Goal: Task Accomplishment & Management: Manage account settings

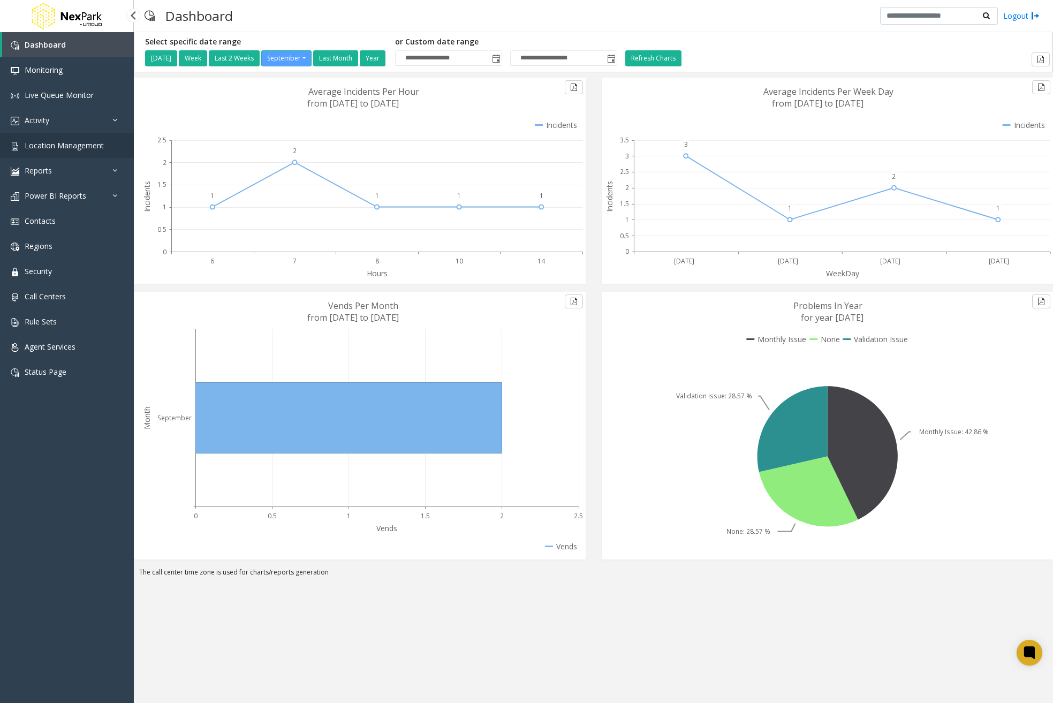
click at [59, 152] on link "Location Management" at bounding box center [67, 145] width 134 height 25
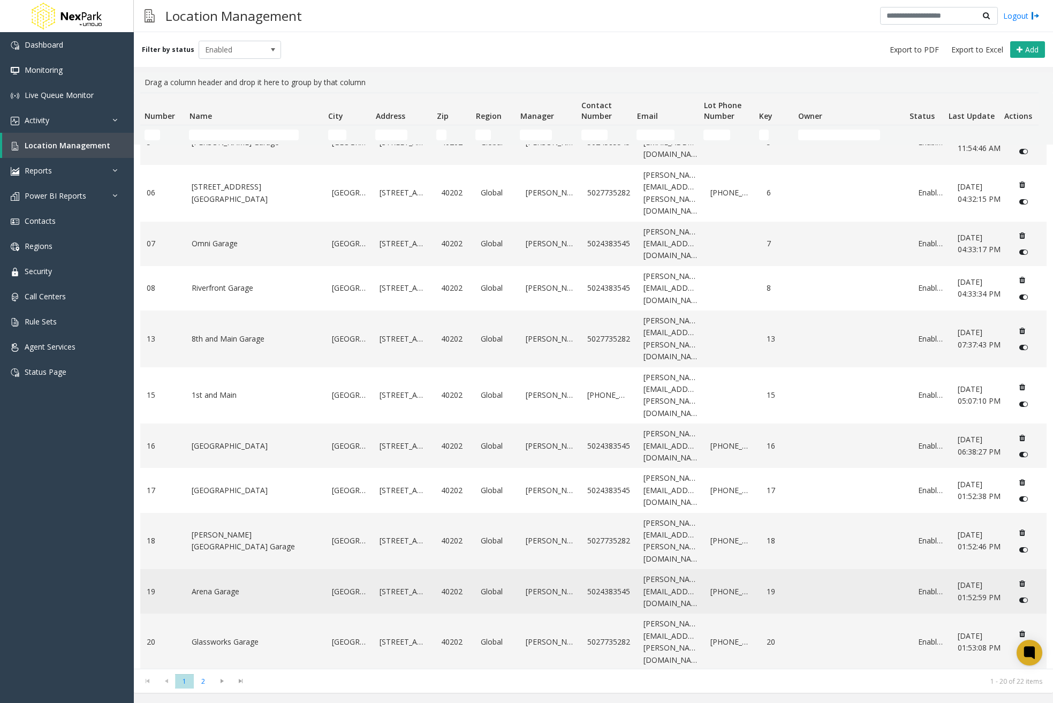
scroll to position [368, 0]
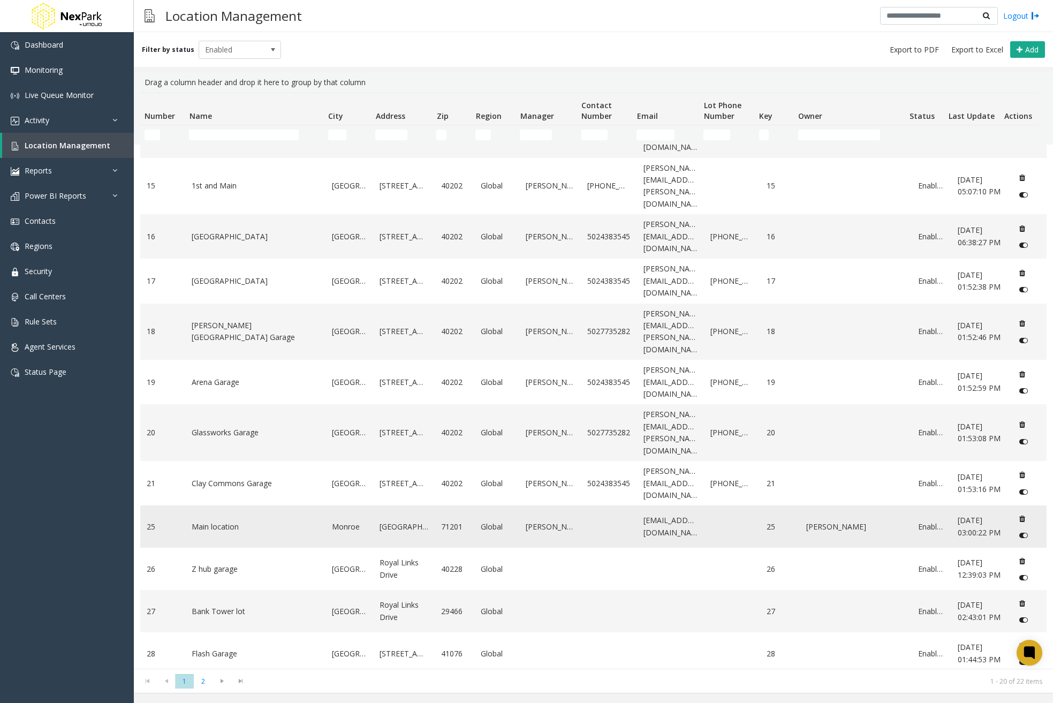
click at [245, 521] on link "Main location" at bounding box center [255, 527] width 127 height 12
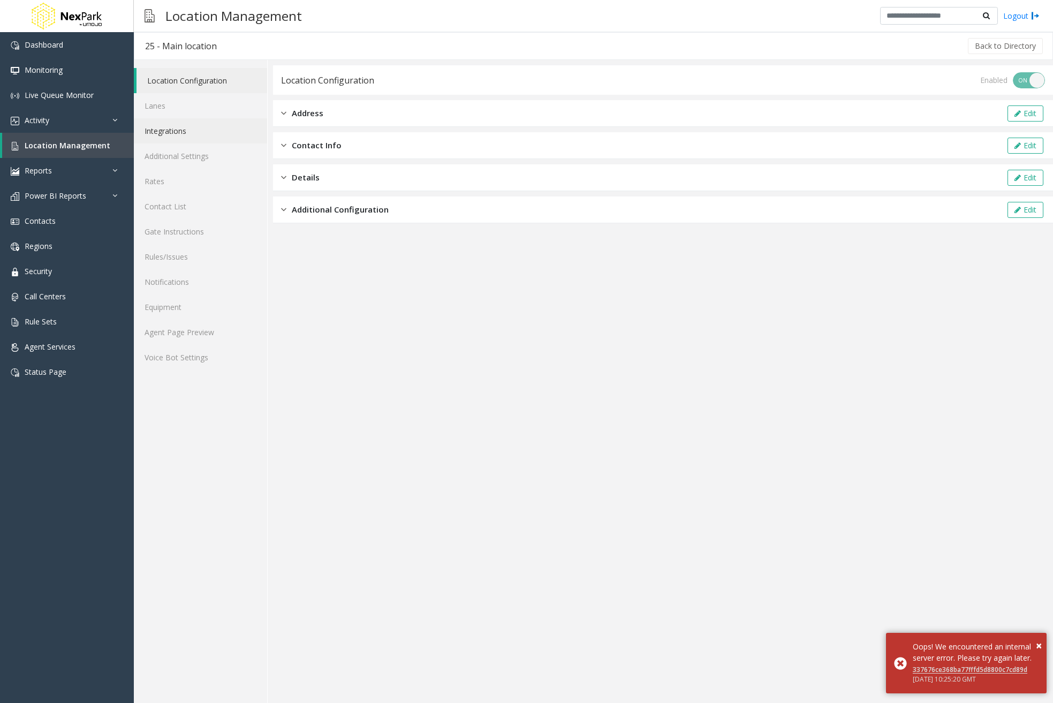
click at [162, 132] on link "Integrations" at bounding box center [200, 130] width 133 height 25
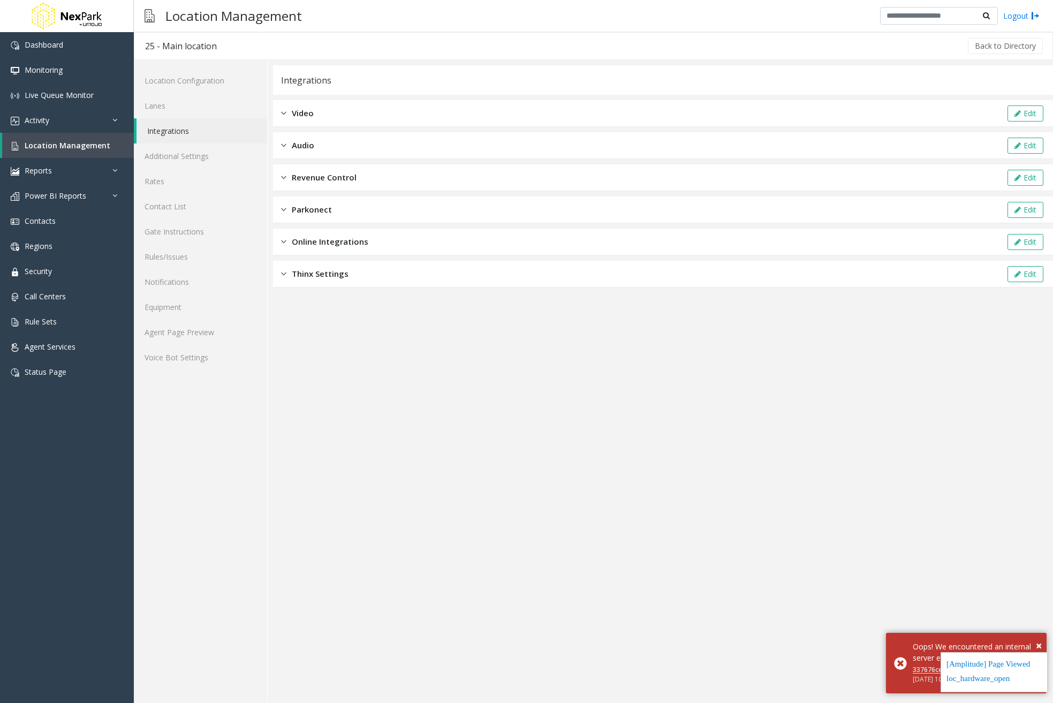
click at [356, 188] on div "Revenue Control Edit" at bounding box center [663, 177] width 780 height 27
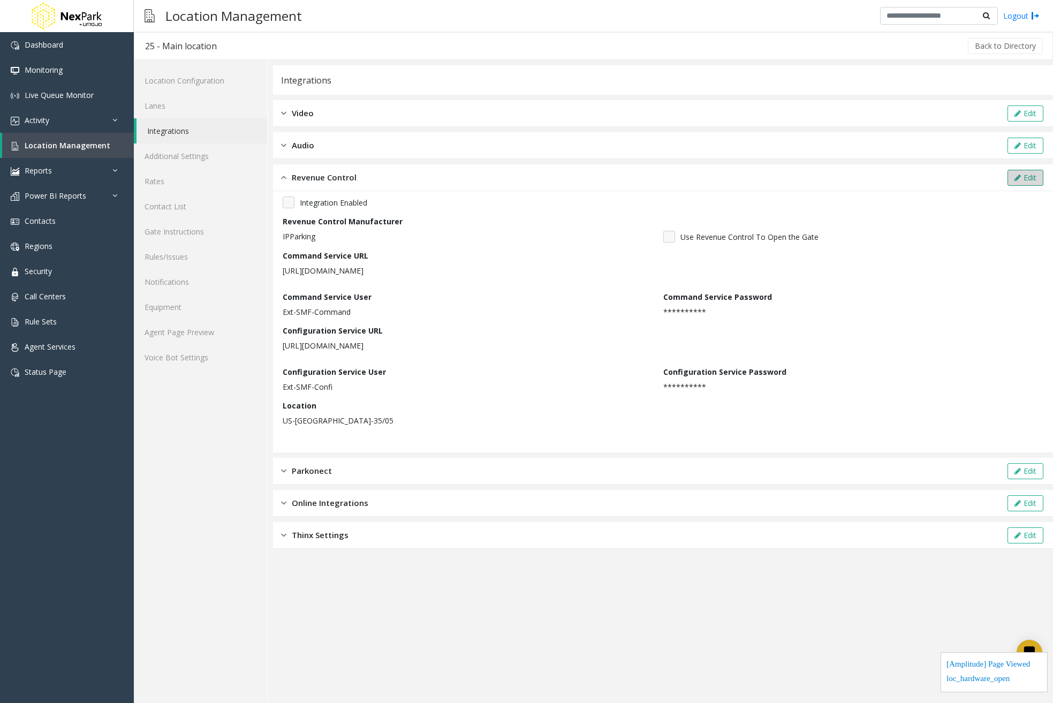
click at [1026, 176] on button "Edit" at bounding box center [1025, 178] width 36 height 16
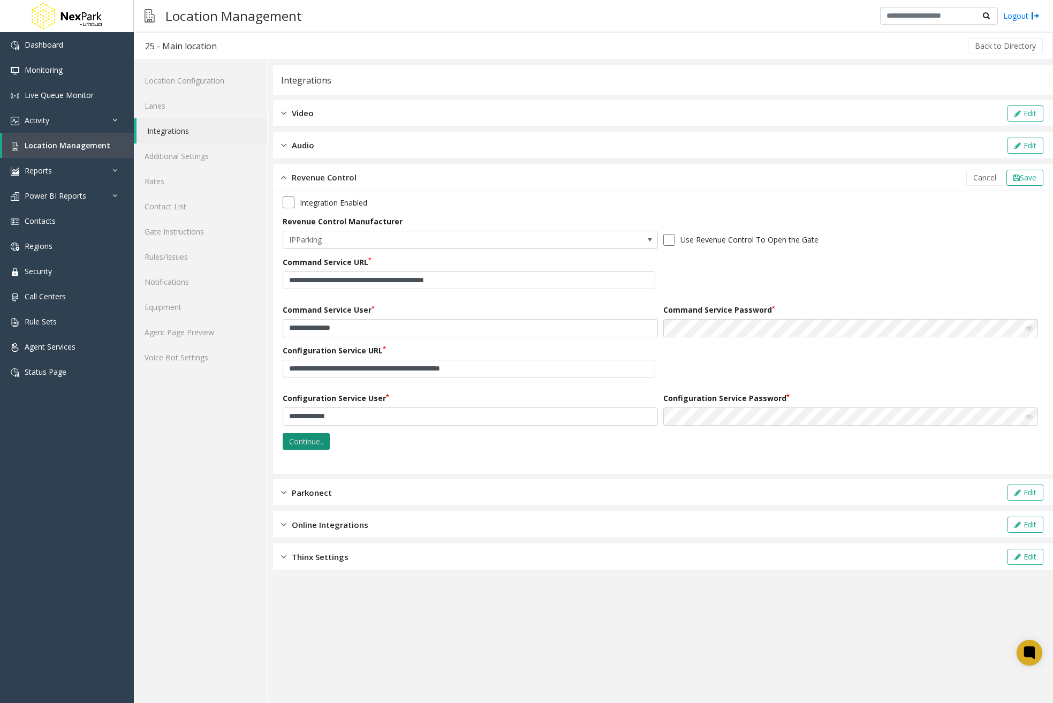
click at [308, 439] on button "Continue.." at bounding box center [306, 441] width 47 height 17
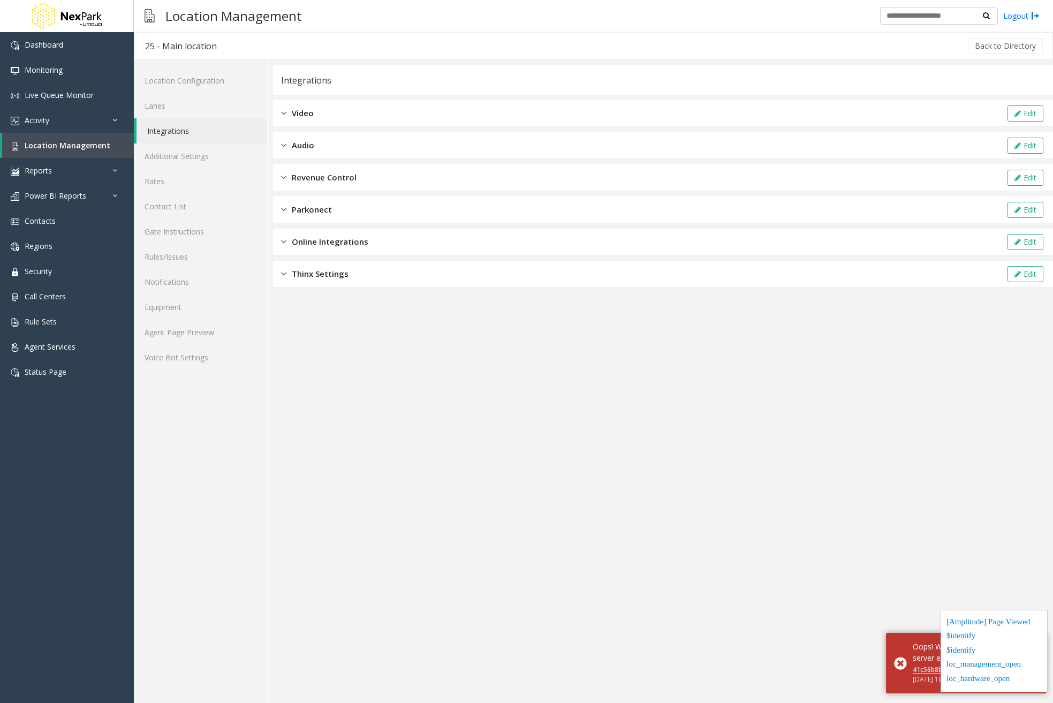
click at [337, 235] on div "Online Integrations Edit" at bounding box center [663, 241] width 780 height 27
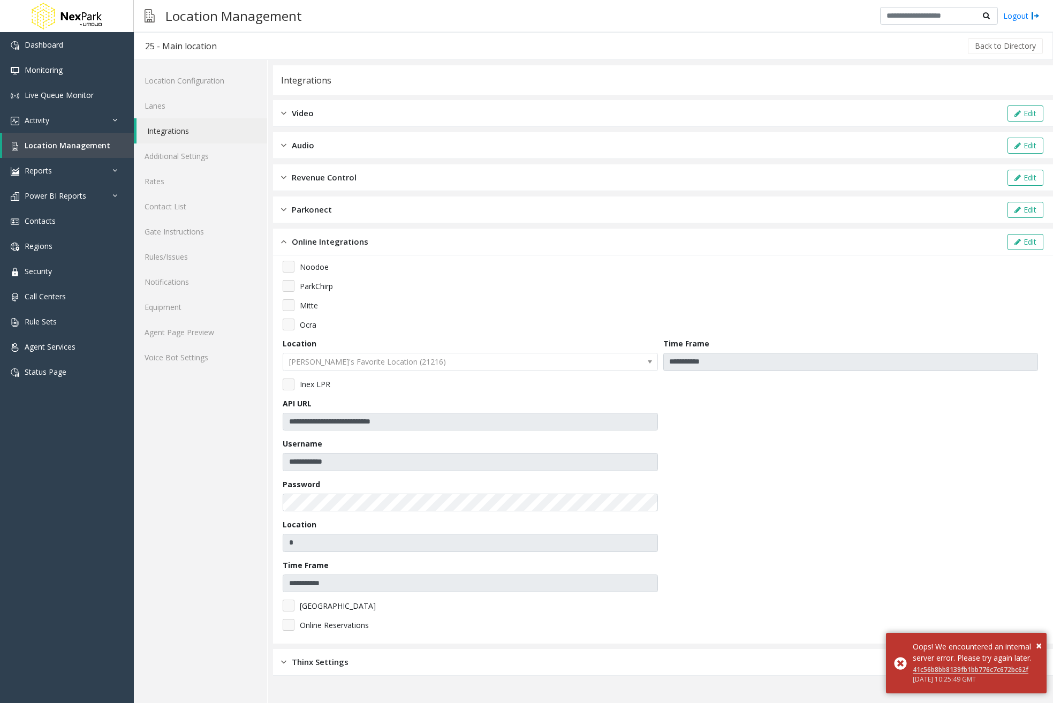
click at [341, 176] on span "Revenue Control" at bounding box center [324, 177] width 65 height 12
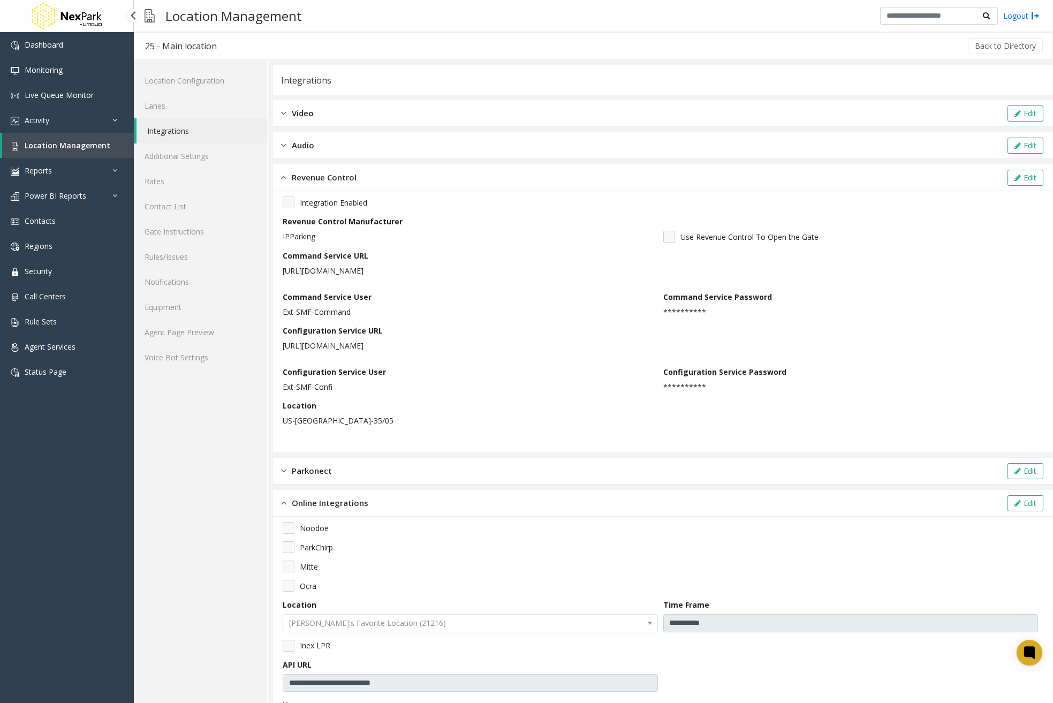
click at [108, 144] on link "Location Management" at bounding box center [68, 145] width 132 height 25
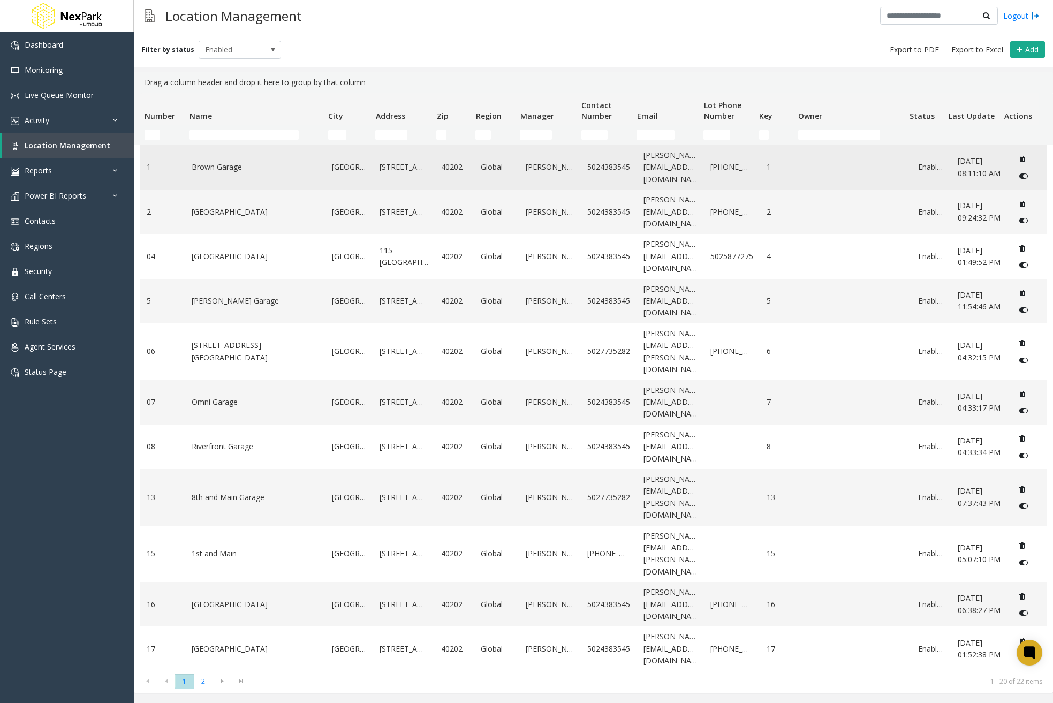
click at [268, 181] on td "Brown Garage" at bounding box center [255, 167] width 140 height 44
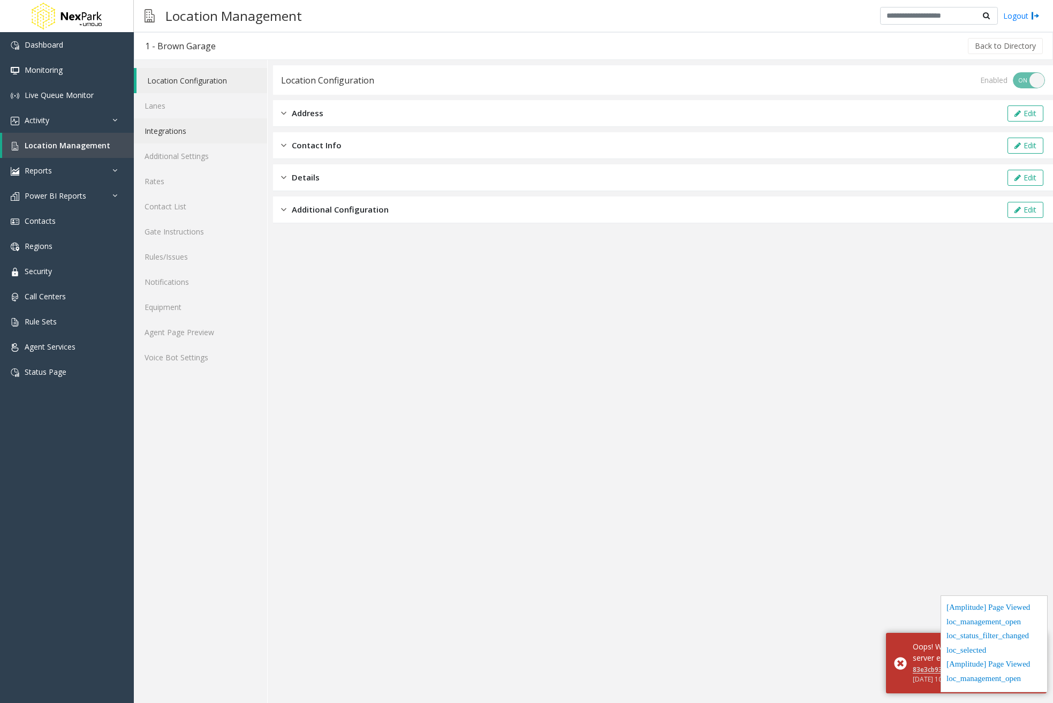
click at [190, 135] on link "Integrations" at bounding box center [200, 130] width 133 height 25
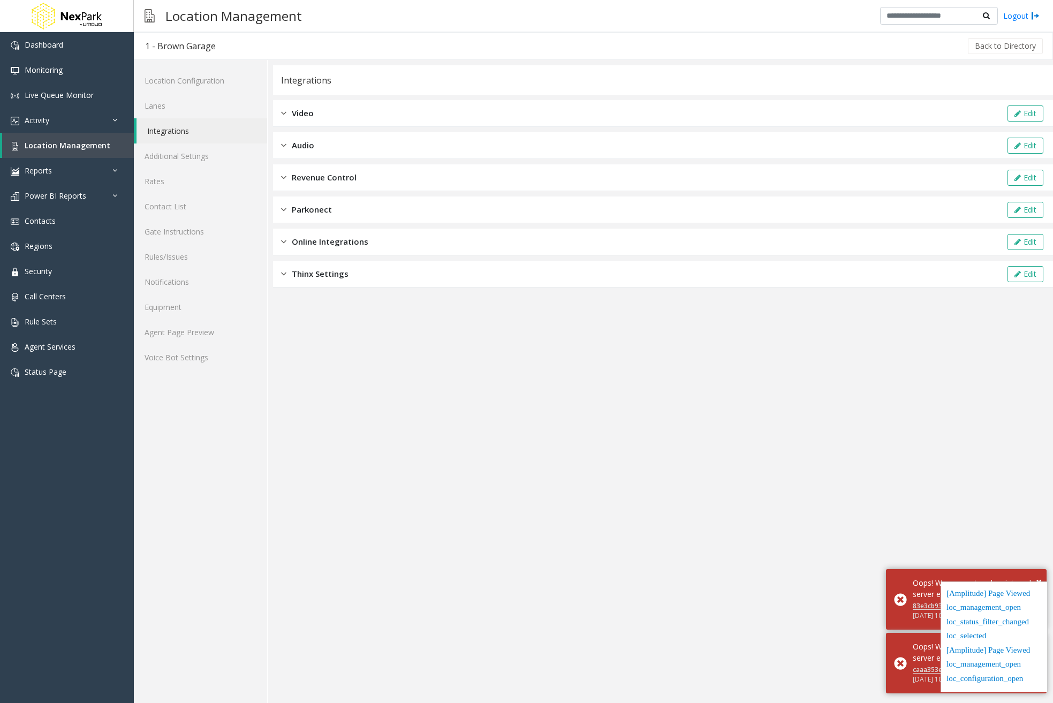
click at [360, 179] on div "Revenue Control Edit" at bounding box center [663, 177] width 780 height 27
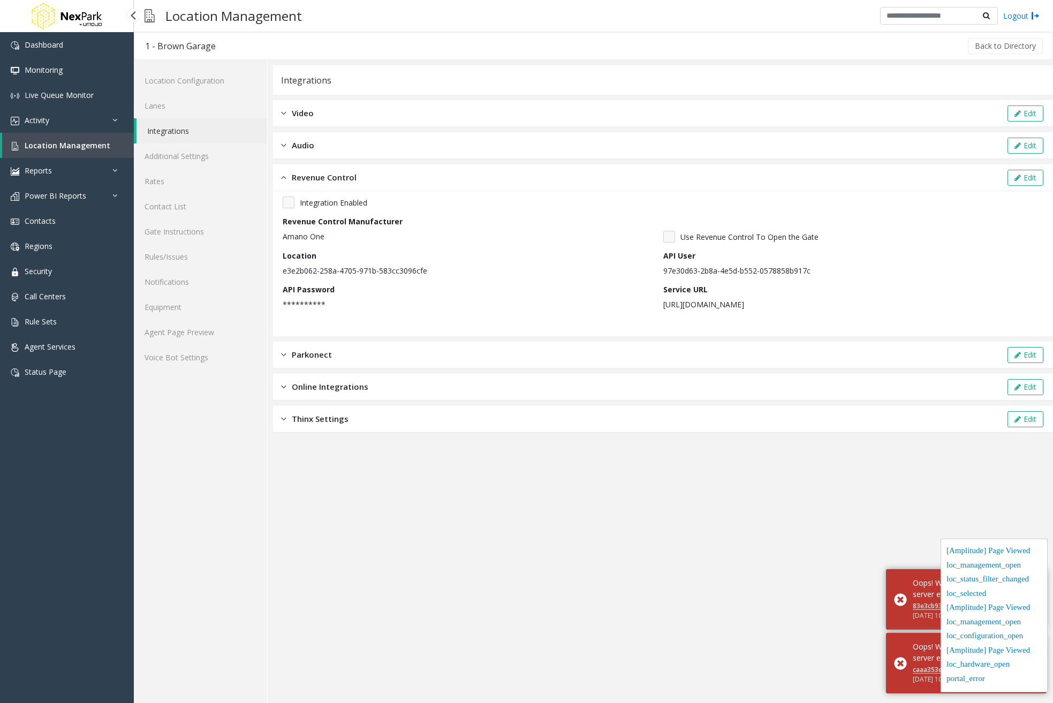
click at [71, 145] on span "Location Management" at bounding box center [68, 145] width 86 height 10
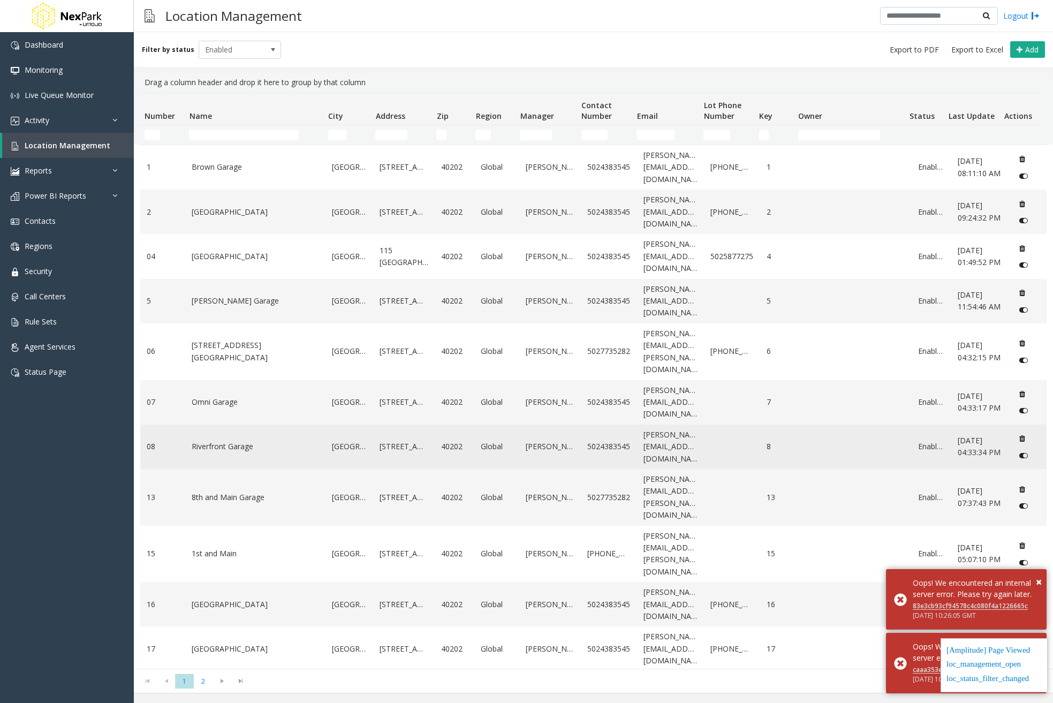
click at [277, 440] on link "Riverfront Garage" at bounding box center [255, 446] width 127 height 12
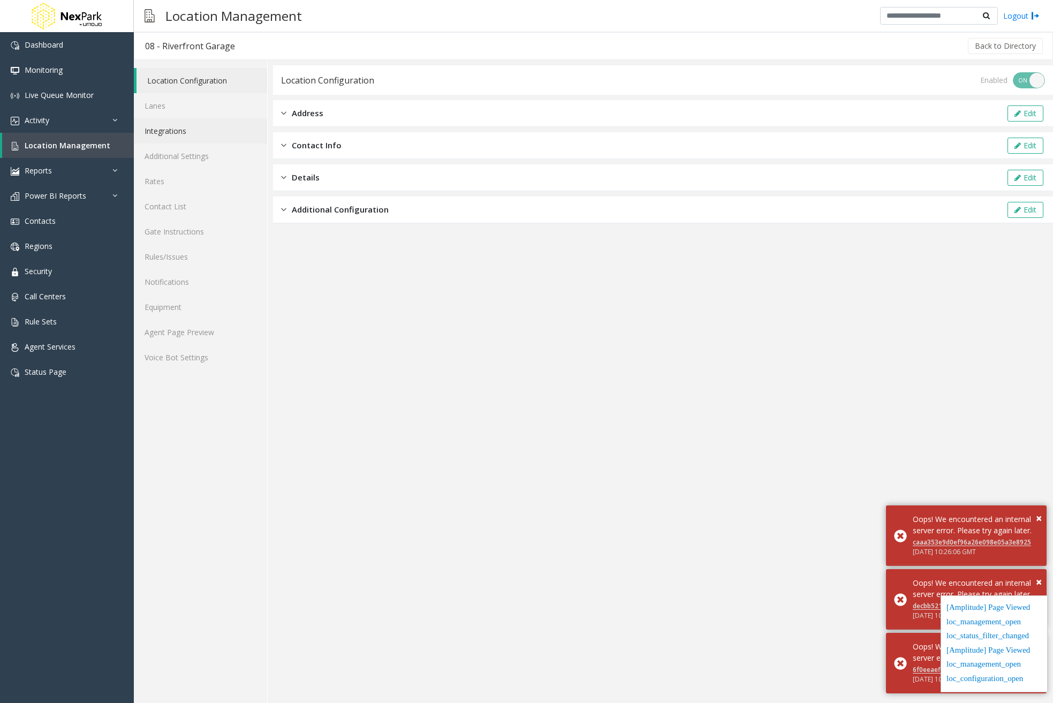
click at [182, 132] on link "Integrations" at bounding box center [200, 130] width 133 height 25
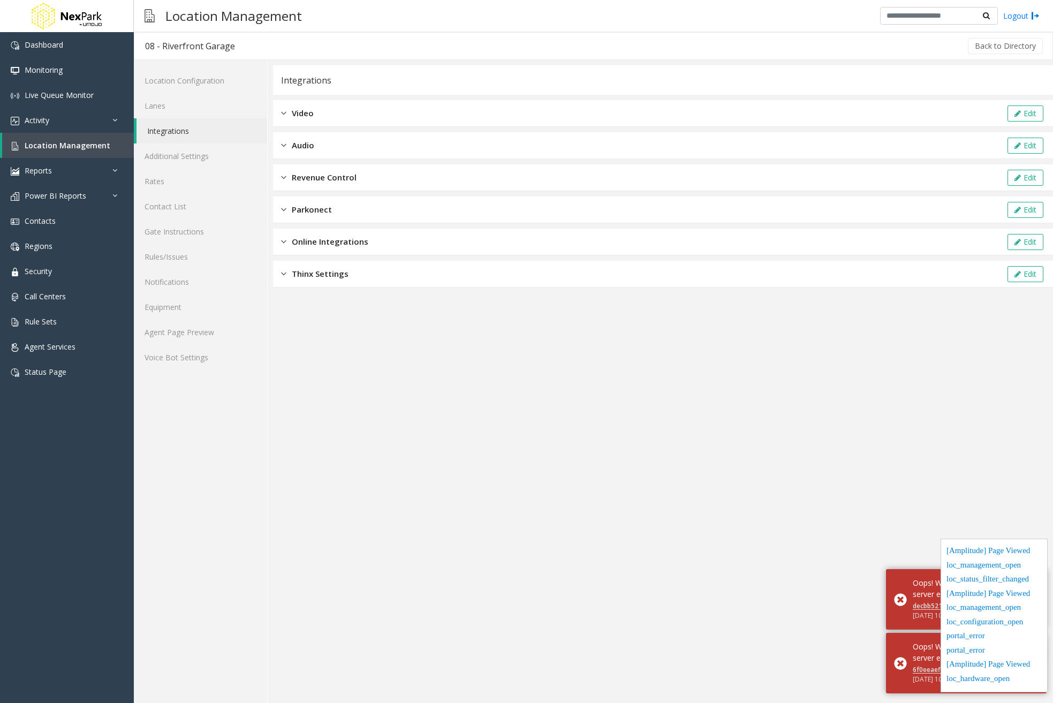
click at [350, 251] on div "Online Integrations Edit" at bounding box center [663, 241] width 780 height 27
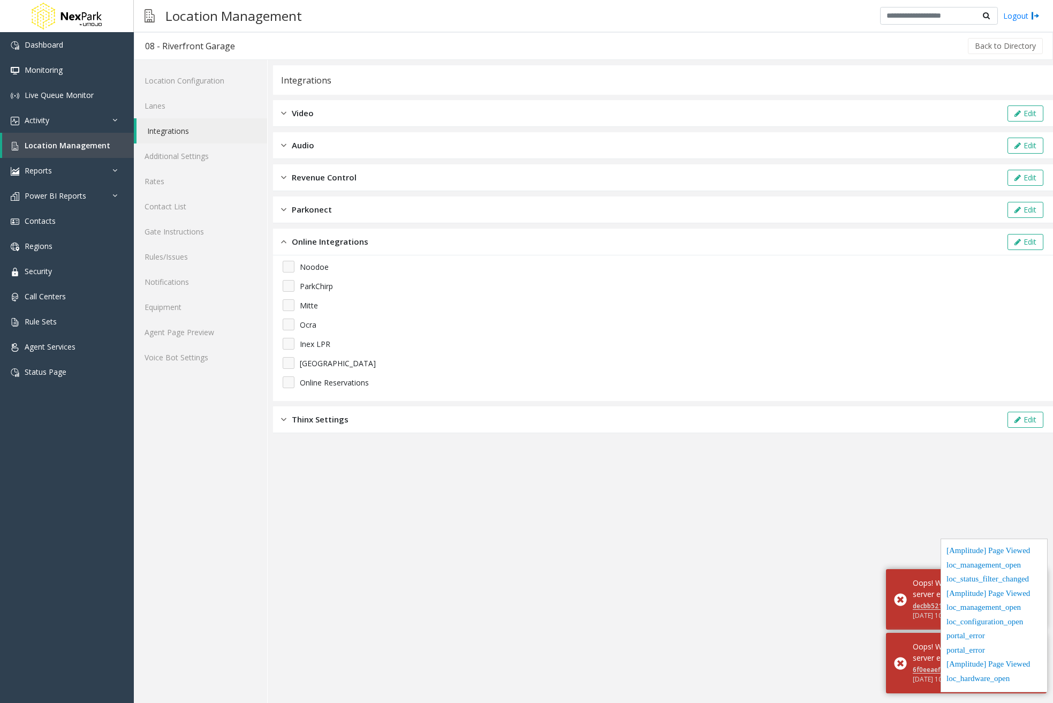
click at [351, 180] on span "Revenue Control" at bounding box center [324, 177] width 65 height 12
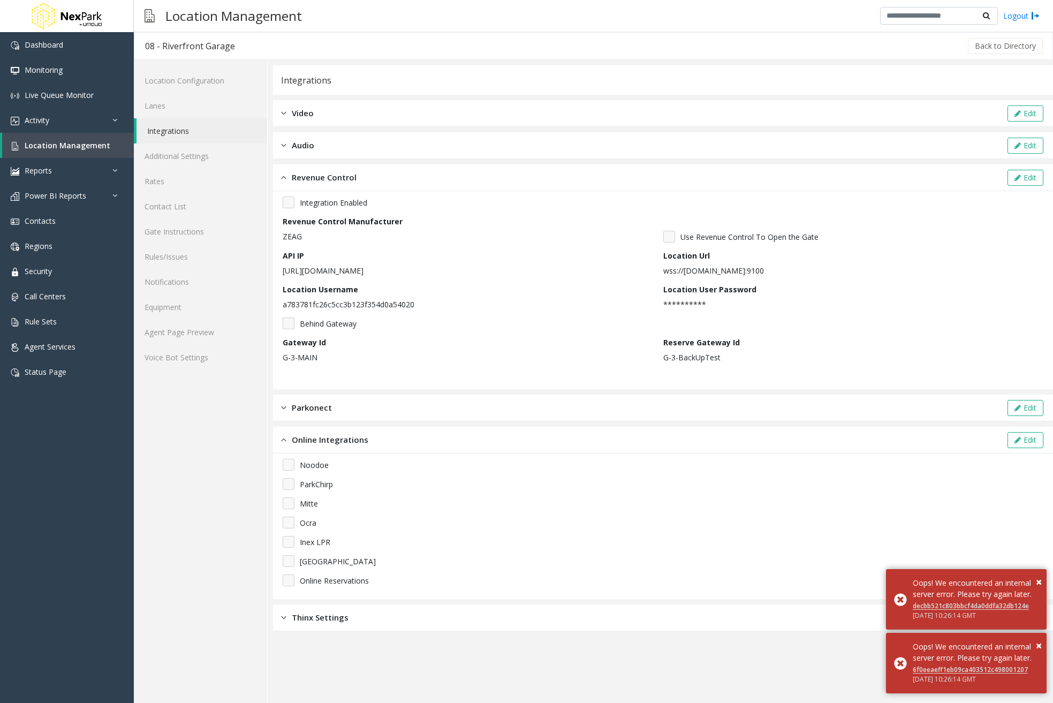
click at [185, 134] on link "Integrations" at bounding box center [201, 130] width 131 height 25
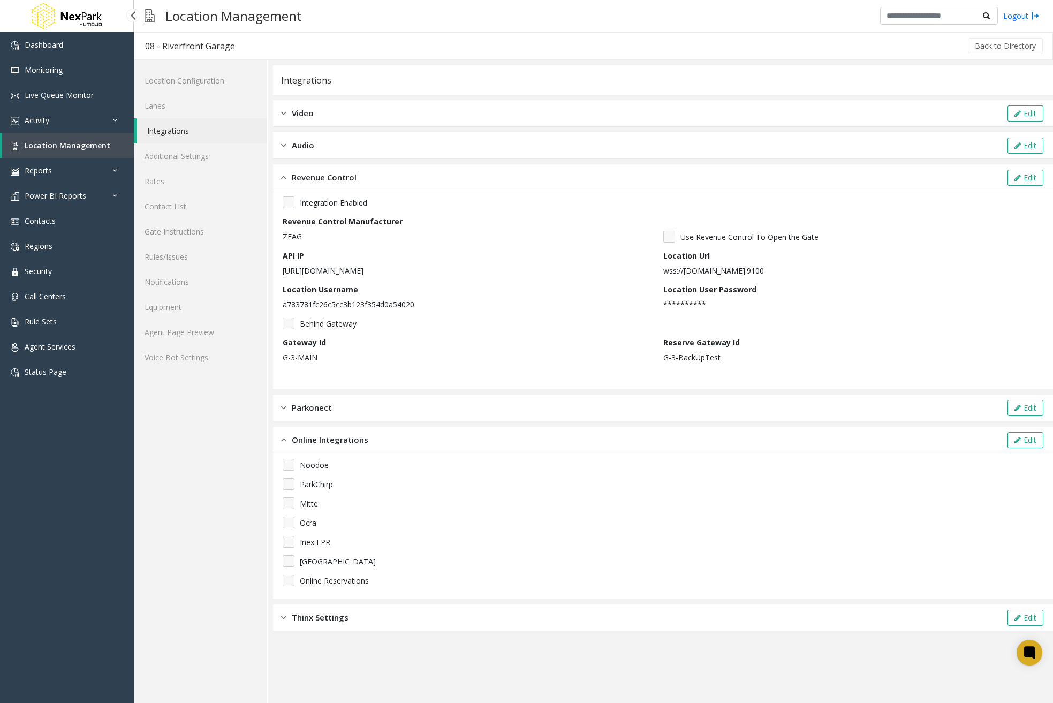
click at [69, 141] on span "Location Management" at bounding box center [68, 145] width 86 height 10
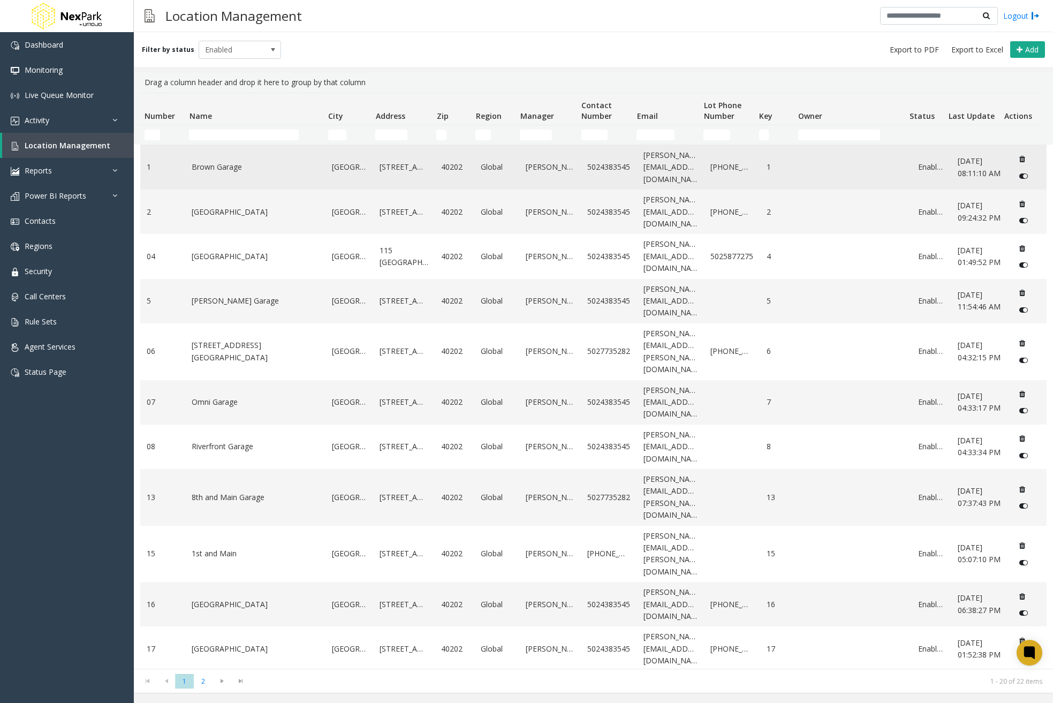
click at [258, 173] on td "Brown Garage" at bounding box center [255, 167] width 140 height 44
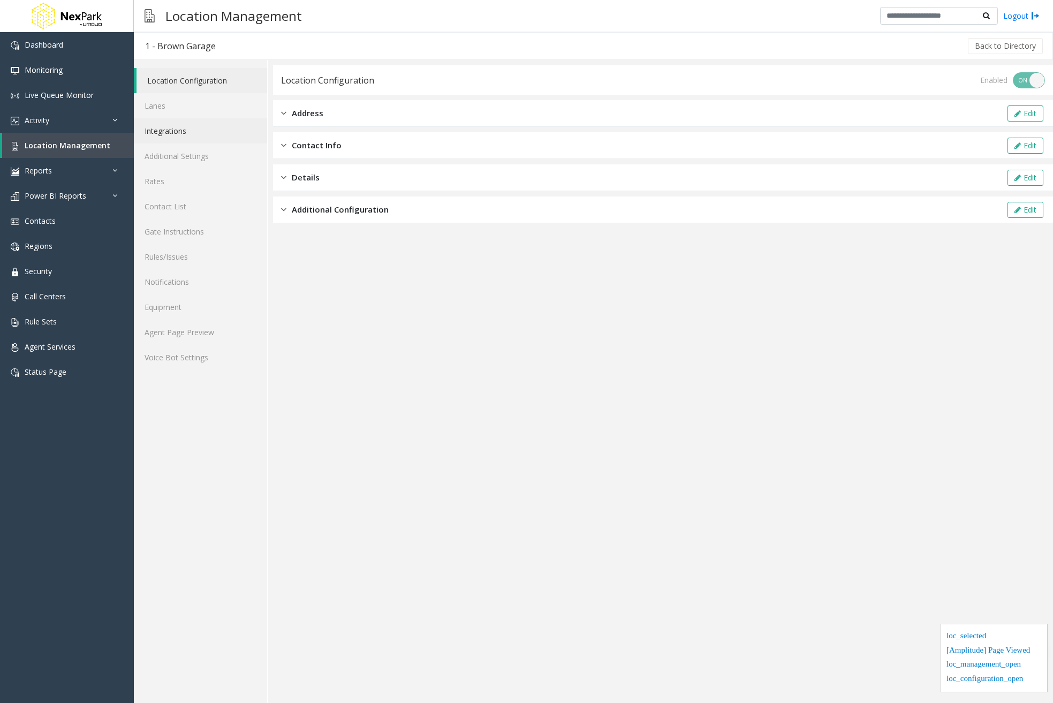
click at [189, 133] on link "Integrations" at bounding box center [200, 130] width 133 height 25
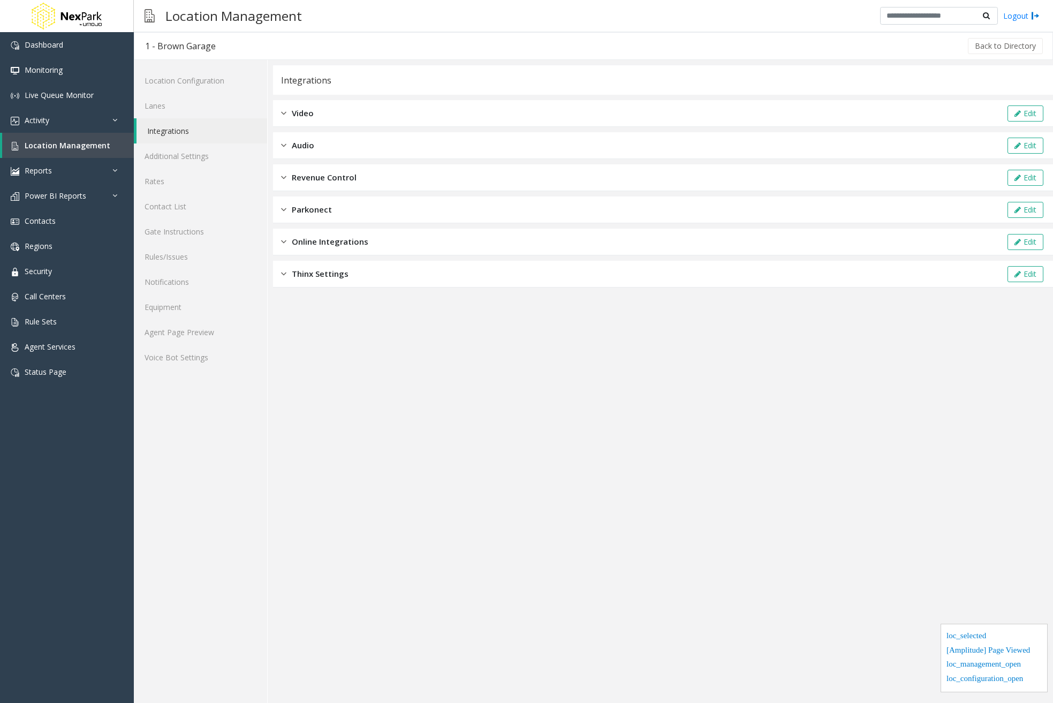
click at [367, 177] on div "Revenue Control Edit" at bounding box center [663, 177] width 780 height 27
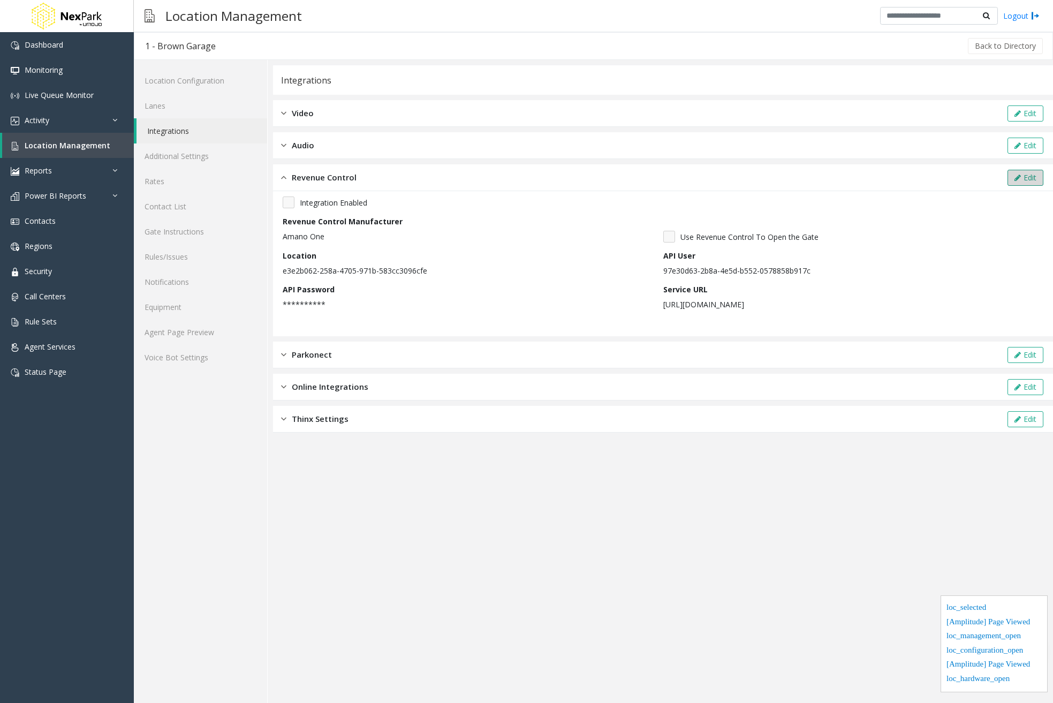
click at [1022, 178] on button "Edit" at bounding box center [1025, 178] width 36 height 16
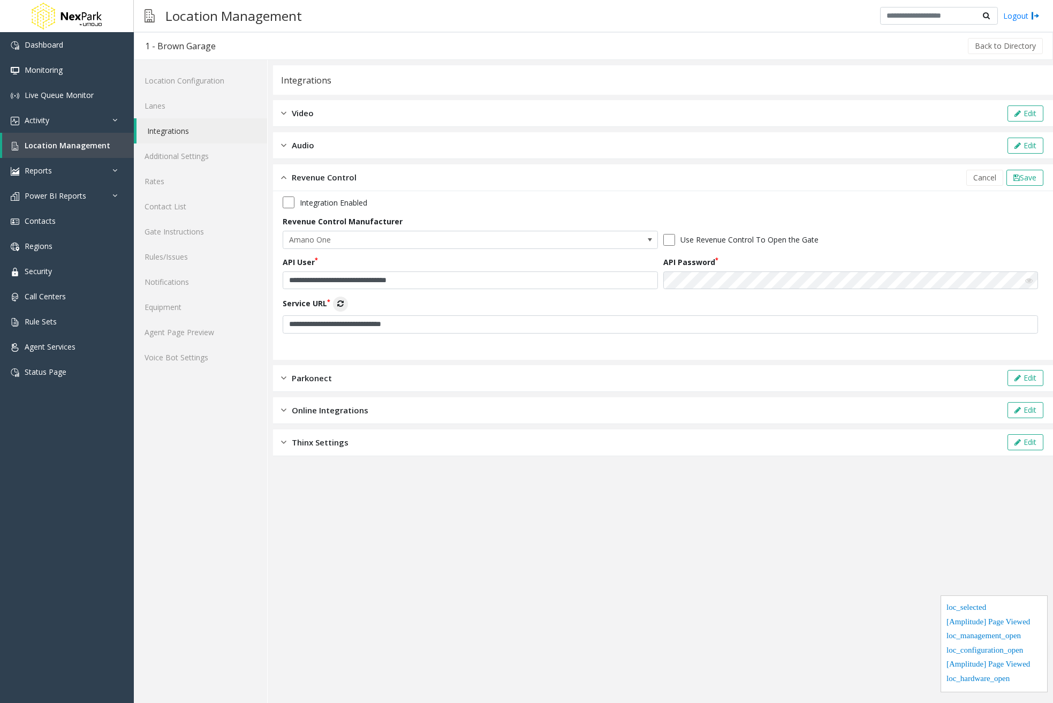
click at [346, 304] on button "Service URL" at bounding box center [340, 303] width 15 height 15
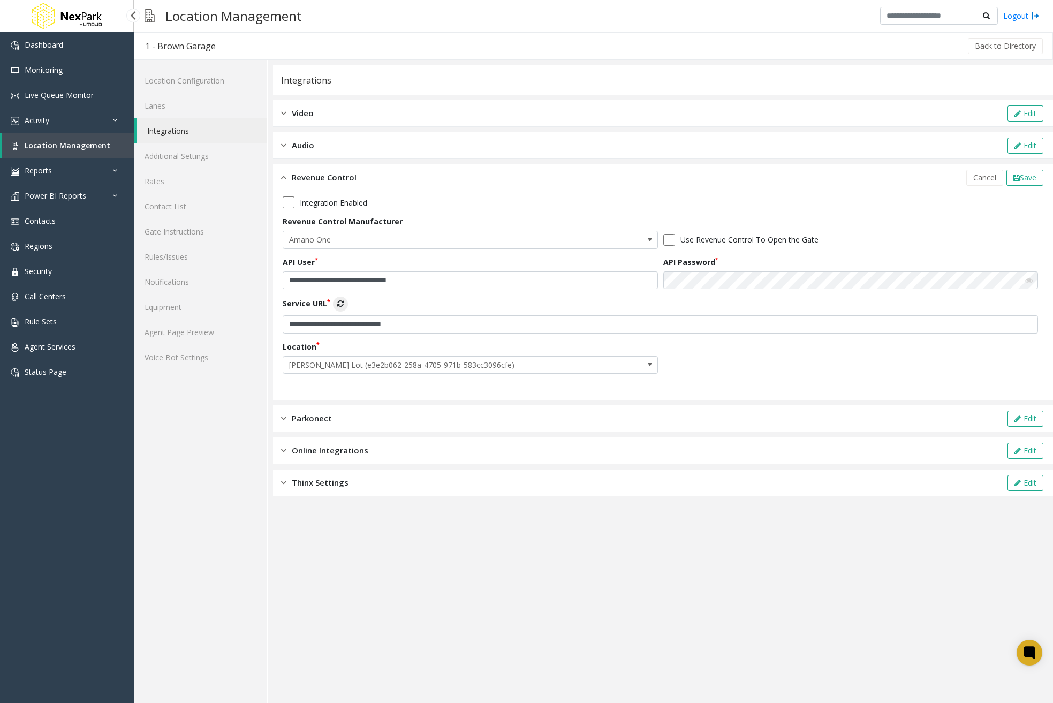
click at [103, 148] on span "Location Management" at bounding box center [68, 145] width 86 height 10
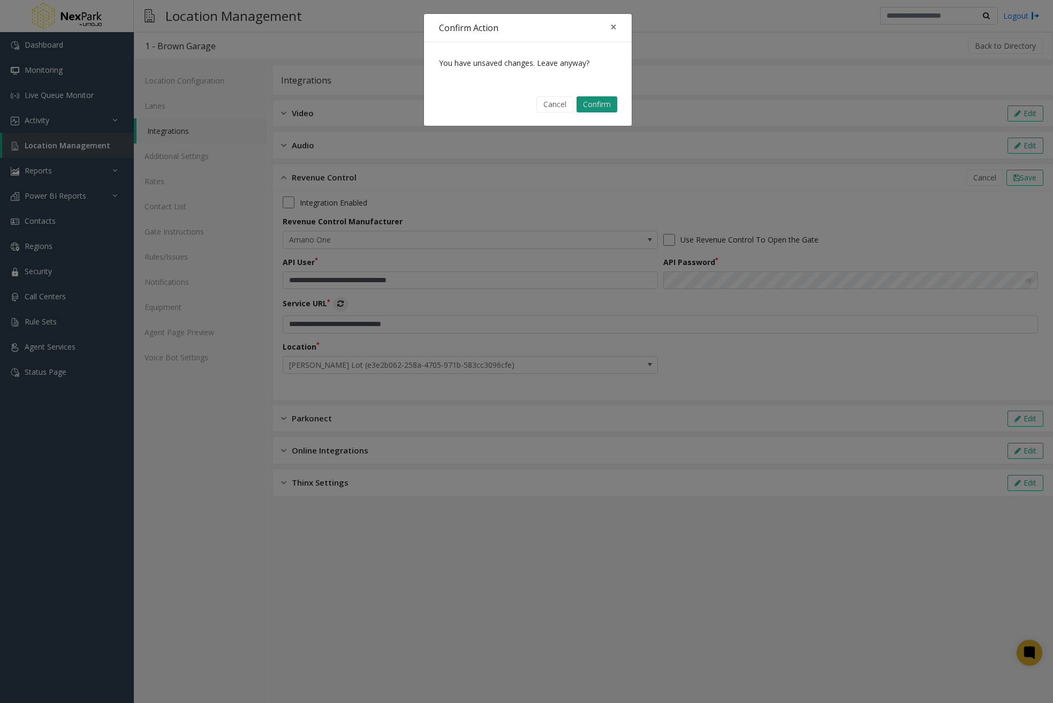
click at [588, 99] on button "Confirm" at bounding box center [596, 104] width 41 height 16
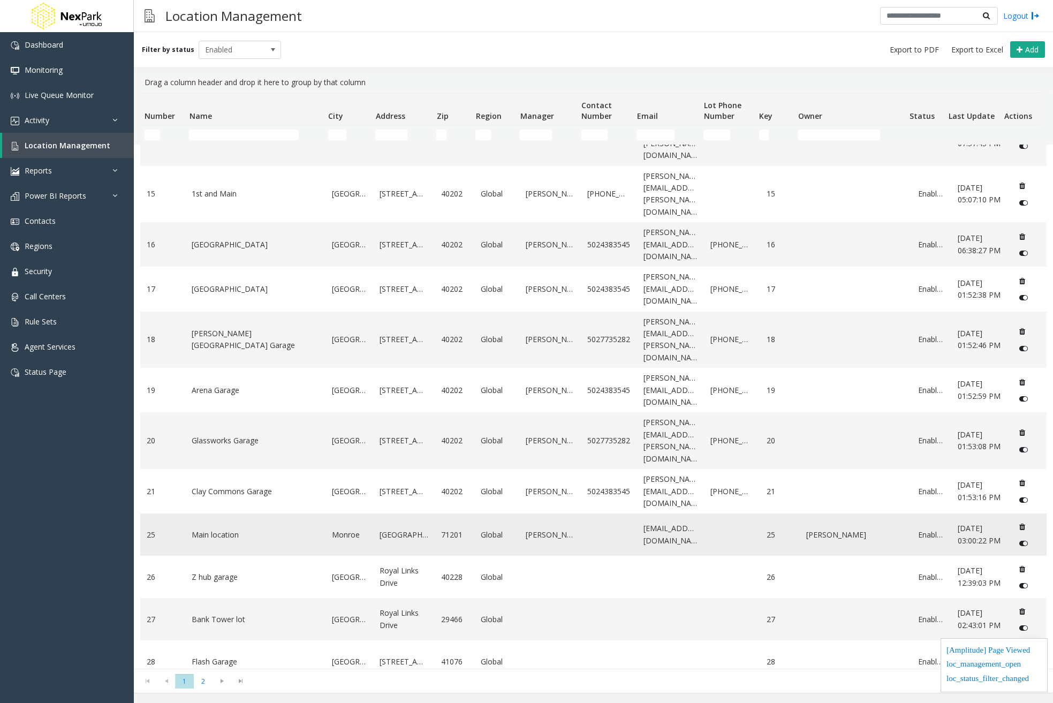
scroll to position [368, 0]
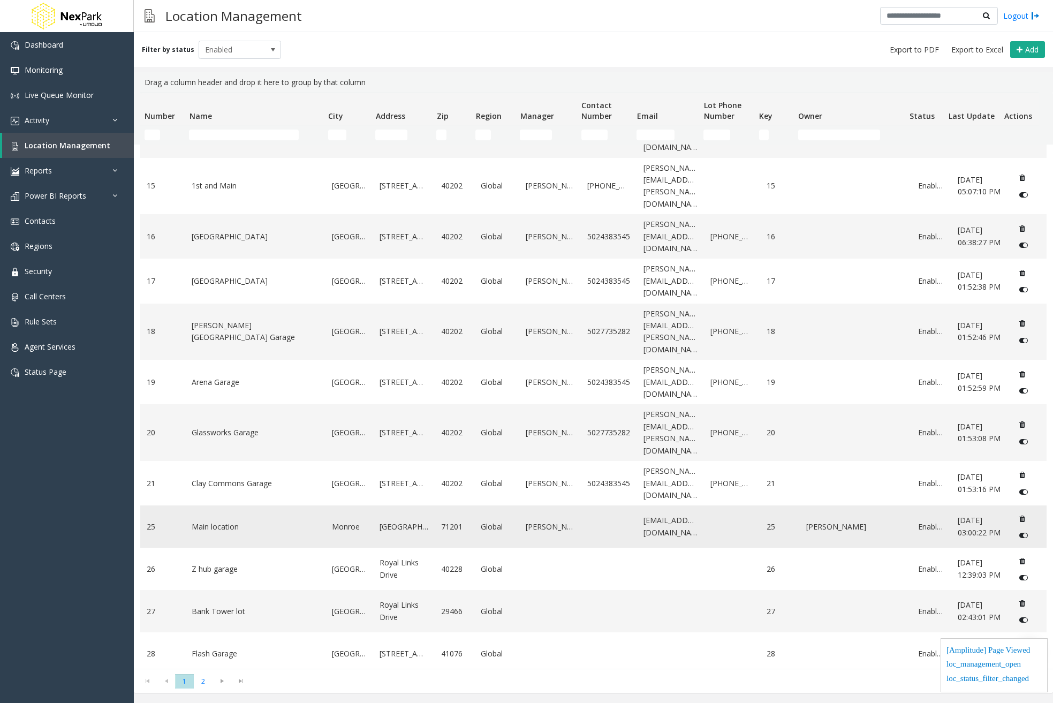
click at [241, 521] on link "Main location" at bounding box center [255, 527] width 127 height 12
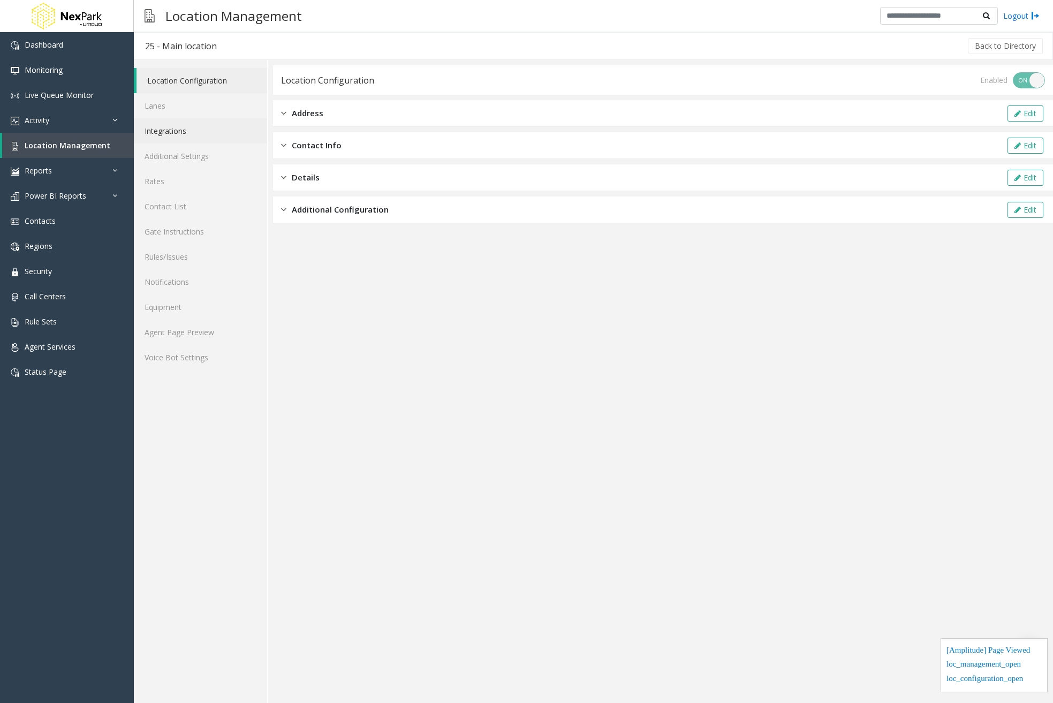
click at [199, 126] on link "Integrations" at bounding box center [200, 130] width 133 height 25
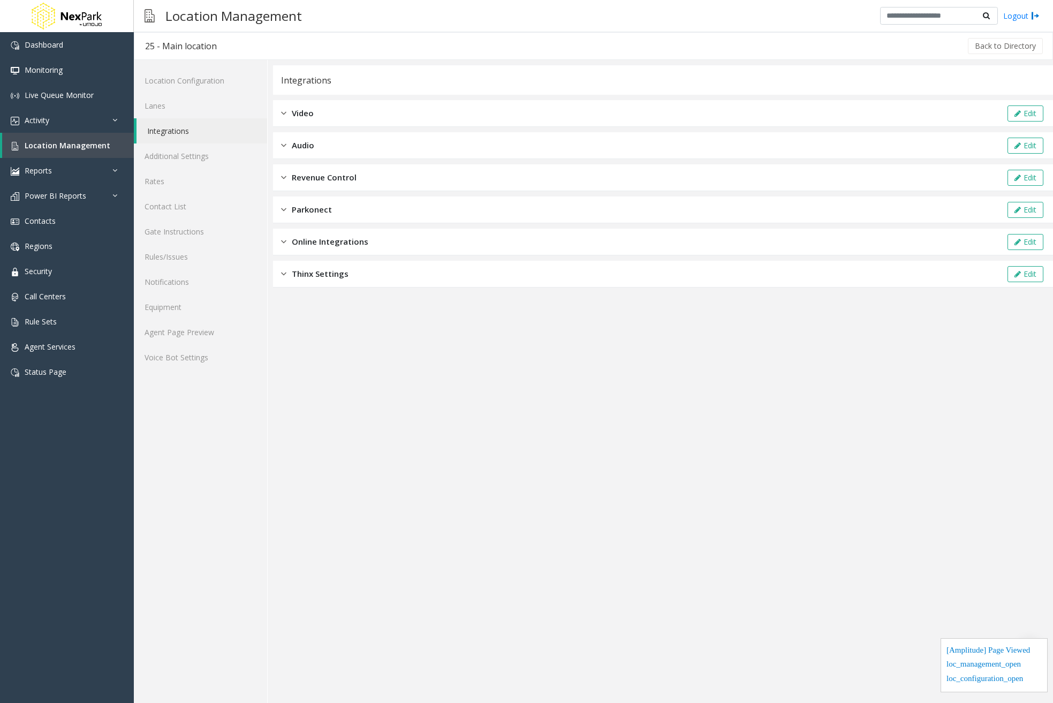
click at [403, 189] on div "Revenue Control Edit" at bounding box center [663, 177] width 780 height 27
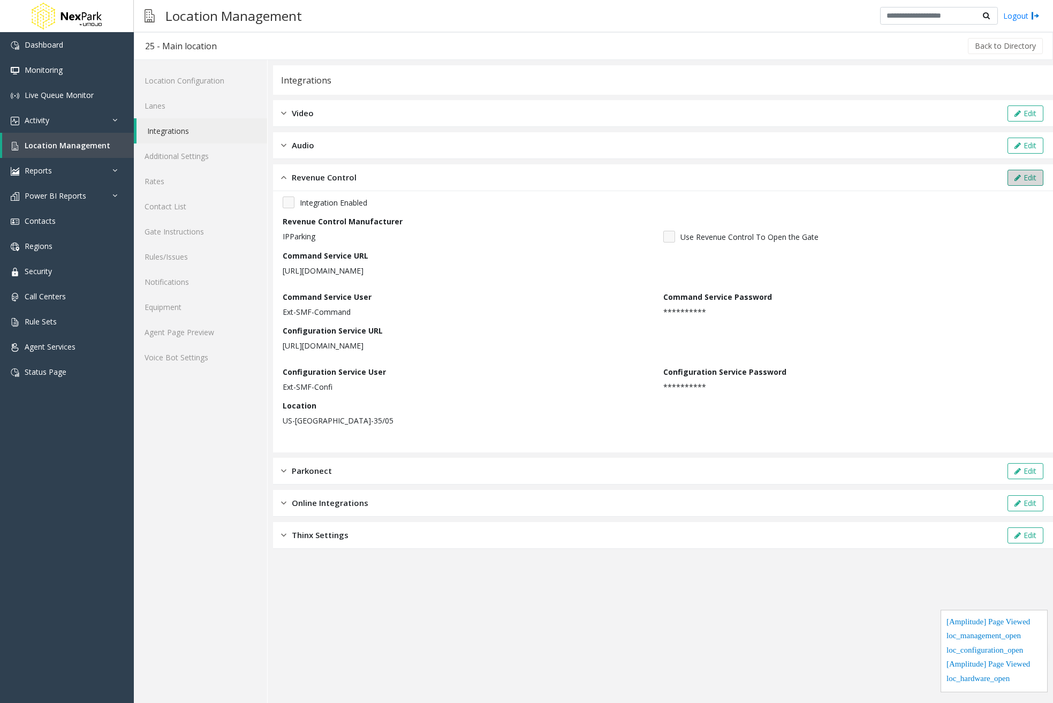
click at [1022, 171] on button "Edit" at bounding box center [1025, 178] width 36 height 16
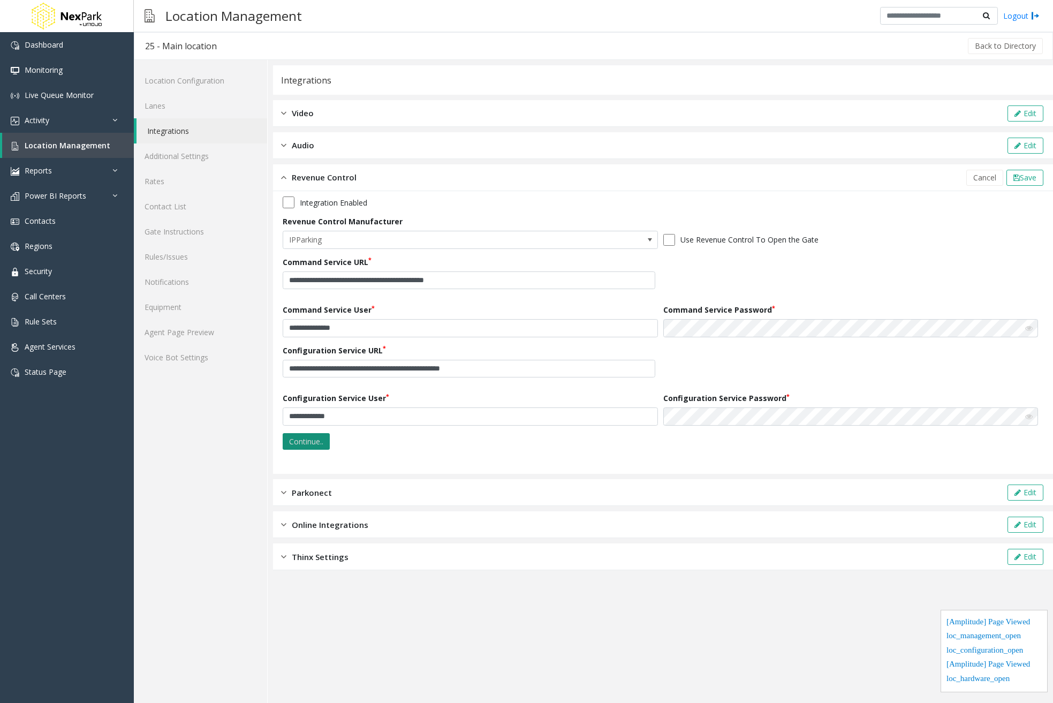
click at [290, 444] on button "Continue.." at bounding box center [306, 441] width 47 height 17
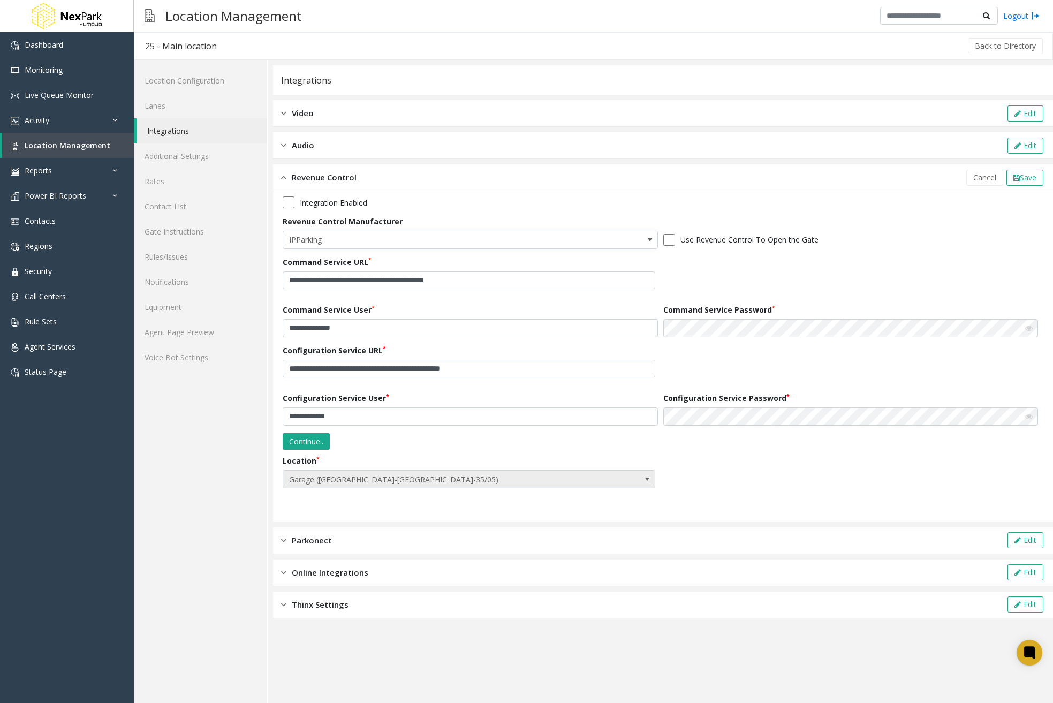
click at [600, 480] on span "Garage (US-Sacramento-35/05)" at bounding box center [469, 479] width 372 height 18
click at [802, 469] on div "Location Garage (US-Sacramento-35/05)" at bounding box center [663, 475] width 760 height 41
click at [624, 481] on span "Garage (US-Sacramento-35/05)" at bounding box center [469, 479] width 372 height 18
click at [744, 470] on div "Location Garage (US-Sacramento-35/05)" at bounding box center [663, 475] width 760 height 41
click at [635, 474] on span "Garage (US-Sacramento-35/05)" at bounding box center [469, 479] width 372 height 18
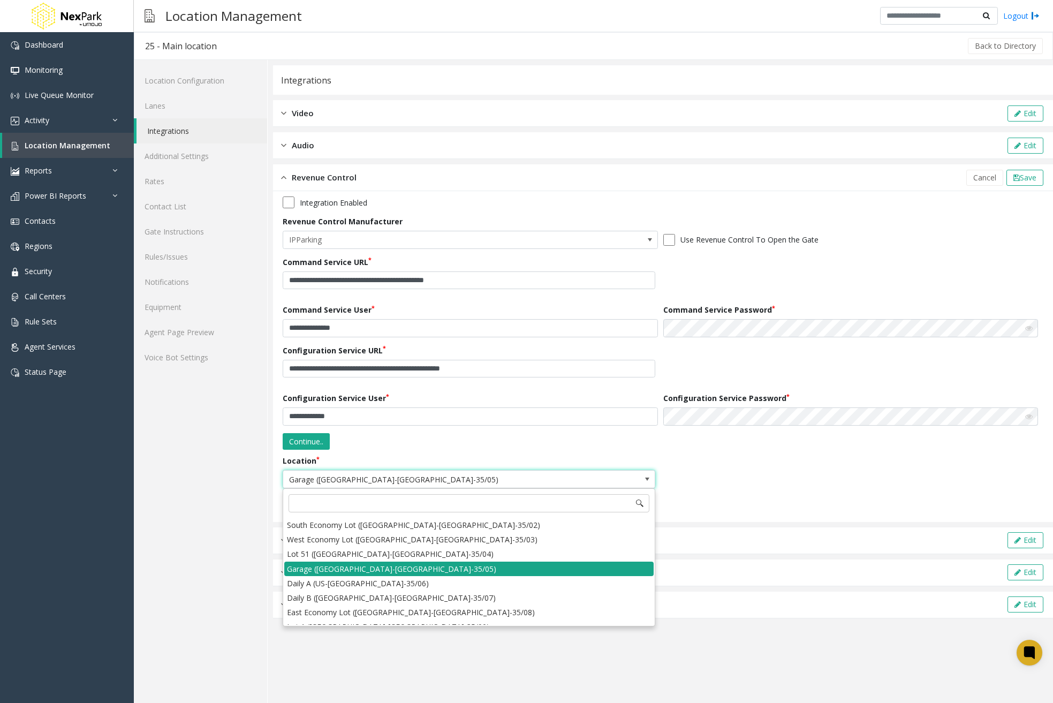
click at [466, 567] on li "Garage (US-Sacramento-35/05)" at bounding box center [468, 568] width 369 height 14
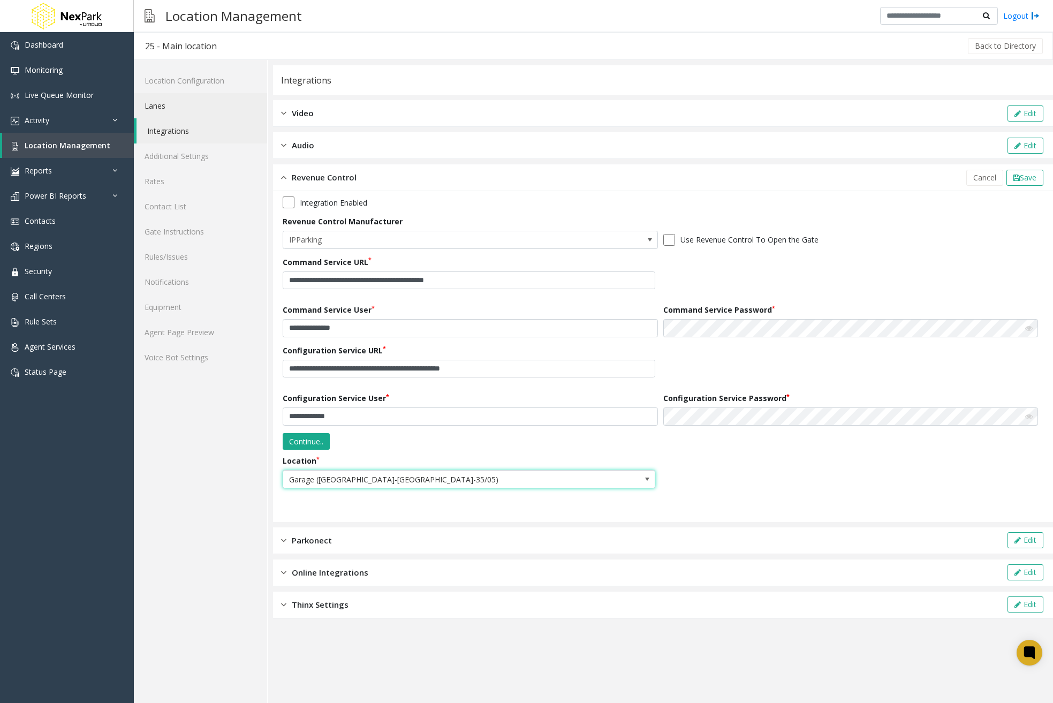
click at [189, 98] on link "Lanes" at bounding box center [200, 105] width 133 height 25
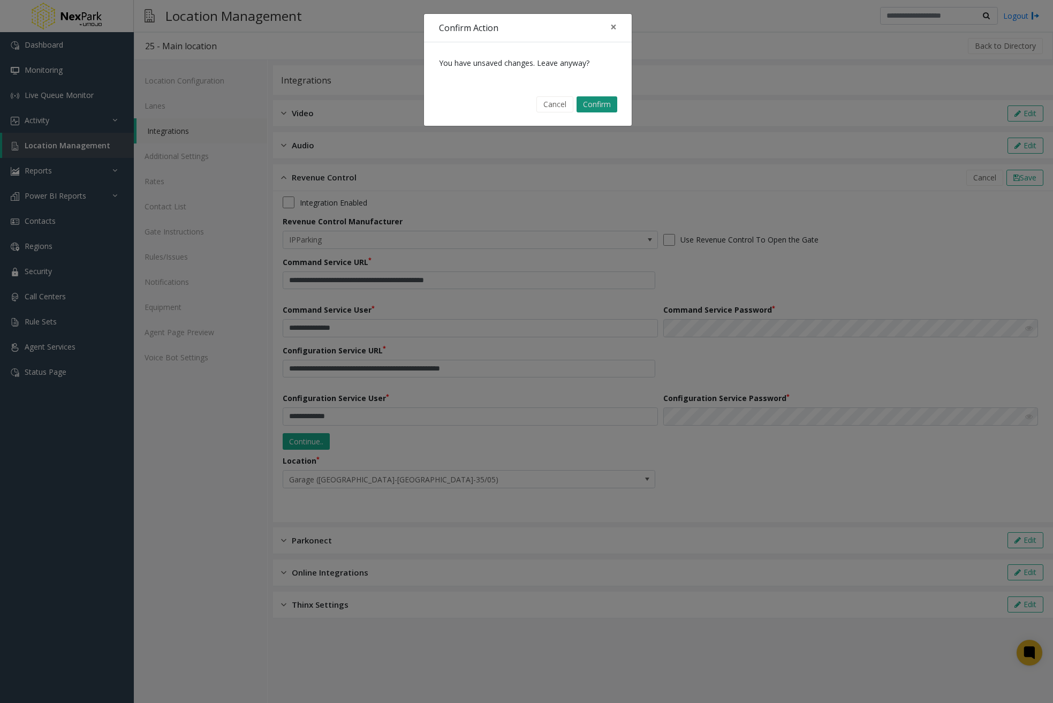
click at [601, 104] on button "Confirm" at bounding box center [596, 104] width 41 height 16
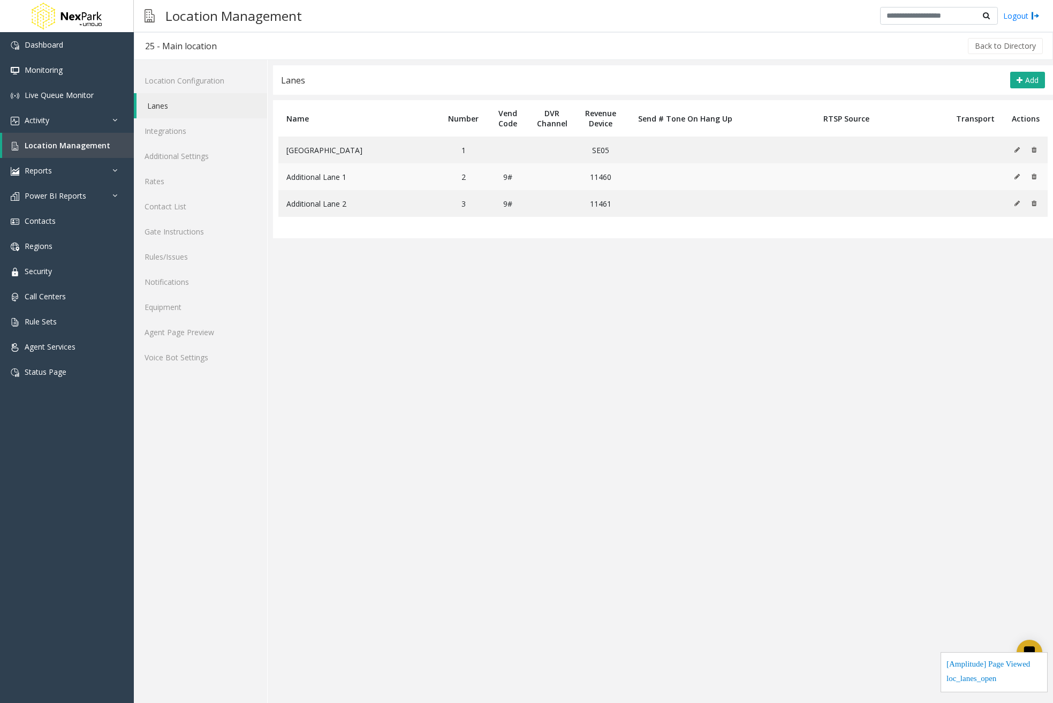
click at [1016, 175] on icon at bounding box center [1016, 176] width 5 height 6
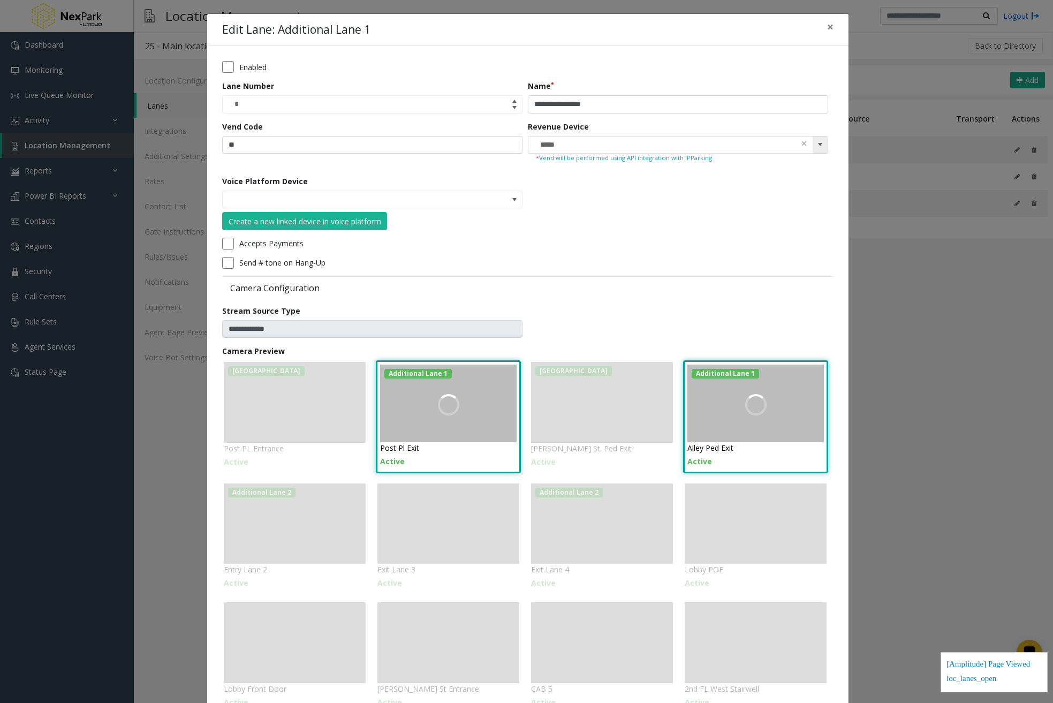
click at [818, 138] on span at bounding box center [819, 144] width 15 height 17
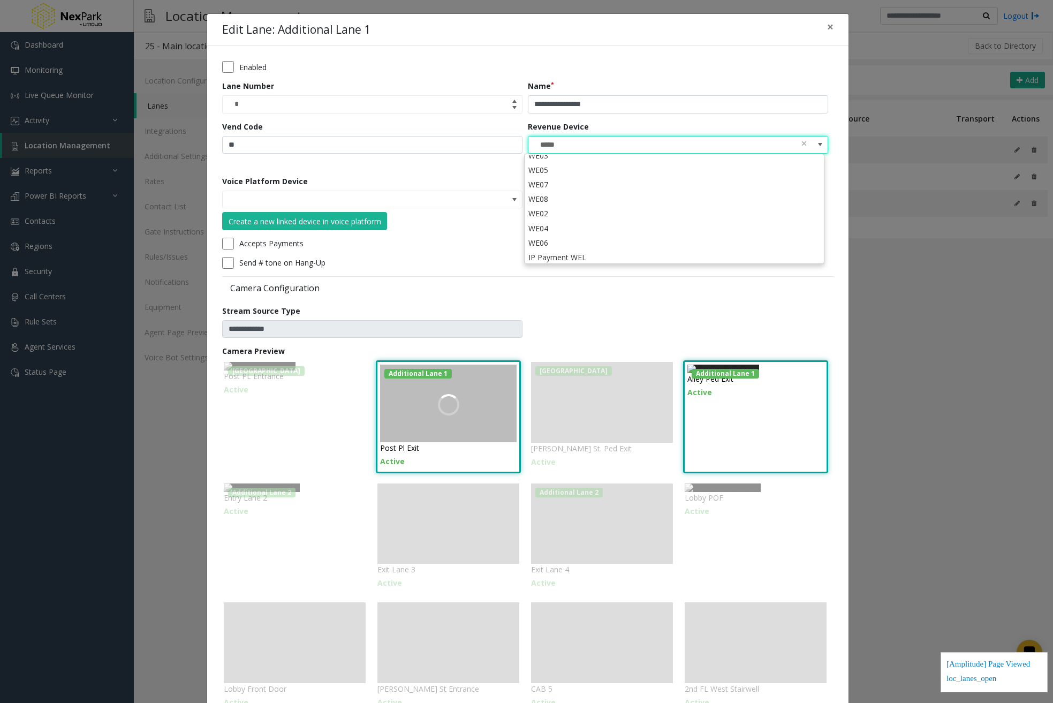
scroll to position [161, 0]
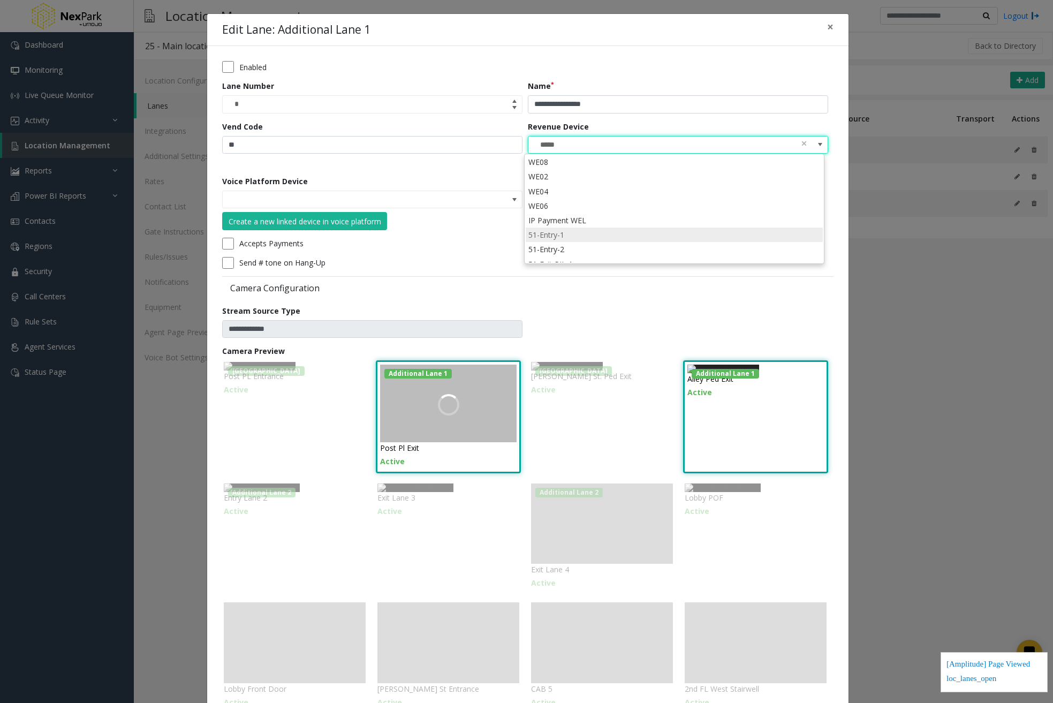
click at [566, 241] on li "51-Entry-1" at bounding box center [673, 234] width 297 height 14
type input "**********"
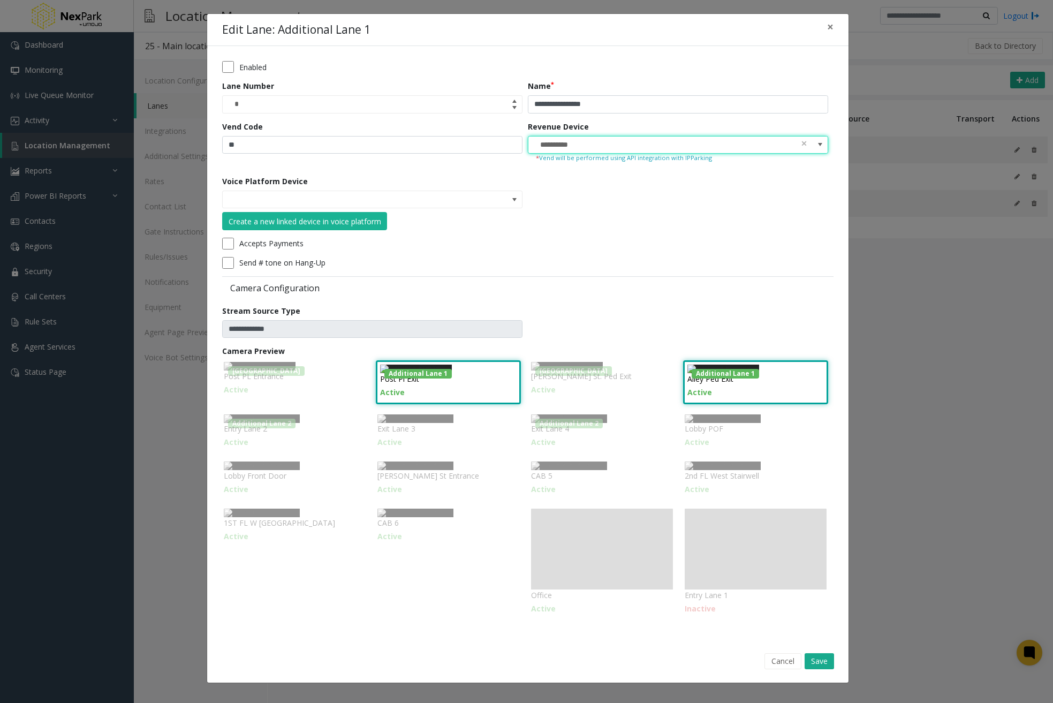
scroll to position [210, 0]
click at [816, 665] on button "Save" at bounding box center [818, 661] width 29 height 16
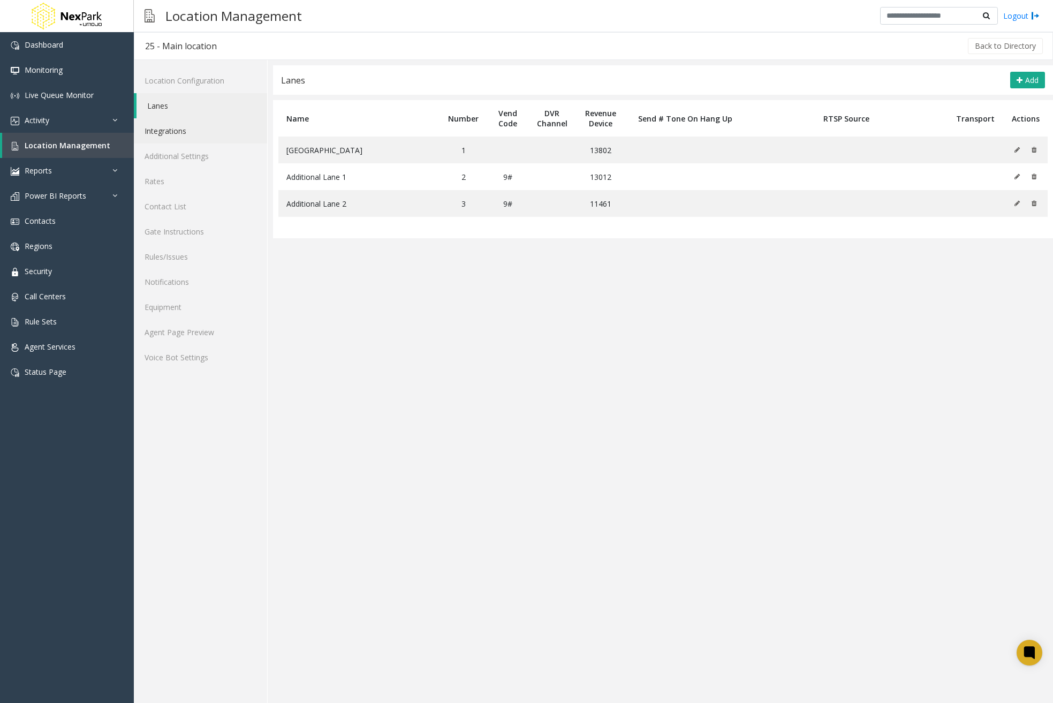
click at [187, 133] on link "Integrations" at bounding box center [200, 130] width 133 height 25
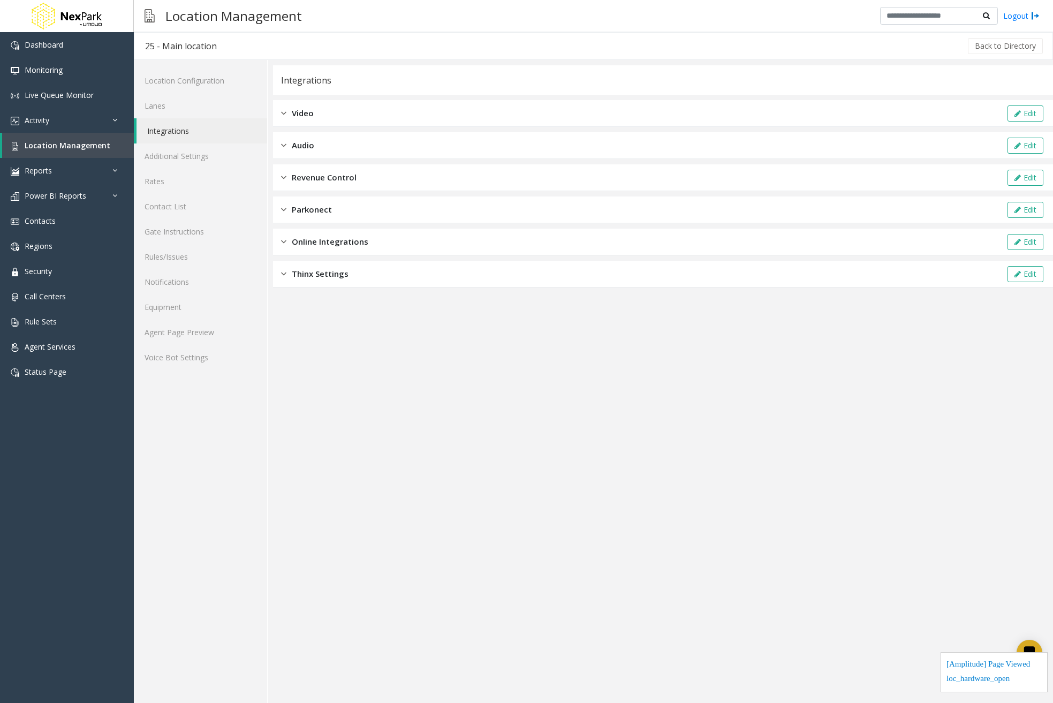
click at [436, 179] on div "Revenue Control Edit" at bounding box center [663, 177] width 780 height 27
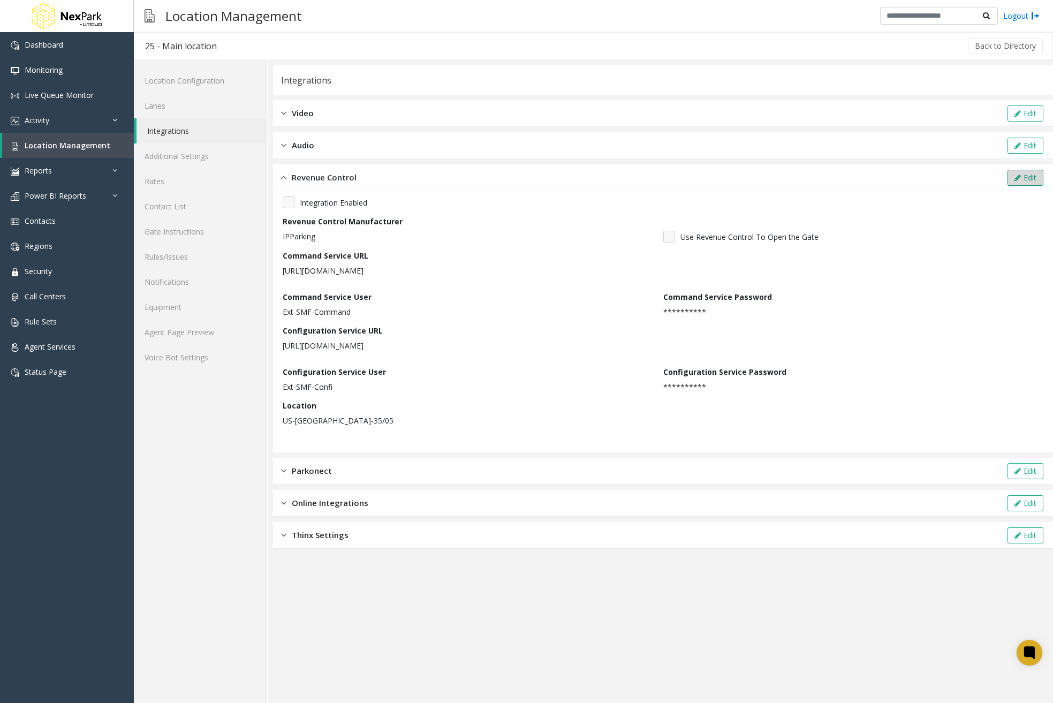
click at [1018, 175] on icon at bounding box center [1017, 177] width 6 height 7
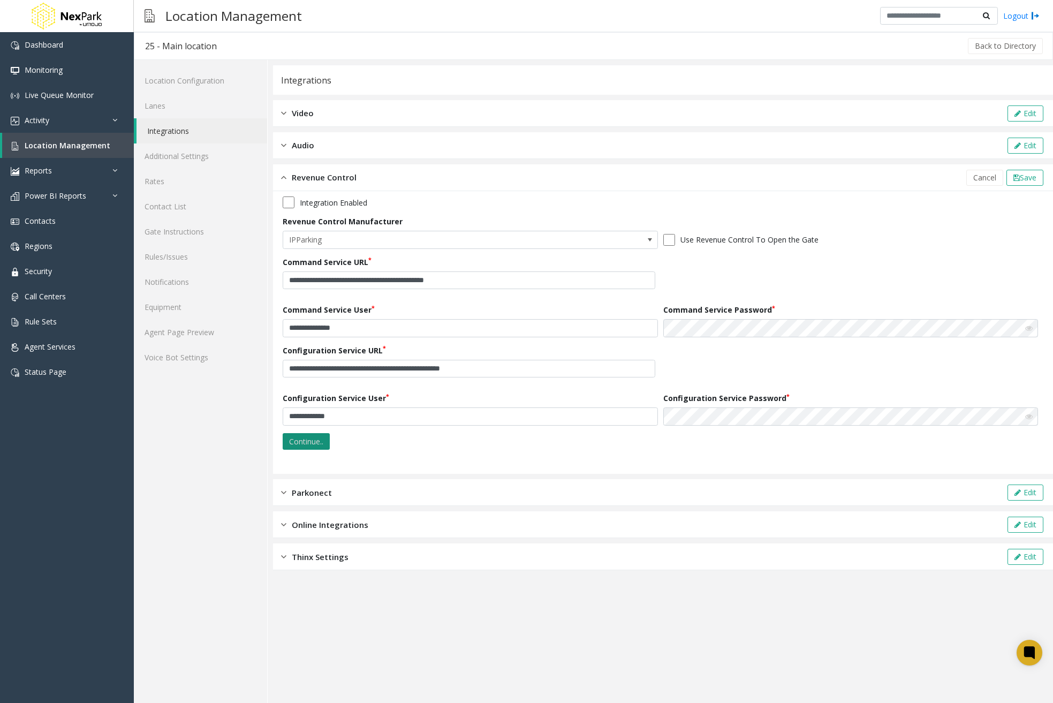
click at [315, 444] on button "Continue.." at bounding box center [306, 441] width 47 height 17
click at [301, 440] on button "Continue.." at bounding box center [306, 441] width 47 height 17
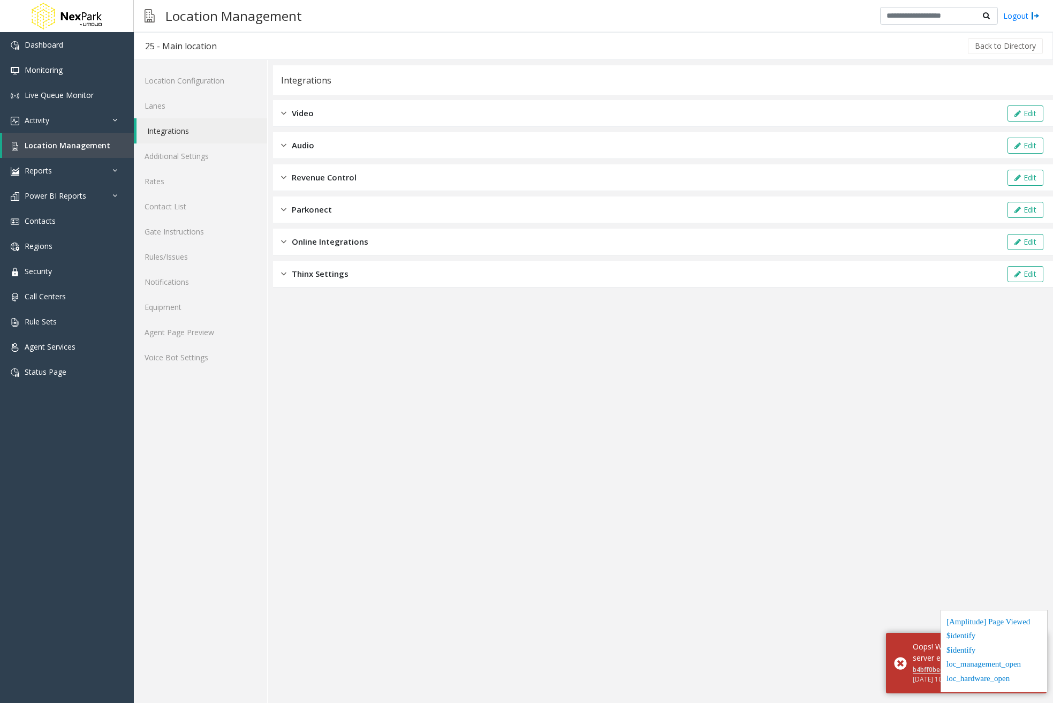
click at [181, 128] on link "Integrations" at bounding box center [201, 130] width 131 height 25
click at [405, 174] on div "Revenue Control Edit" at bounding box center [663, 177] width 780 height 27
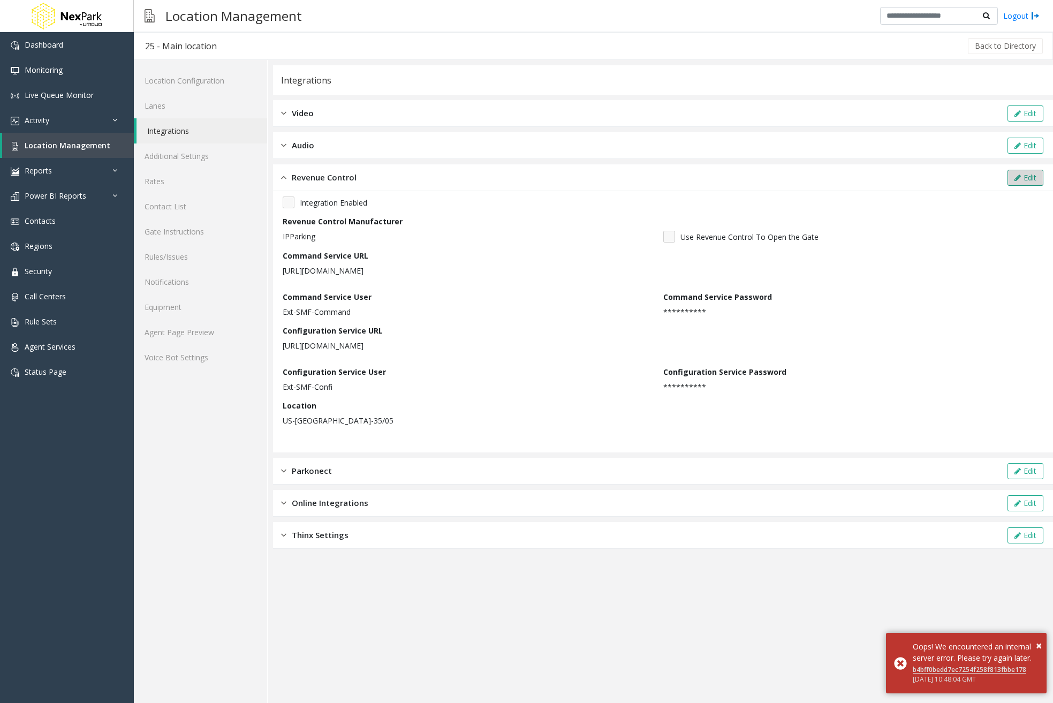
click at [1018, 180] on icon at bounding box center [1017, 177] width 6 height 7
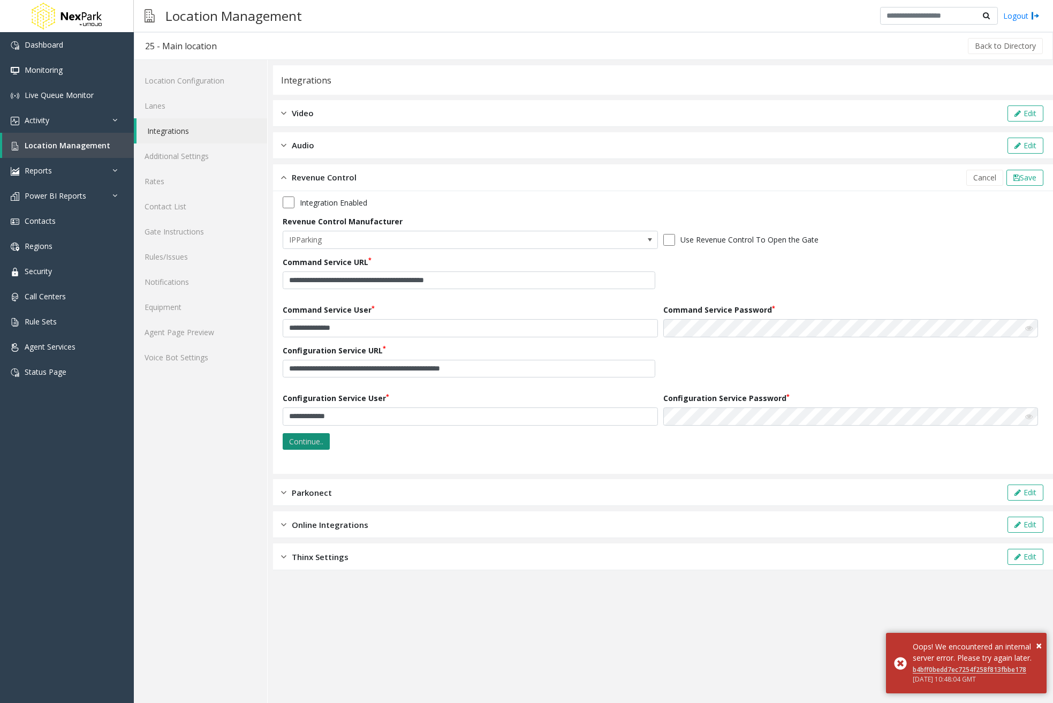
click at [316, 444] on button "Continue.." at bounding box center [306, 441] width 47 height 17
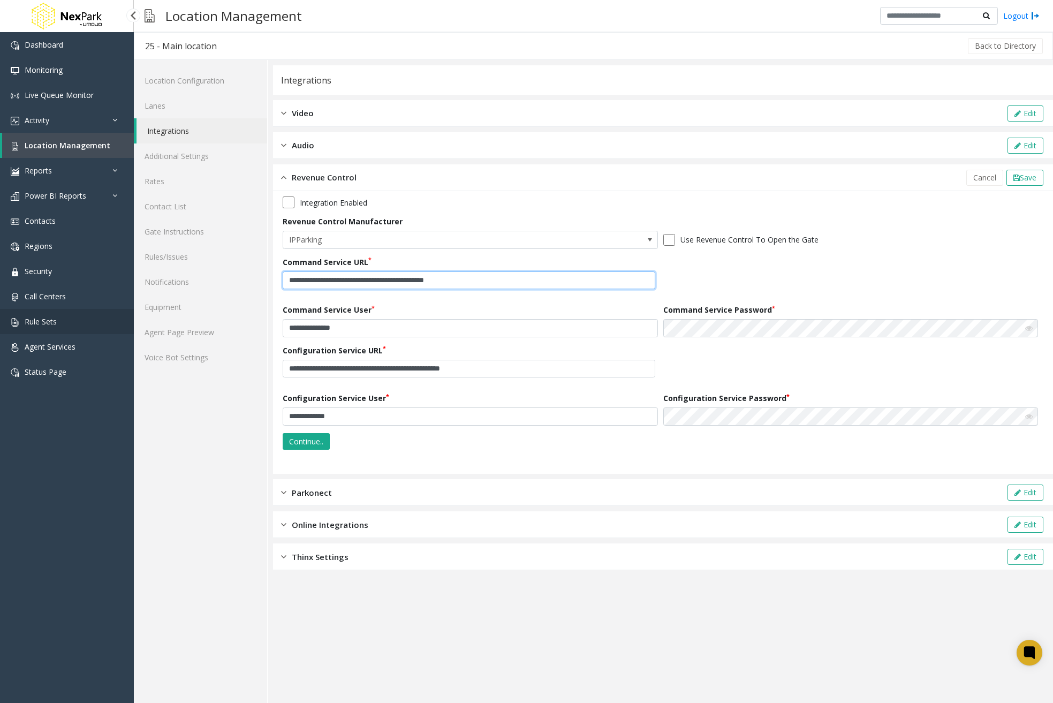
drag, startPoint x: 384, startPoint y: 283, endPoint x: 0, endPoint y: 316, distance: 385.1
click at [0, 316] on app-root "**********" at bounding box center [526, 351] width 1053 height 703
paste input "**********"
type input "**********"
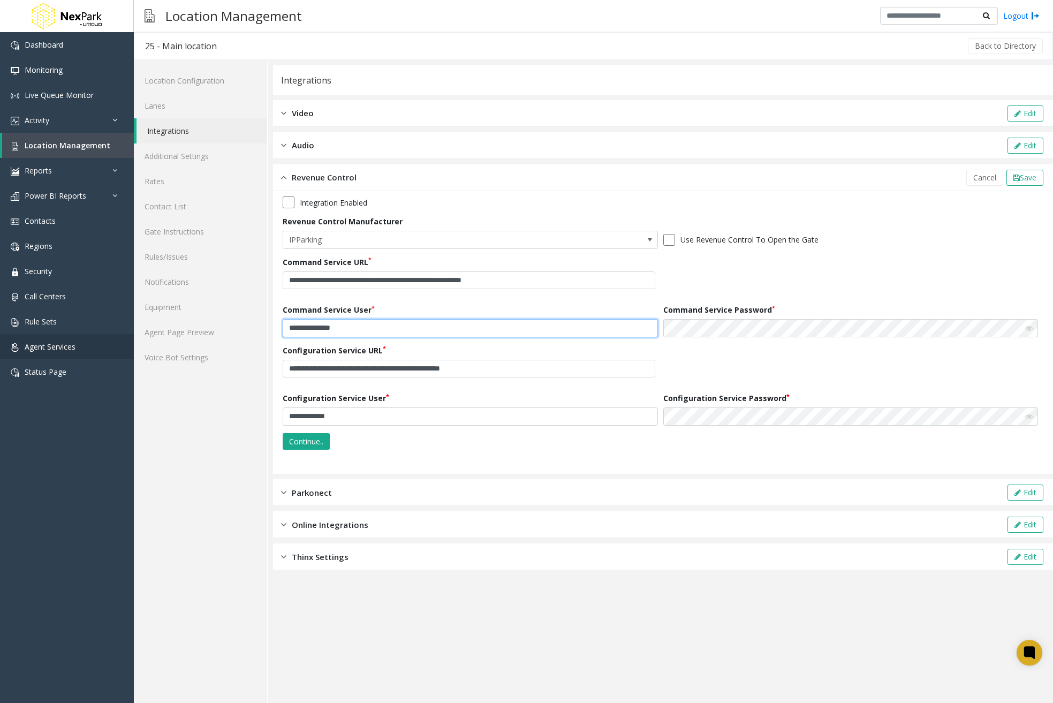
drag, startPoint x: 418, startPoint y: 329, endPoint x: 71, endPoint y: 338, distance: 346.9
click at [41, 340] on app-root "**********" at bounding box center [526, 351] width 1053 height 703
paste input "text"
type input "**********"
click at [1030, 328] on icon at bounding box center [1028, 327] width 7 height 7
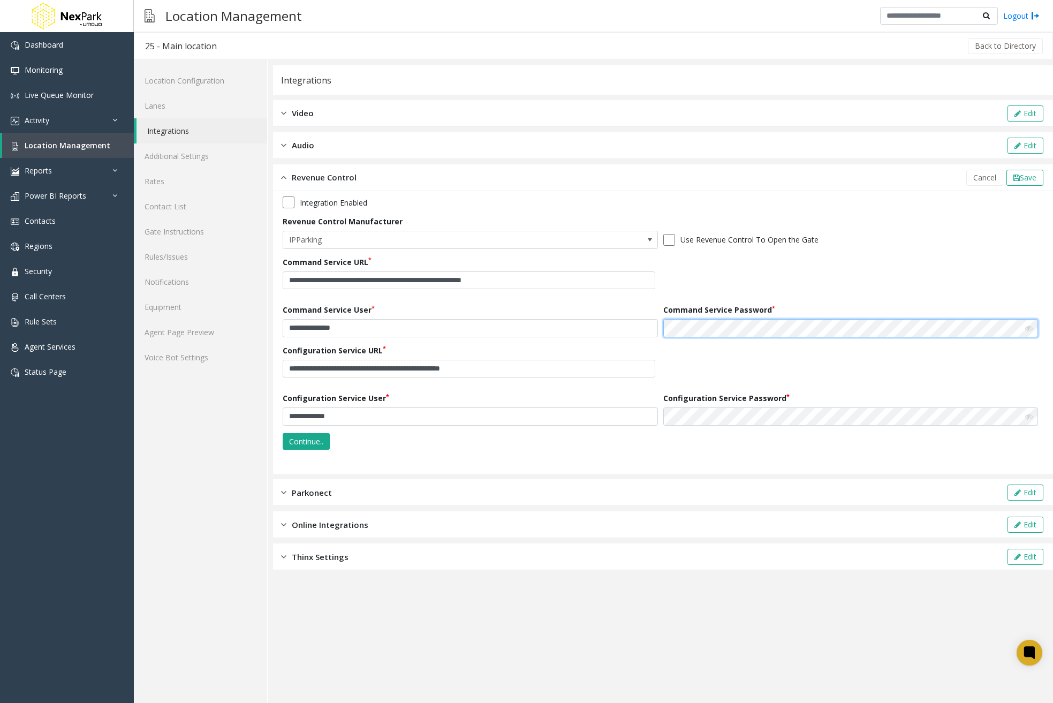
click at [298, 365] on div "**********" at bounding box center [663, 325] width 760 height 258
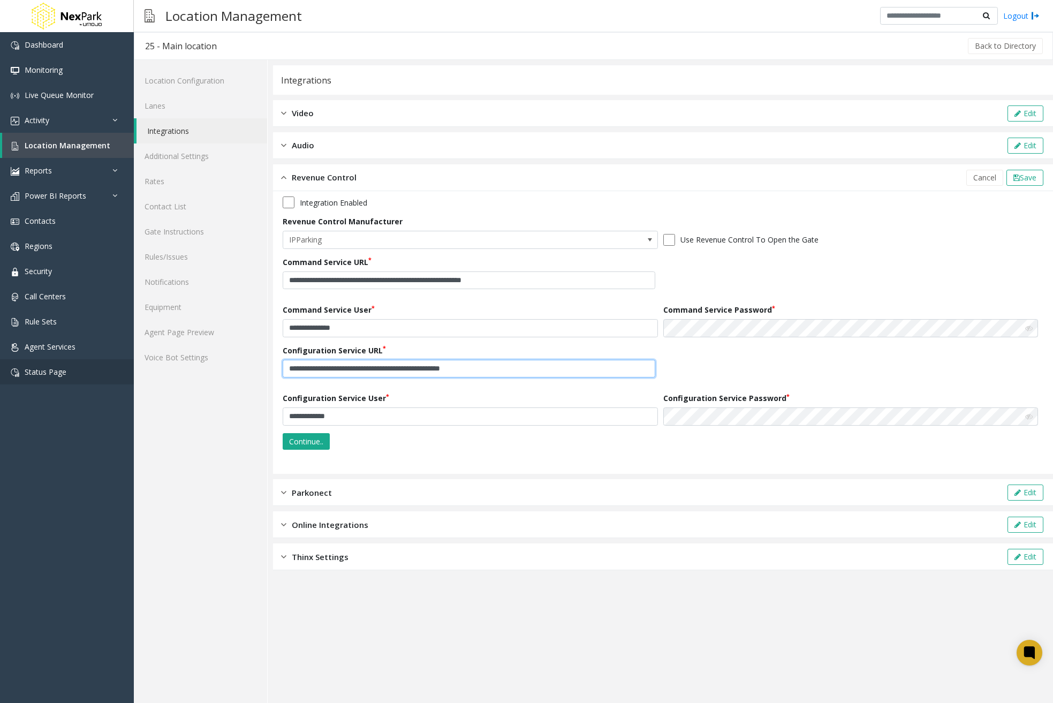
drag, startPoint x: 520, startPoint y: 363, endPoint x: 0, endPoint y: 379, distance: 519.8
click at [0, 379] on app-root "**********" at bounding box center [526, 351] width 1053 height 703
paste input "**********"
type input "**********"
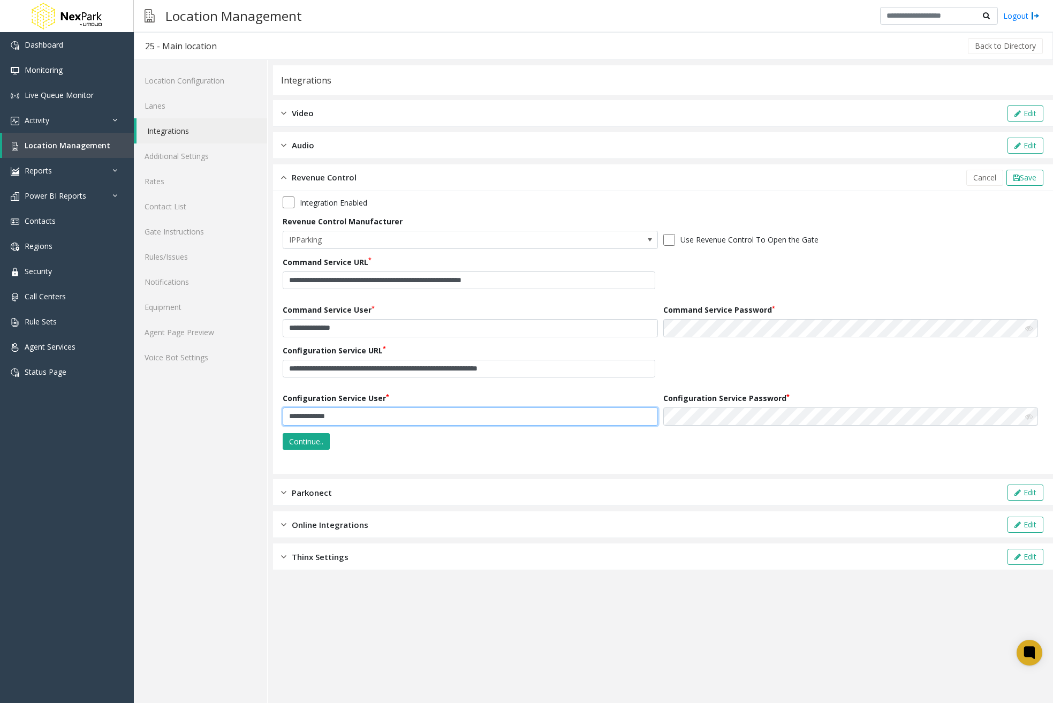
drag, startPoint x: 381, startPoint y: 418, endPoint x: 15, endPoint y: 407, distance: 366.2
click at [19, 407] on app-root "**********" at bounding box center [526, 351] width 1053 height 703
paste input "*"
type input "**********"
click at [421, 438] on div "**********" at bounding box center [663, 325] width 760 height 258
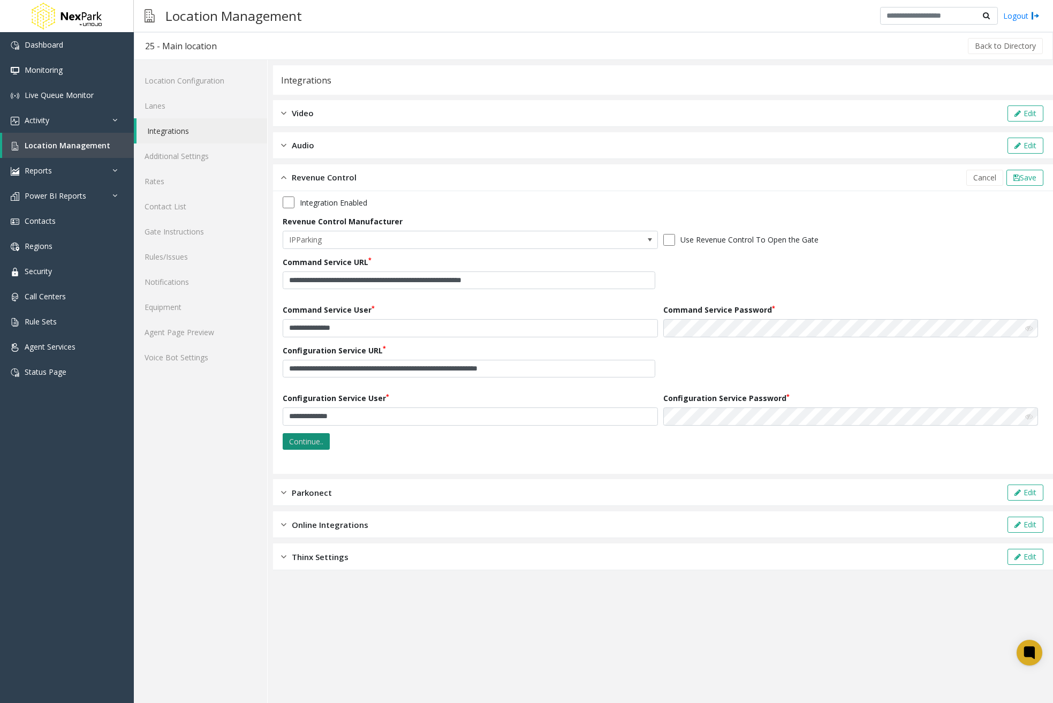
click at [299, 443] on button "Continue.." at bounding box center [306, 441] width 47 height 17
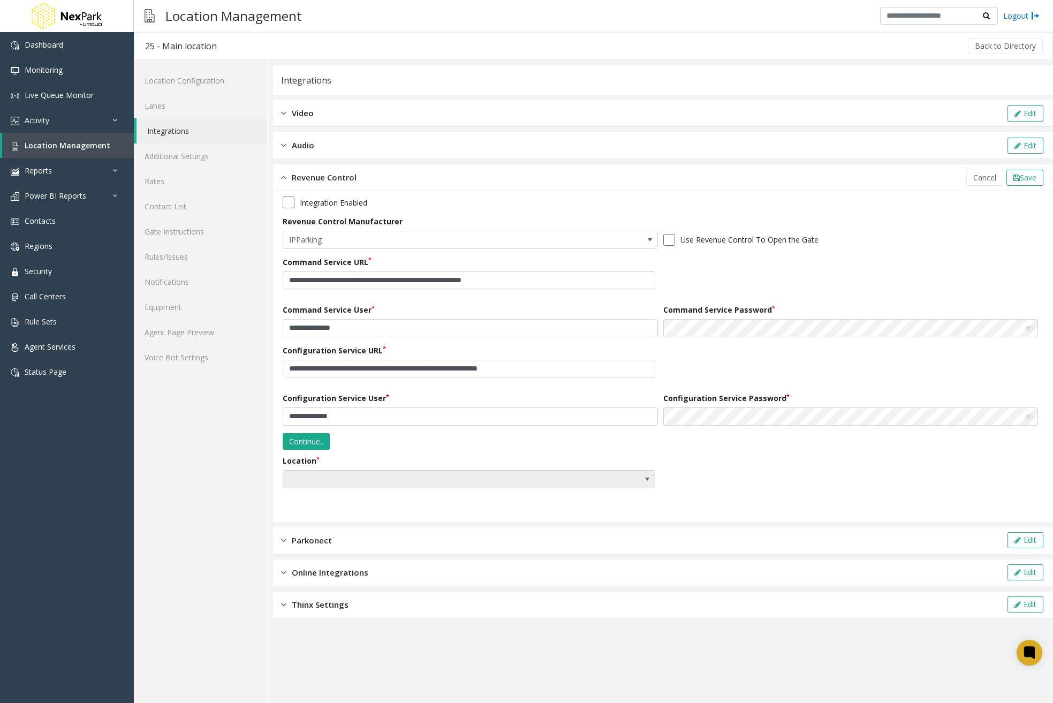
click at [560, 474] on span at bounding box center [431, 478] width 297 height 17
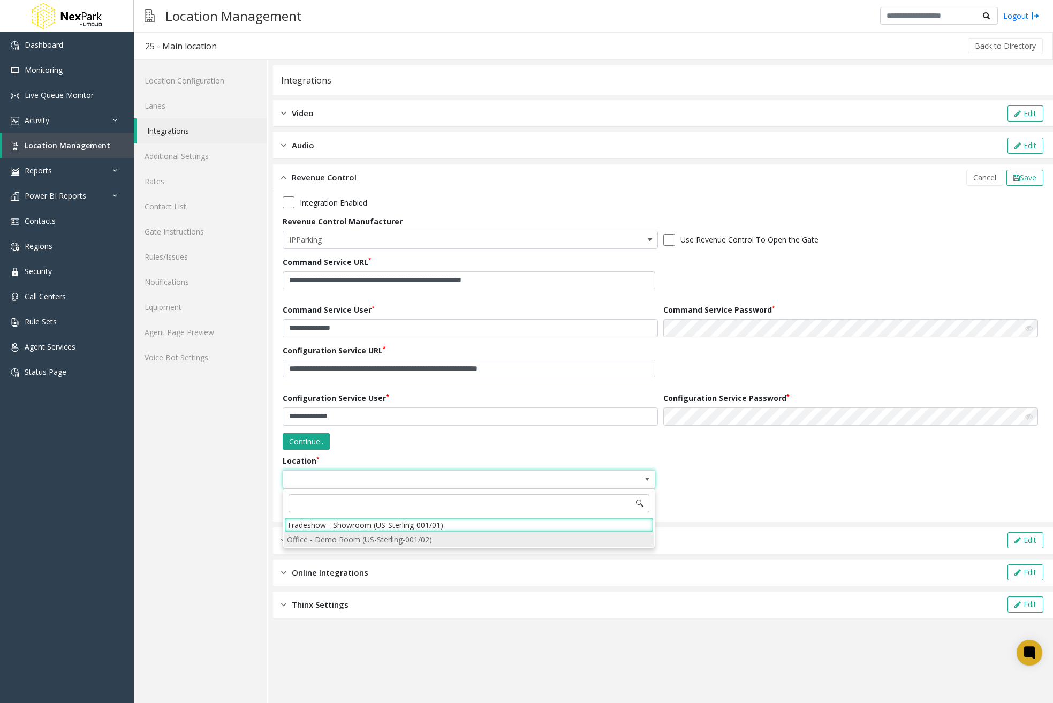
click at [446, 541] on li "Office - Demo Room (US-Sterling-001/02)" at bounding box center [468, 539] width 369 height 14
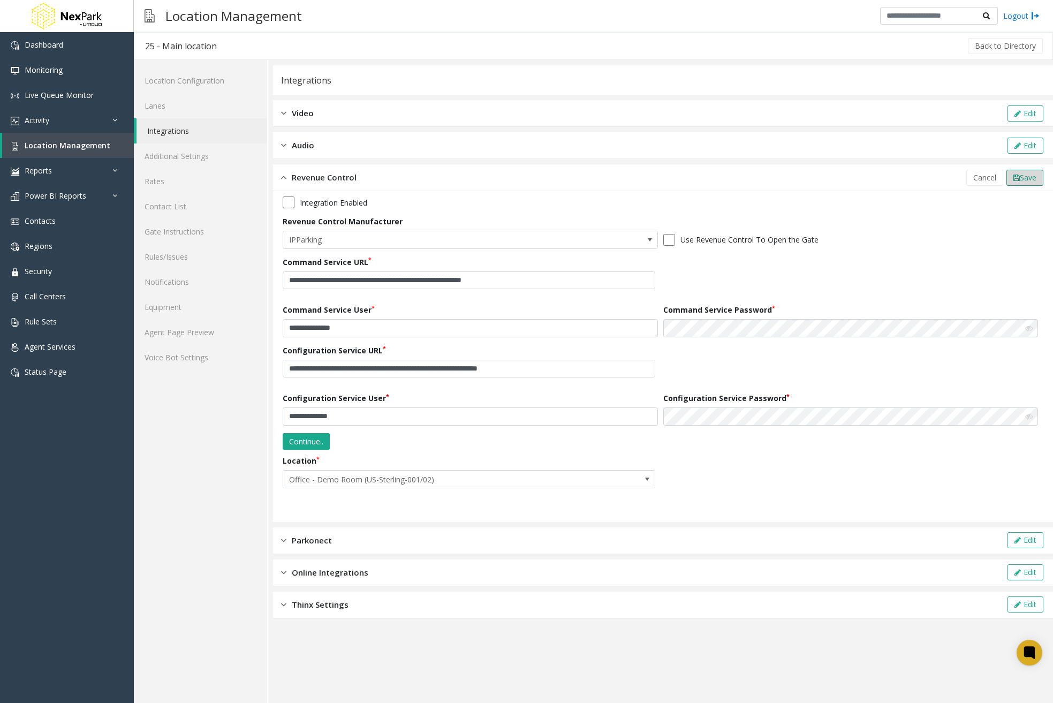
click at [1027, 174] on span "Save" at bounding box center [1027, 177] width 17 height 10
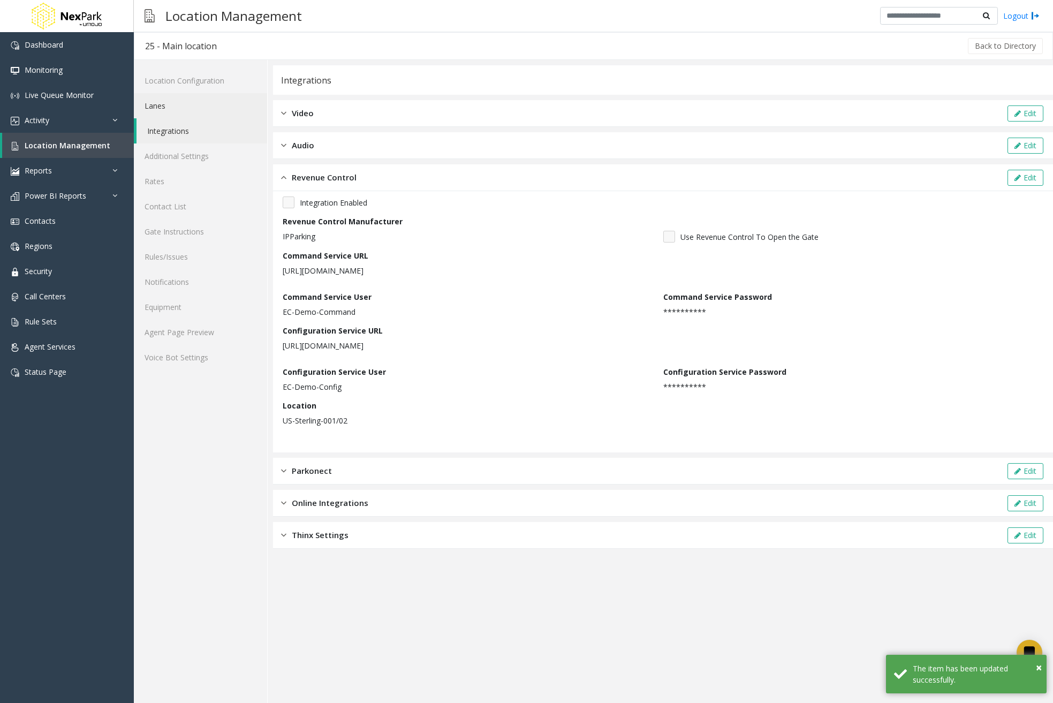
click at [189, 109] on link "Lanes" at bounding box center [200, 105] width 133 height 25
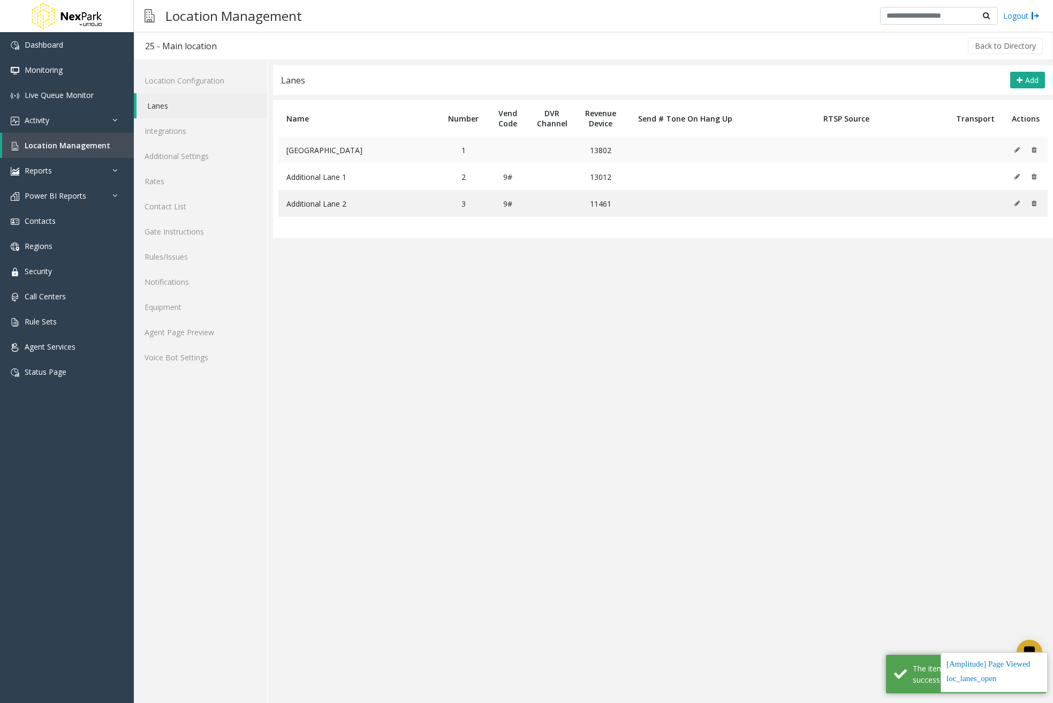
click at [1017, 148] on icon at bounding box center [1016, 150] width 5 height 6
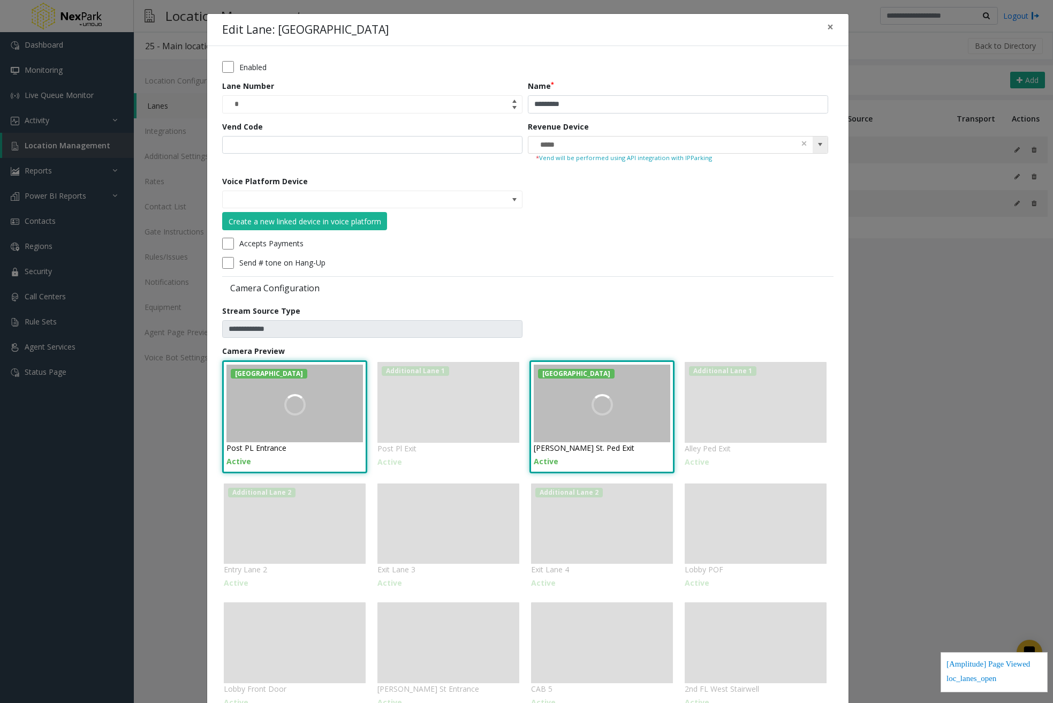
click at [824, 141] on span at bounding box center [820, 144] width 9 height 9
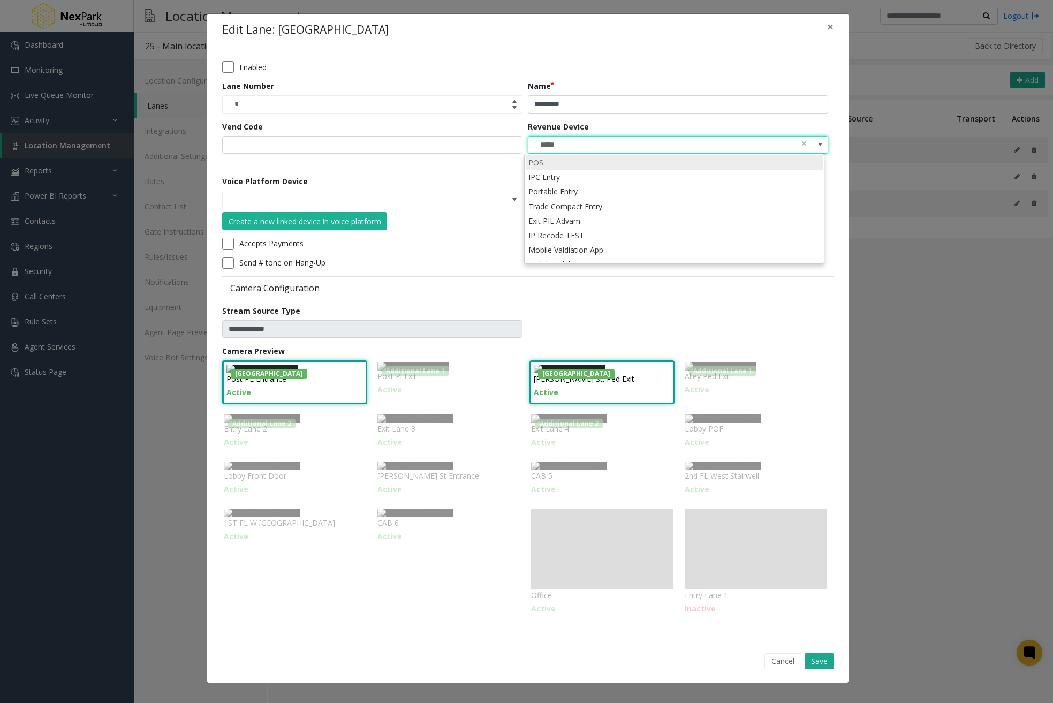
click at [565, 166] on li "POS" at bounding box center [673, 162] width 297 height 14
type input "***"
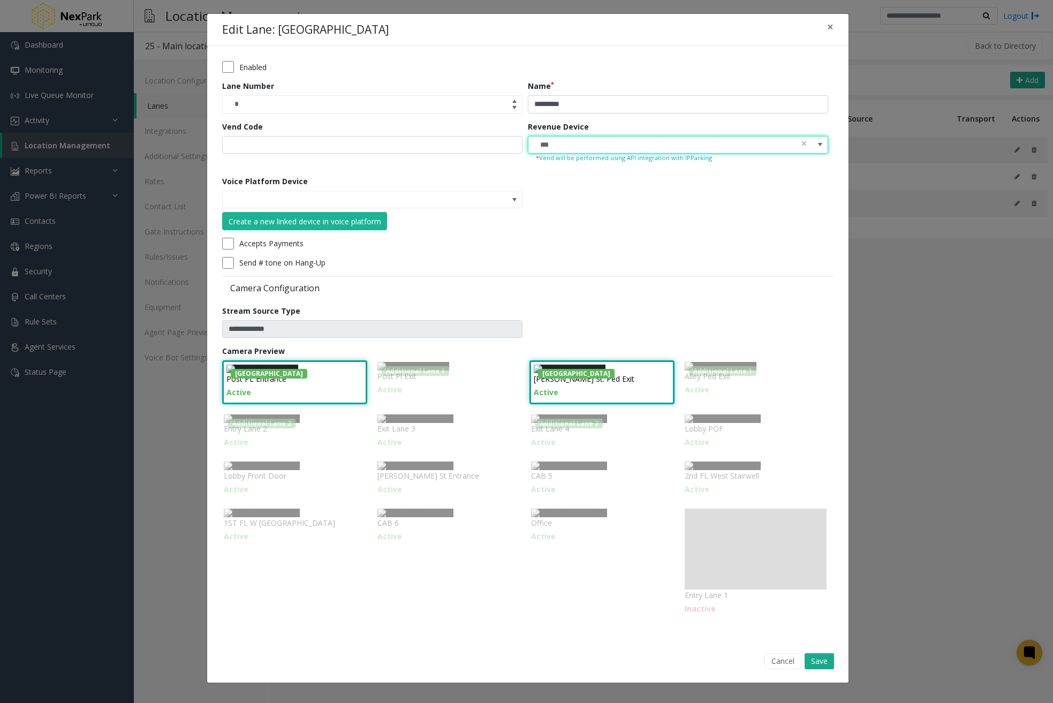
scroll to position [213, 0]
click at [814, 667] on button "Save" at bounding box center [818, 661] width 29 height 16
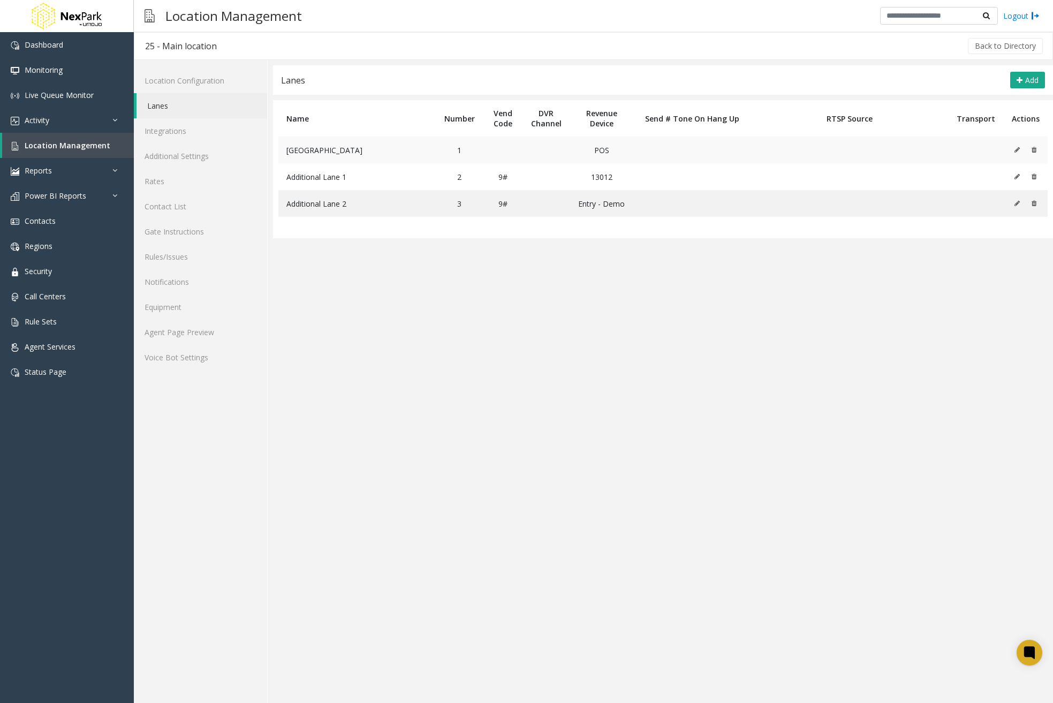
click at [1021, 148] on button at bounding box center [1019, 150] width 12 height 16
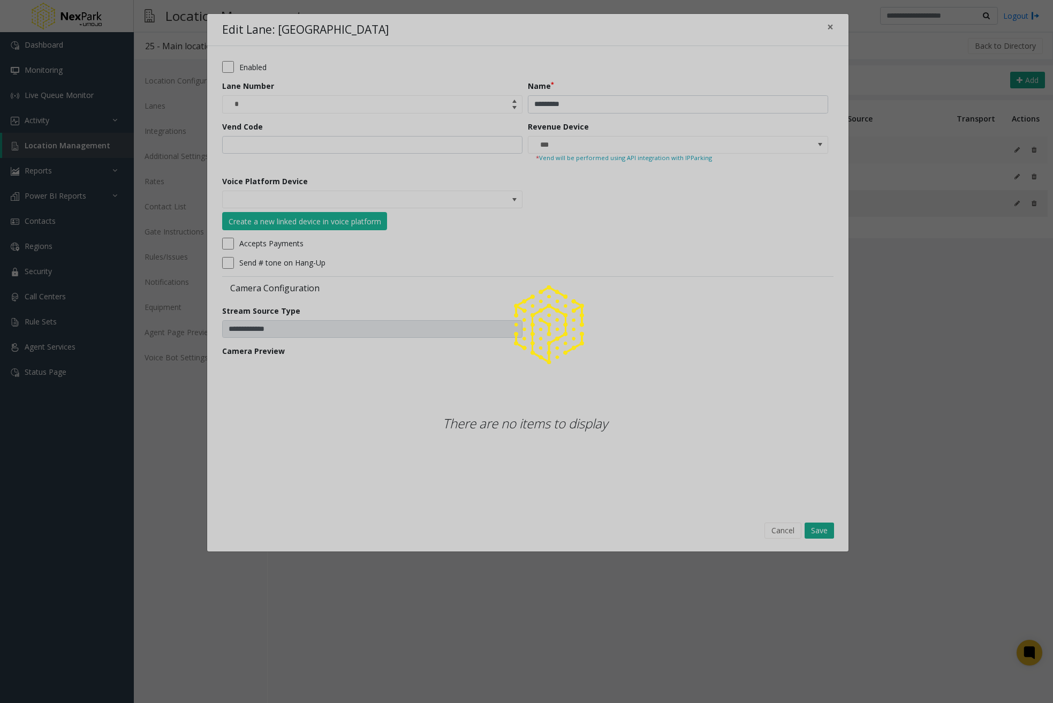
scroll to position [0, 0]
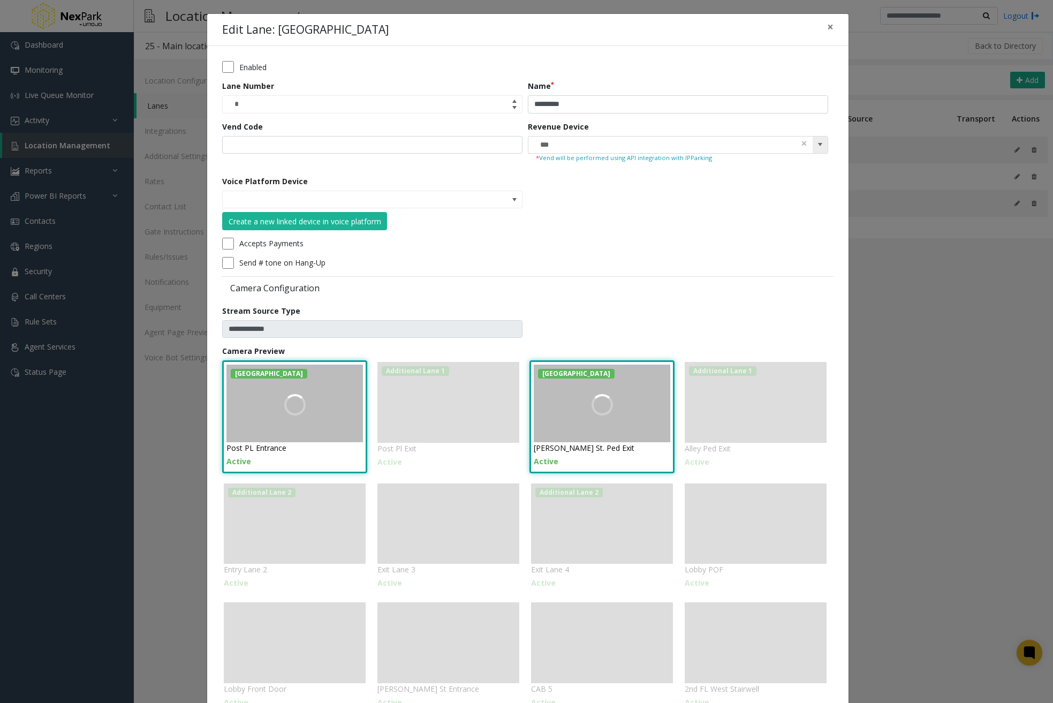
click at [816, 149] on span at bounding box center [820, 144] width 9 height 9
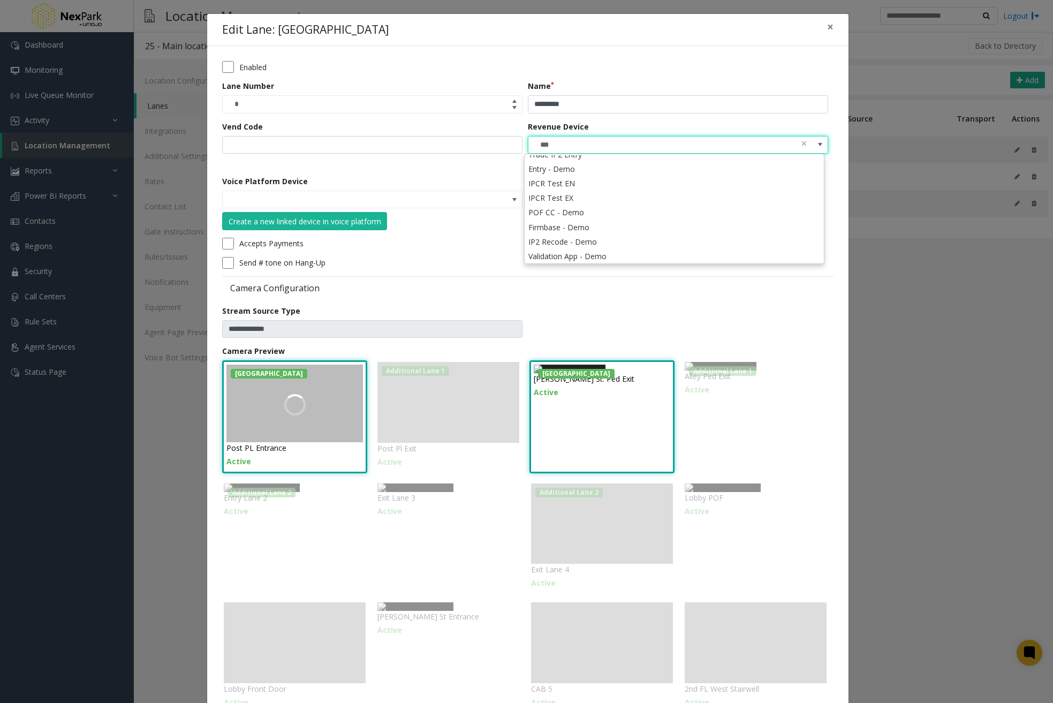
scroll to position [228, 0]
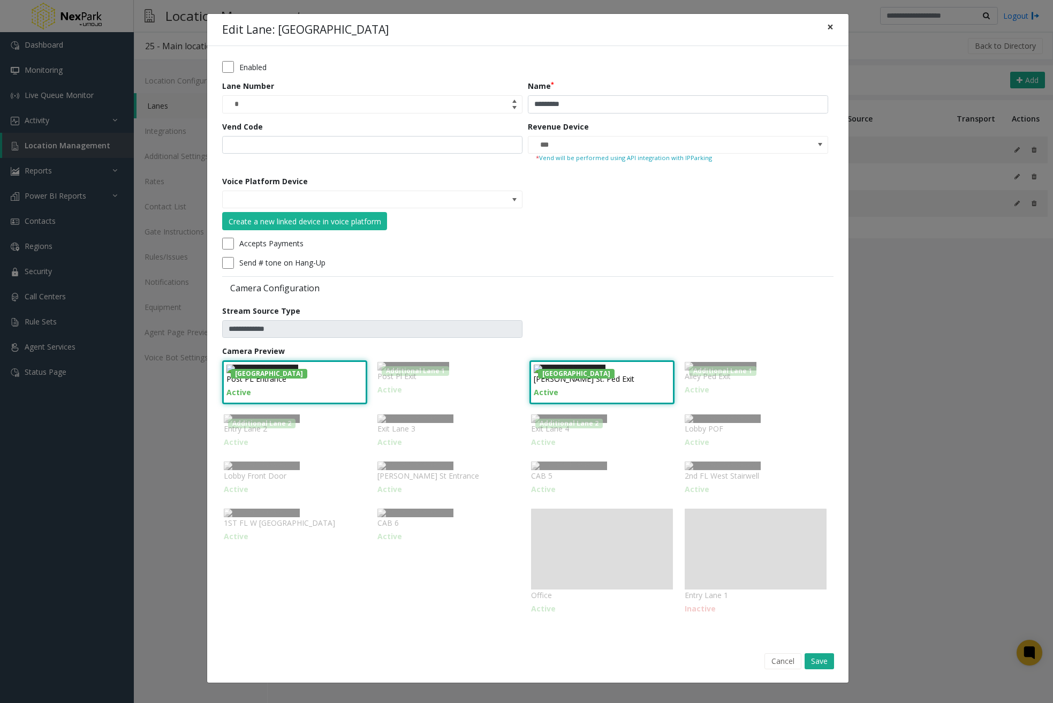
click at [827, 27] on span "×" at bounding box center [830, 26] width 6 height 15
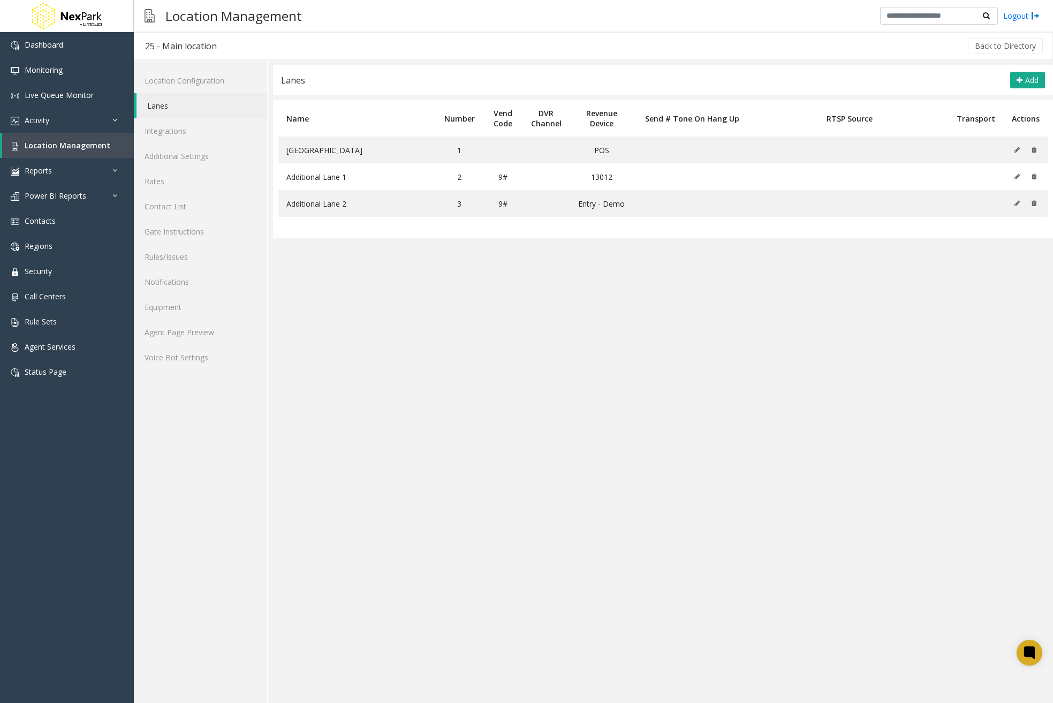
click at [478, 286] on app-lanes "**********" at bounding box center [663, 383] width 780 height 637
drag, startPoint x: 672, startPoint y: 317, endPoint x: 688, endPoint y: 312, distance: 16.9
click at [675, 316] on app-lanes "Lanes Add Name Number Vend Code DVR Channel Revenue Device Send # Tone On Hang …" at bounding box center [663, 383] width 780 height 637
click at [644, 341] on app-lanes "Lanes Add Name Number Vend Code DVR Channel Revenue Device Send # Tone On Hang …" at bounding box center [663, 383] width 780 height 637
click at [159, 128] on link "Integrations" at bounding box center [200, 130] width 133 height 25
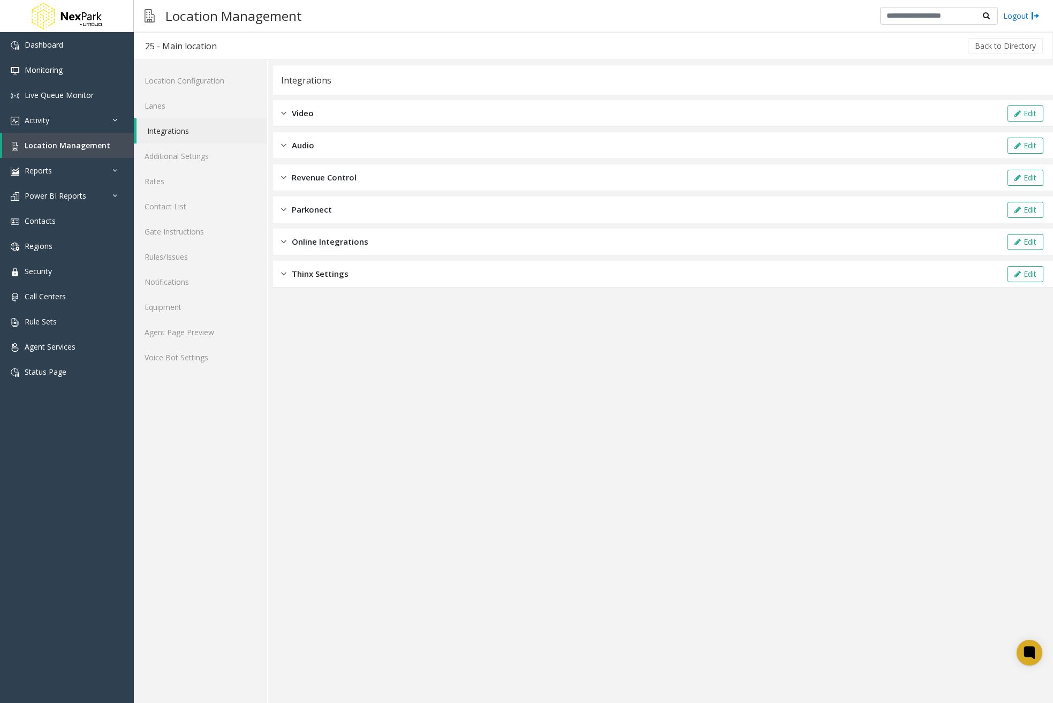
click at [378, 183] on div "Revenue Control Edit" at bounding box center [663, 177] width 780 height 27
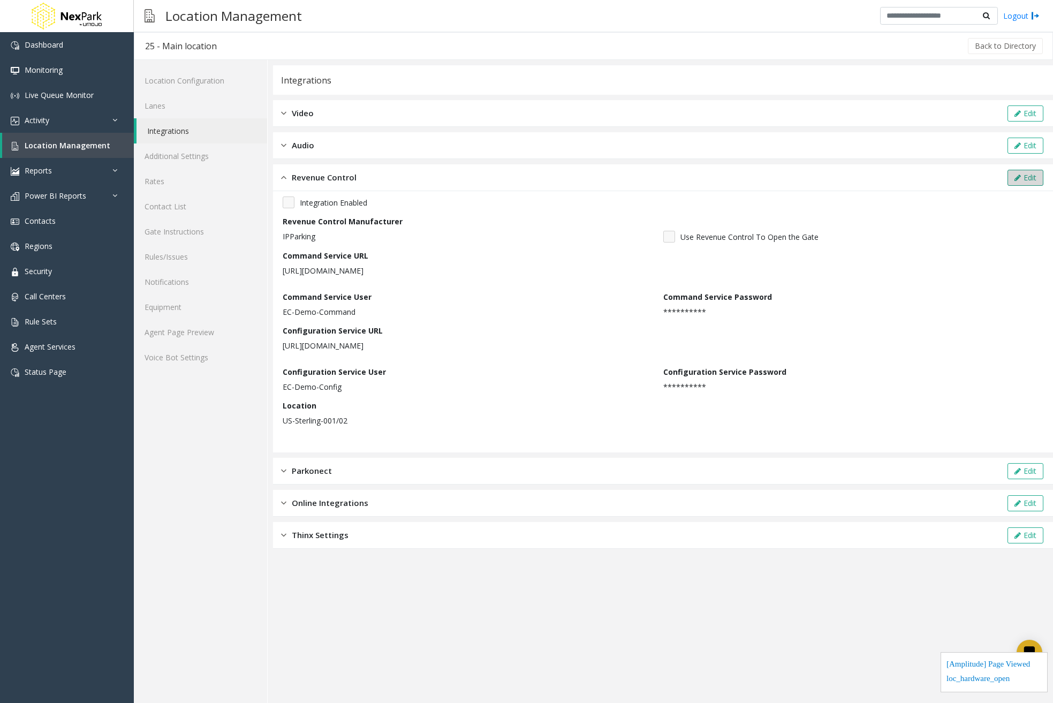
click at [1028, 174] on button "Edit" at bounding box center [1025, 178] width 36 height 16
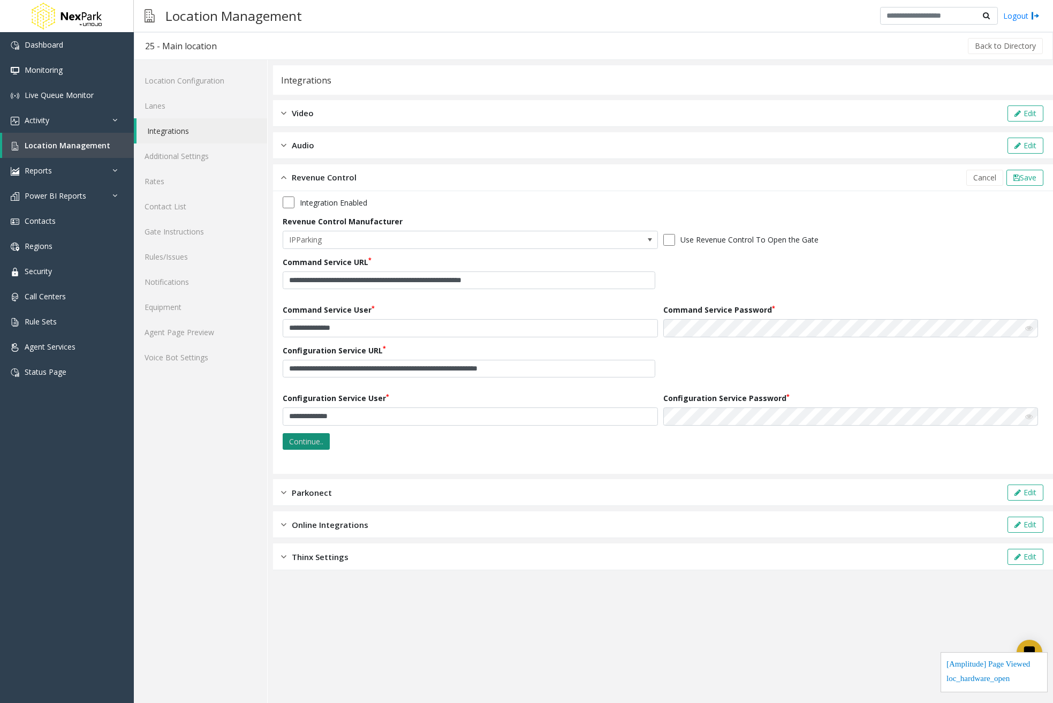
click at [295, 445] on button "Continue.." at bounding box center [306, 441] width 47 height 17
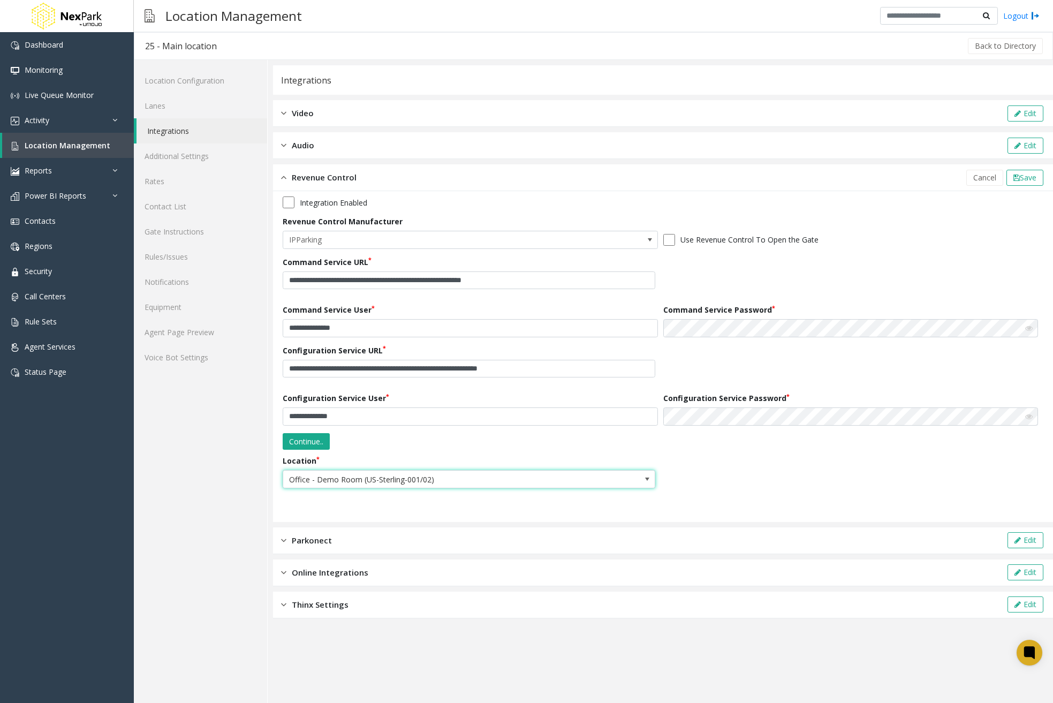
click at [485, 485] on span "Office - Demo Room (US-Sterling-001/02)" at bounding box center [431, 478] width 297 height 17
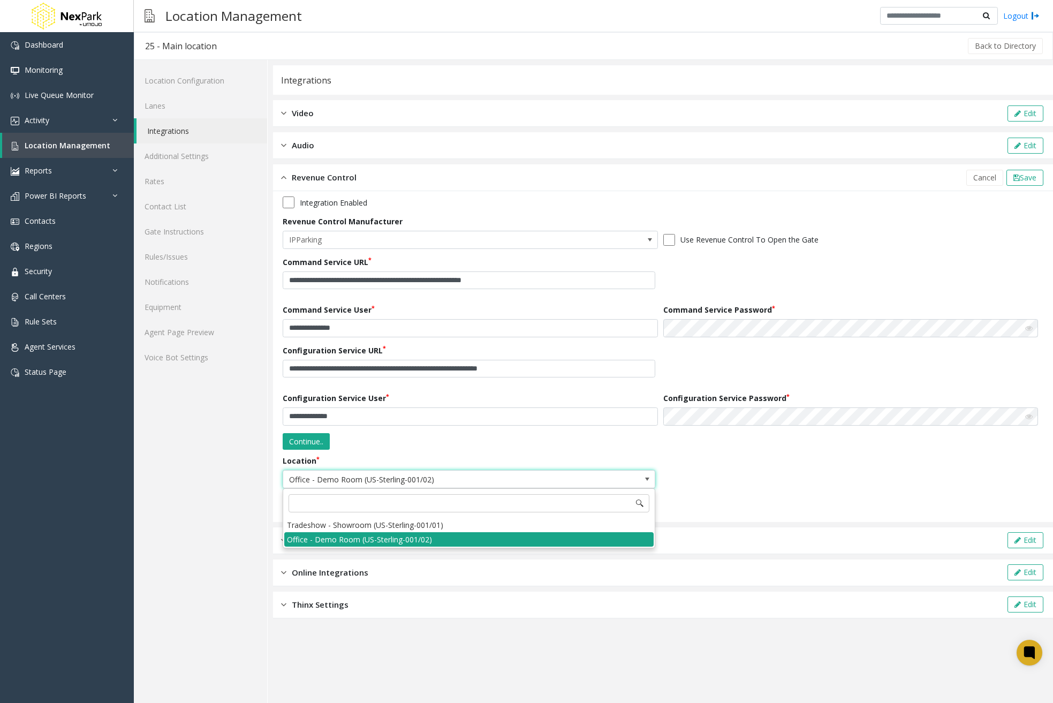
click at [459, 537] on li "Office - Demo Room (US-Sterling-001/02)" at bounding box center [468, 539] width 369 height 14
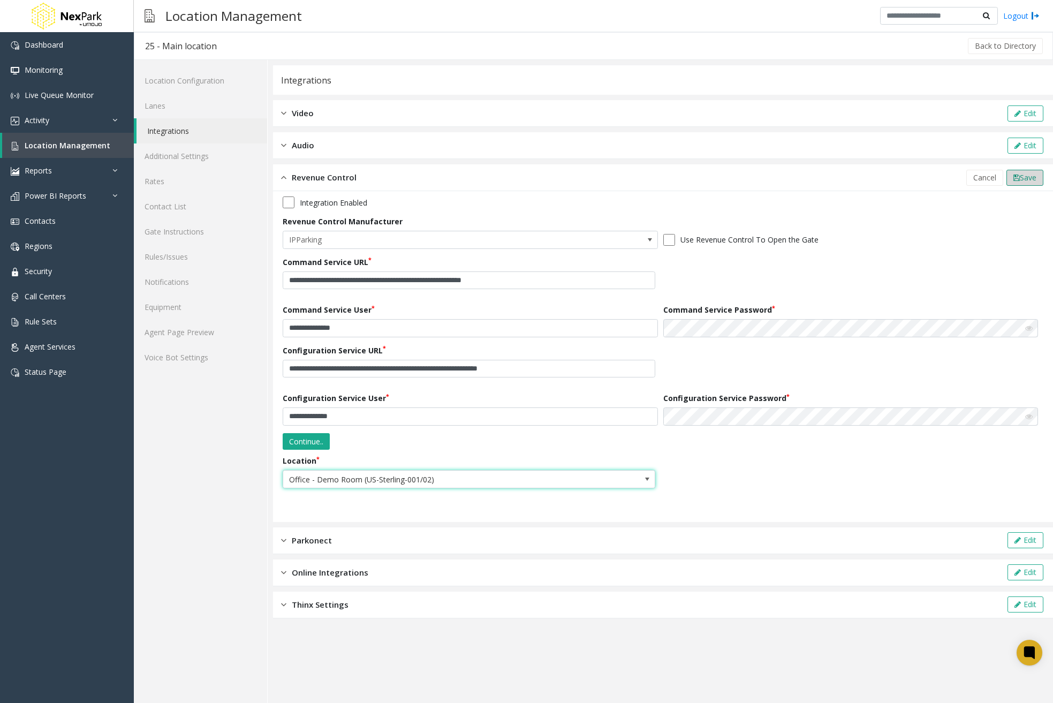
click at [1027, 180] on span "Save" at bounding box center [1027, 177] width 17 height 10
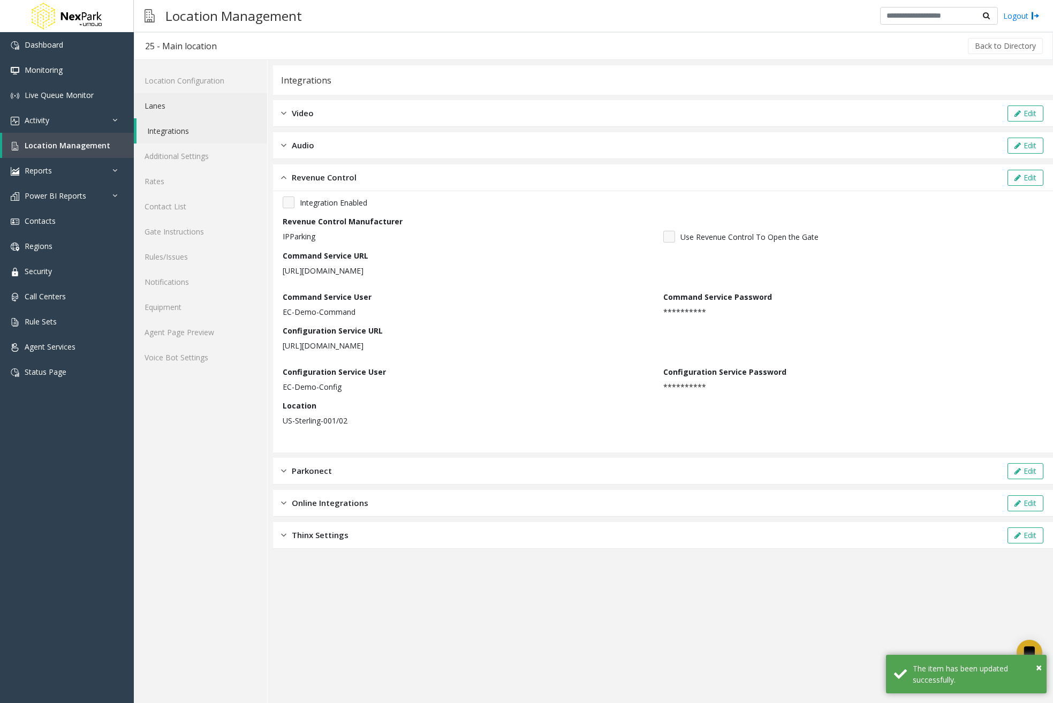
click at [180, 101] on link "Lanes" at bounding box center [200, 105] width 133 height 25
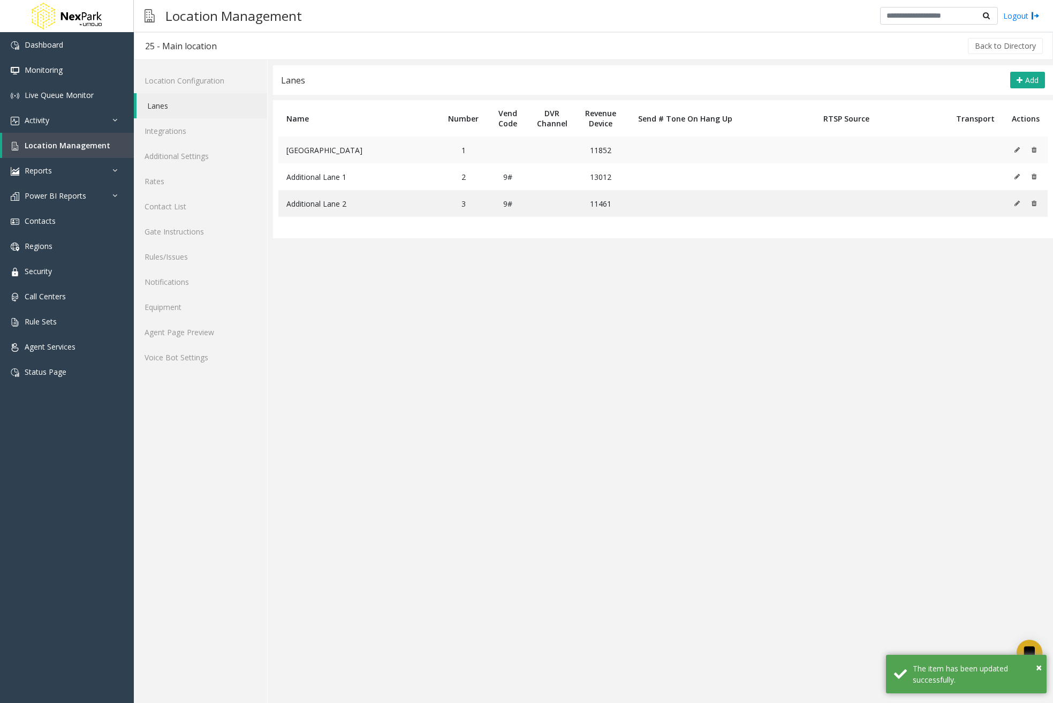
click at [1016, 149] on icon at bounding box center [1016, 150] width 5 height 6
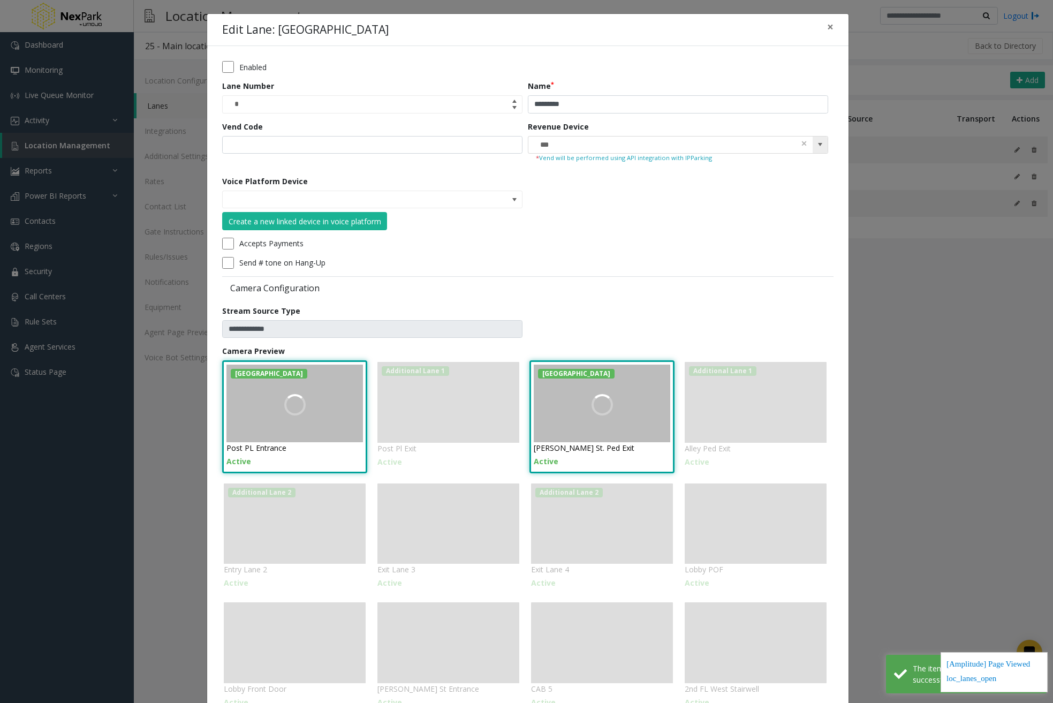
click at [814, 147] on span at bounding box center [819, 144] width 15 height 17
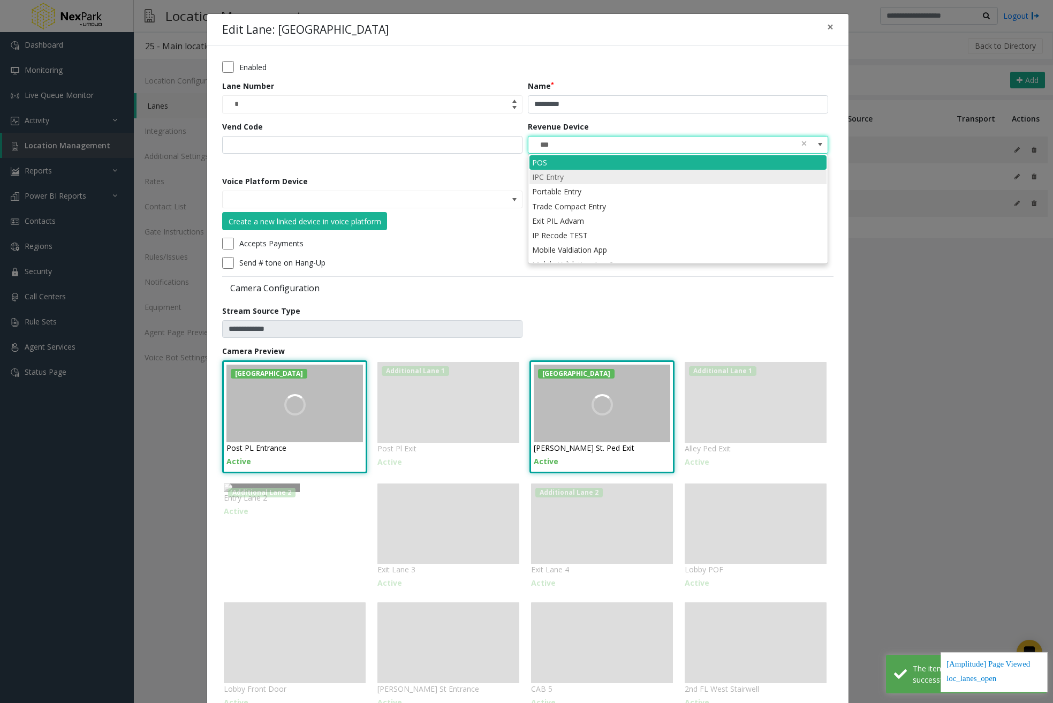
click at [590, 182] on li "IPC Entry" at bounding box center [677, 177] width 297 height 14
type input "*********"
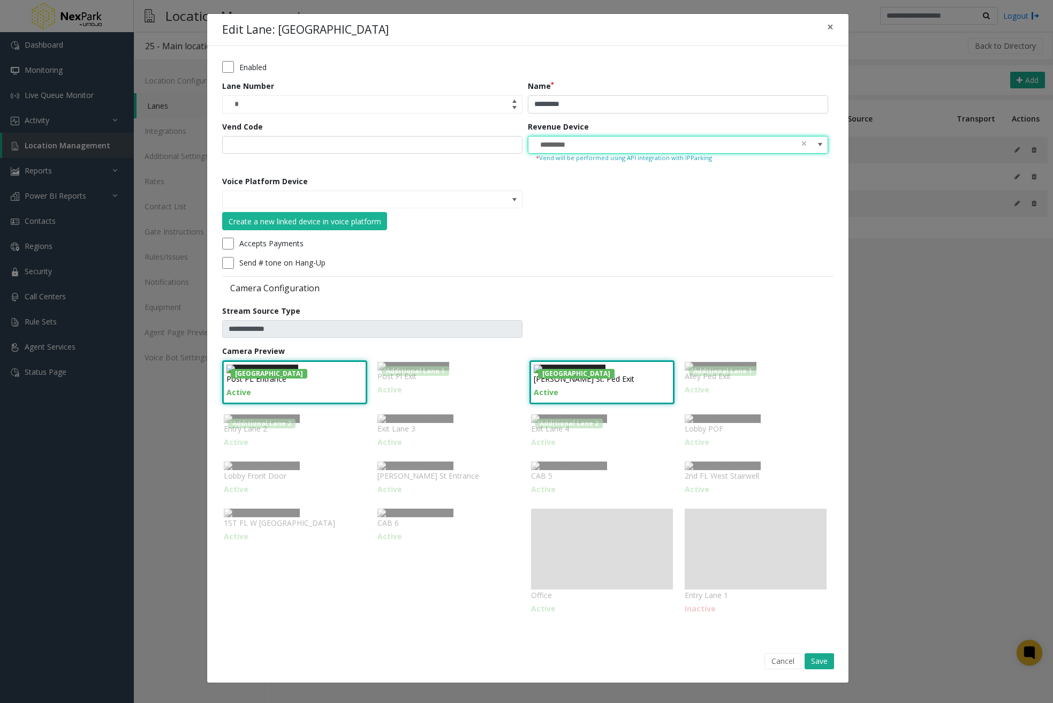
scroll to position [210, 0]
click at [814, 669] on button "Save" at bounding box center [818, 661] width 29 height 16
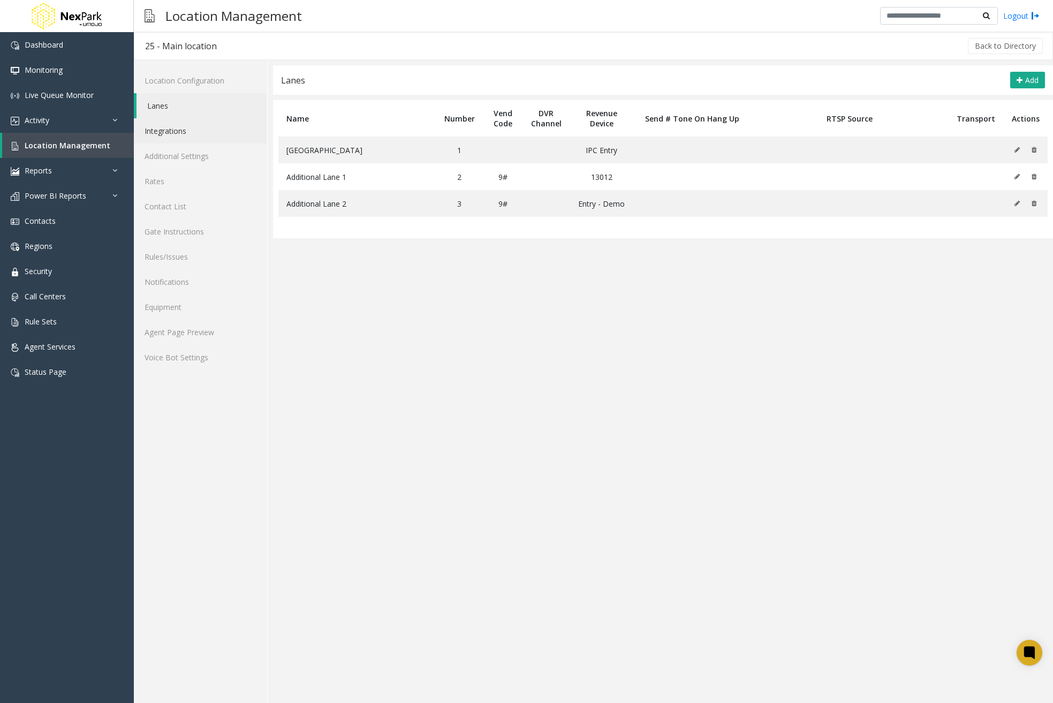
click at [151, 129] on link "Integrations" at bounding box center [200, 130] width 133 height 25
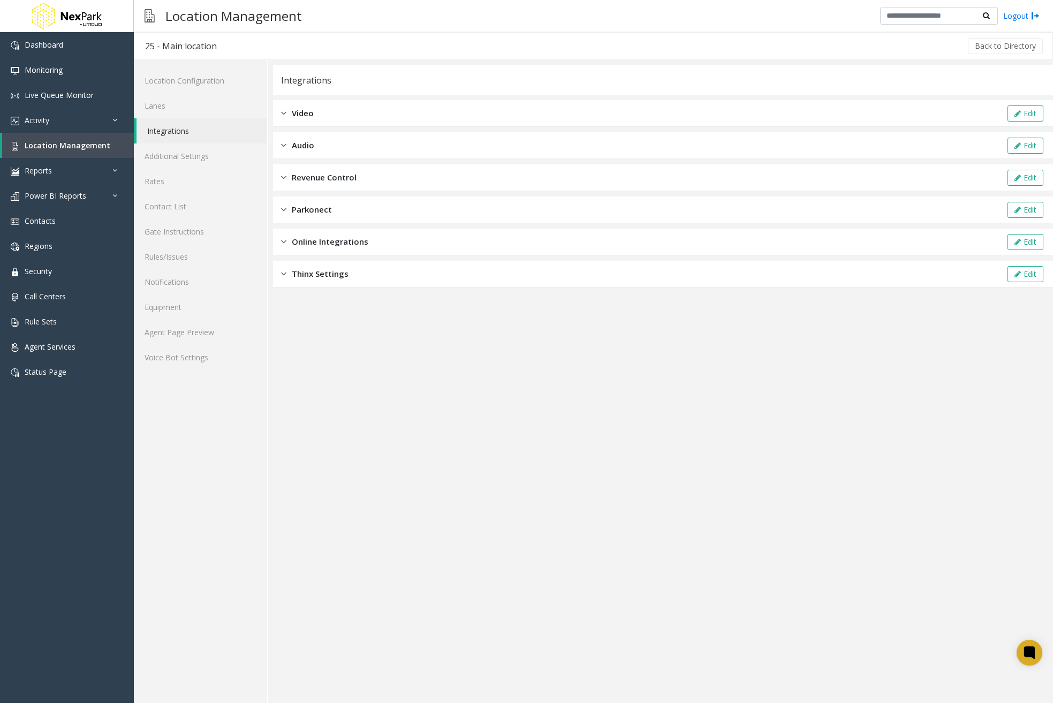
click at [408, 169] on div "Revenue Control Edit" at bounding box center [663, 177] width 780 height 27
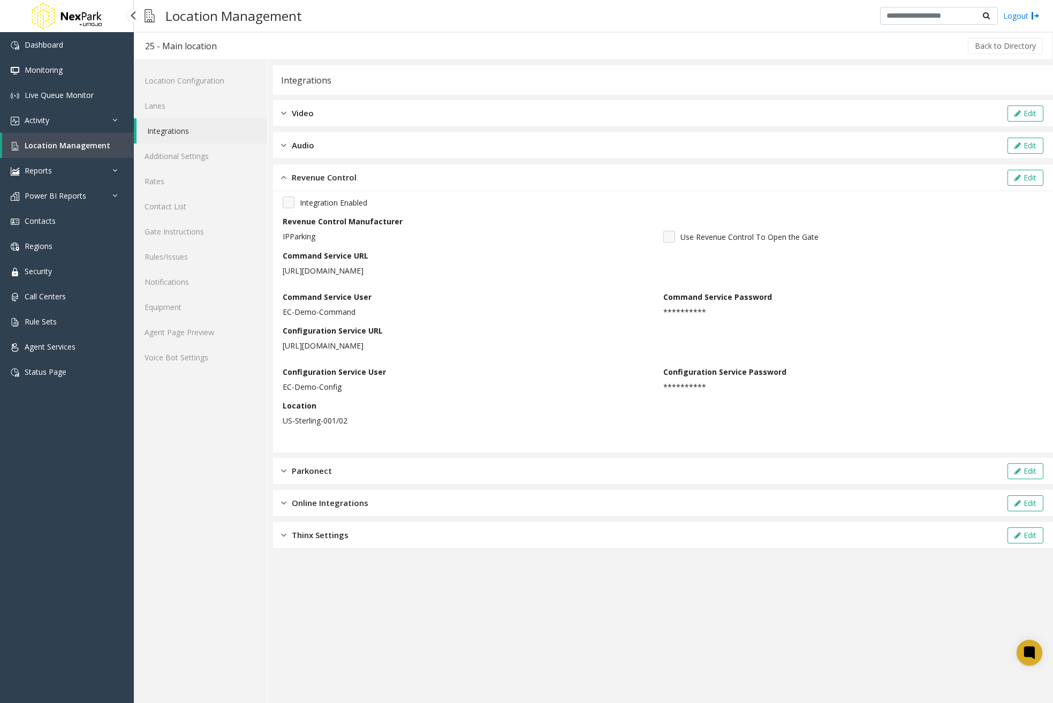
click at [96, 147] on span "Location Management" at bounding box center [68, 145] width 86 height 10
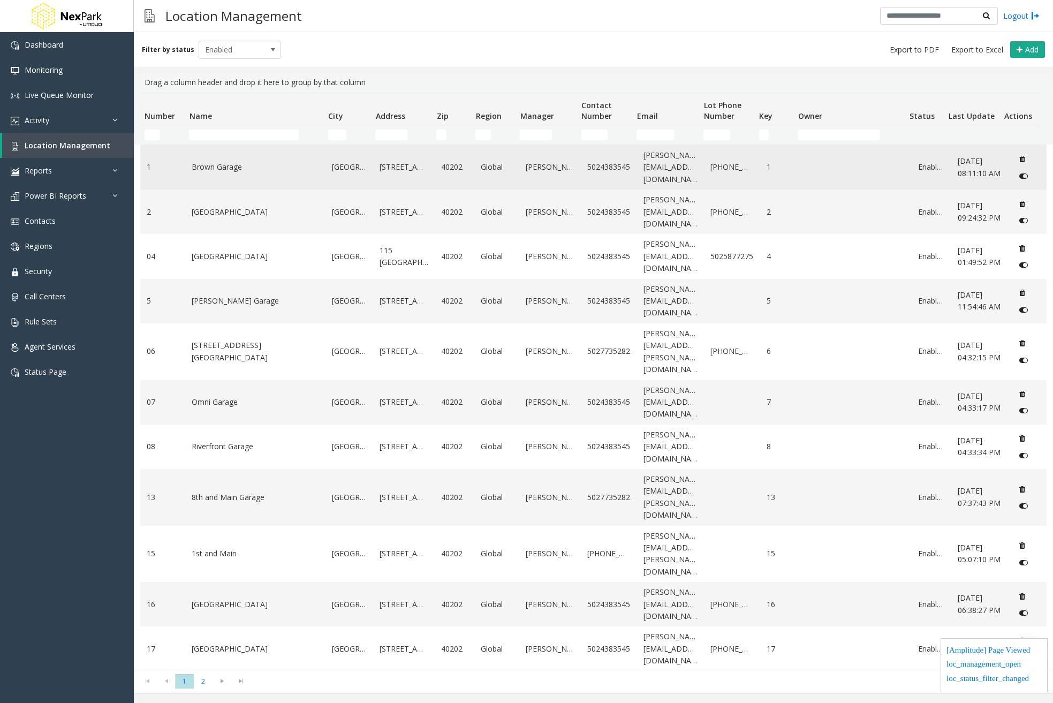
click at [276, 167] on link "Brown Garage" at bounding box center [255, 167] width 127 height 12
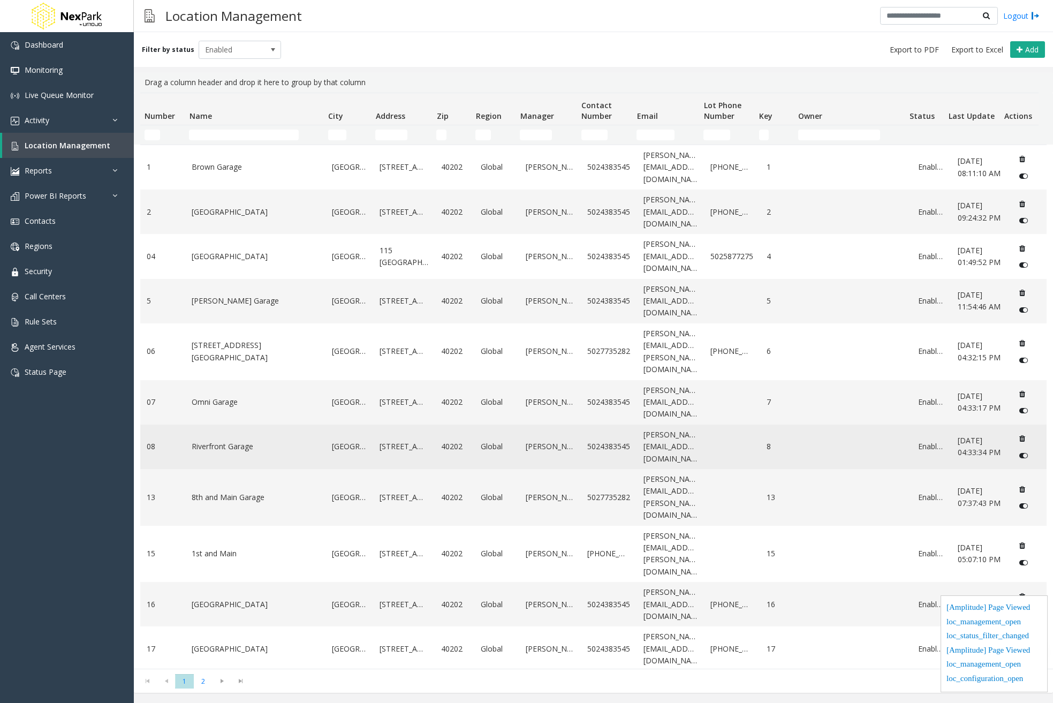
click at [239, 440] on link "Riverfront Garage" at bounding box center [255, 446] width 127 height 12
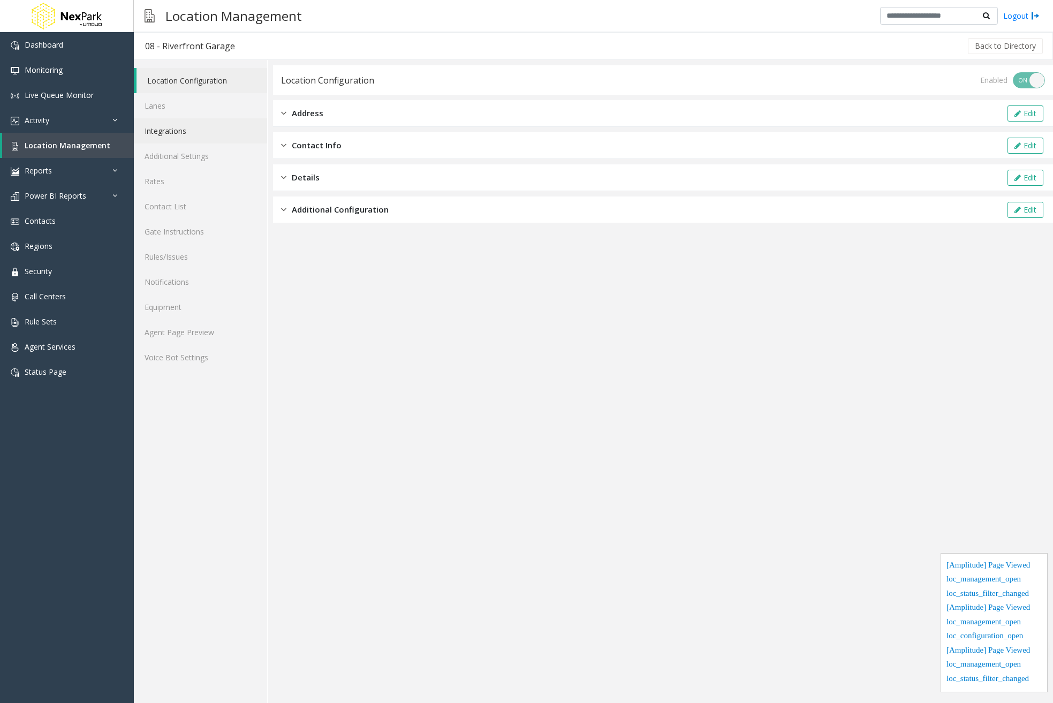
click at [189, 130] on link "Integrations" at bounding box center [200, 130] width 133 height 25
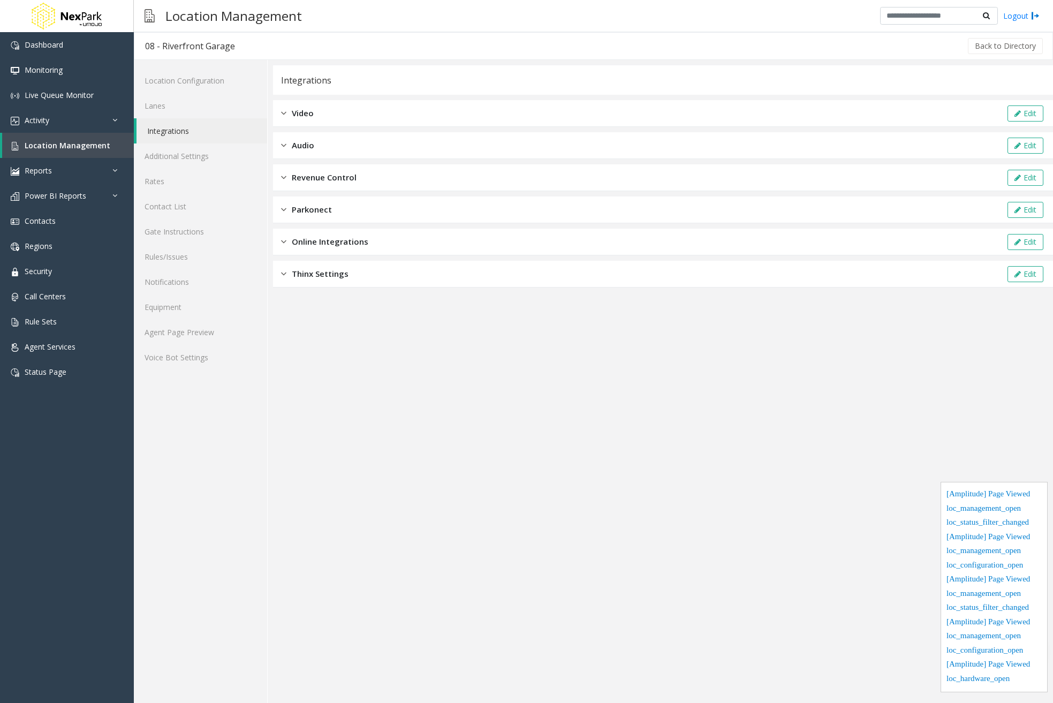
click at [504, 182] on div "Revenue Control Edit" at bounding box center [663, 177] width 780 height 27
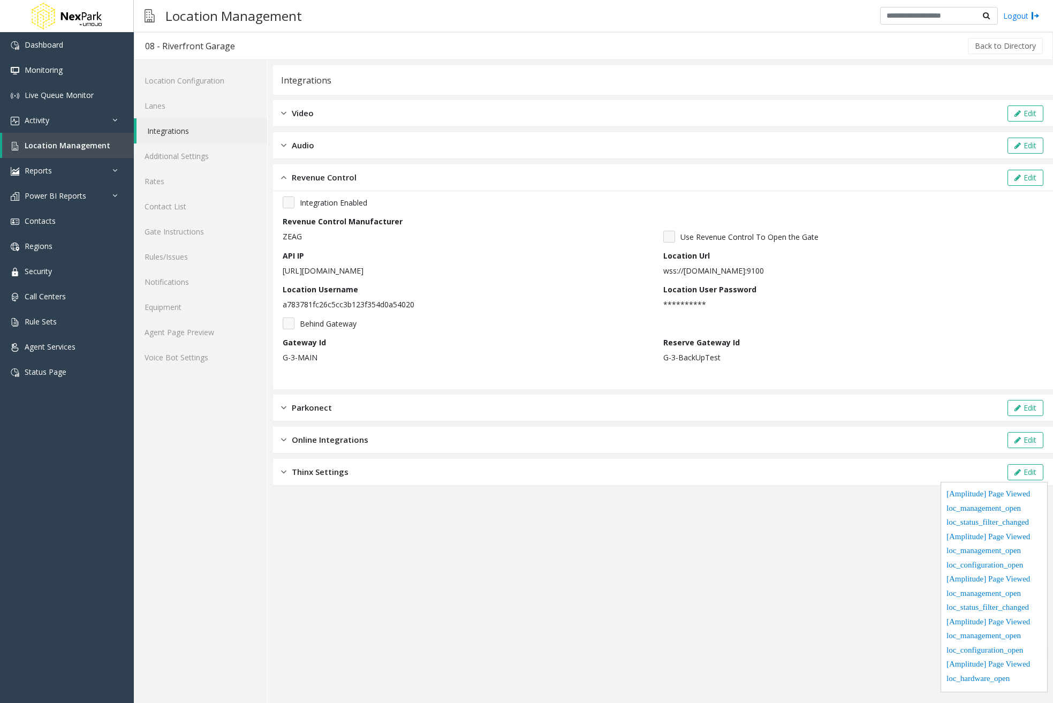
click at [1031, 169] on div "Revenue Control Edit" at bounding box center [663, 177] width 780 height 27
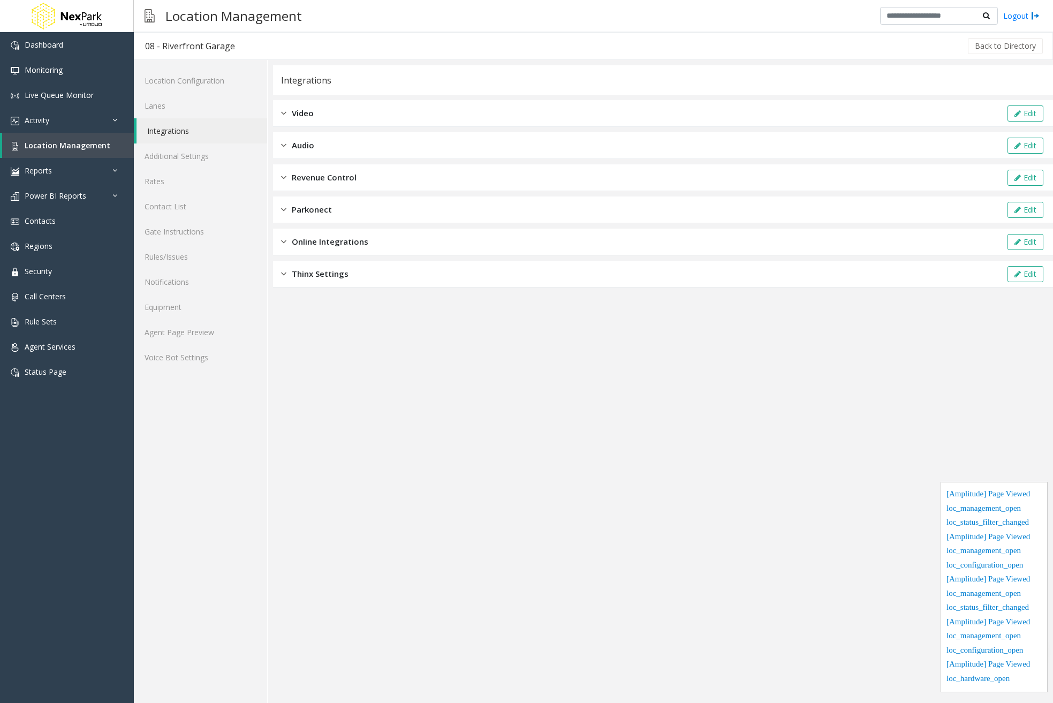
click at [451, 171] on div "Revenue Control Edit" at bounding box center [663, 177] width 780 height 27
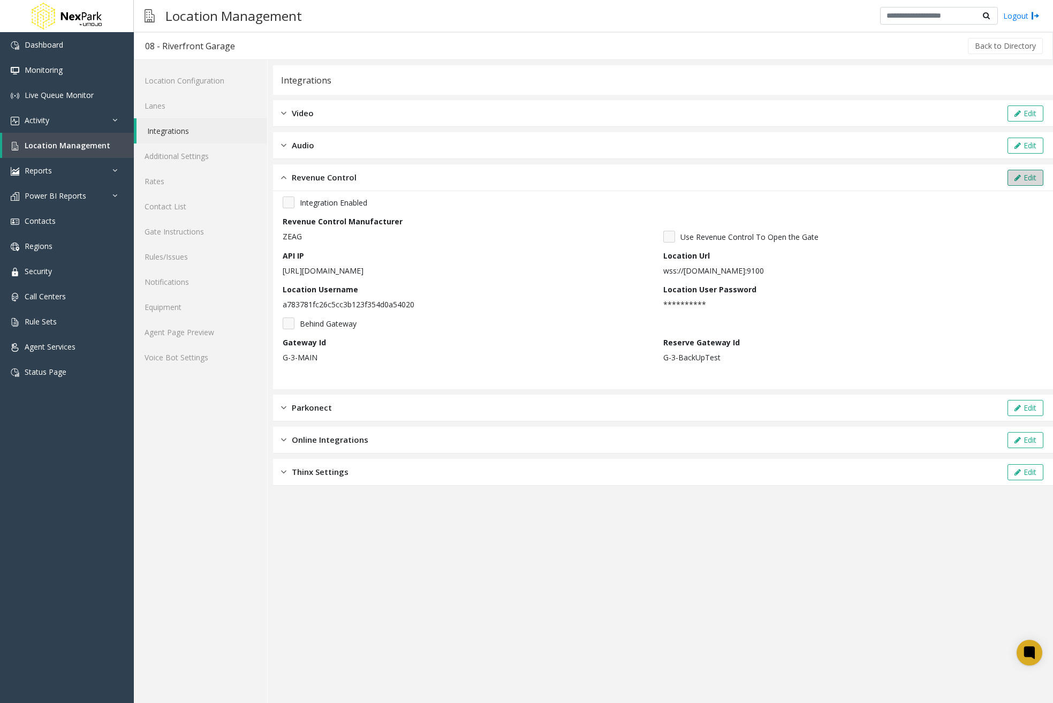
click at [1031, 178] on button "Edit" at bounding box center [1025, 178] width 36 height 16
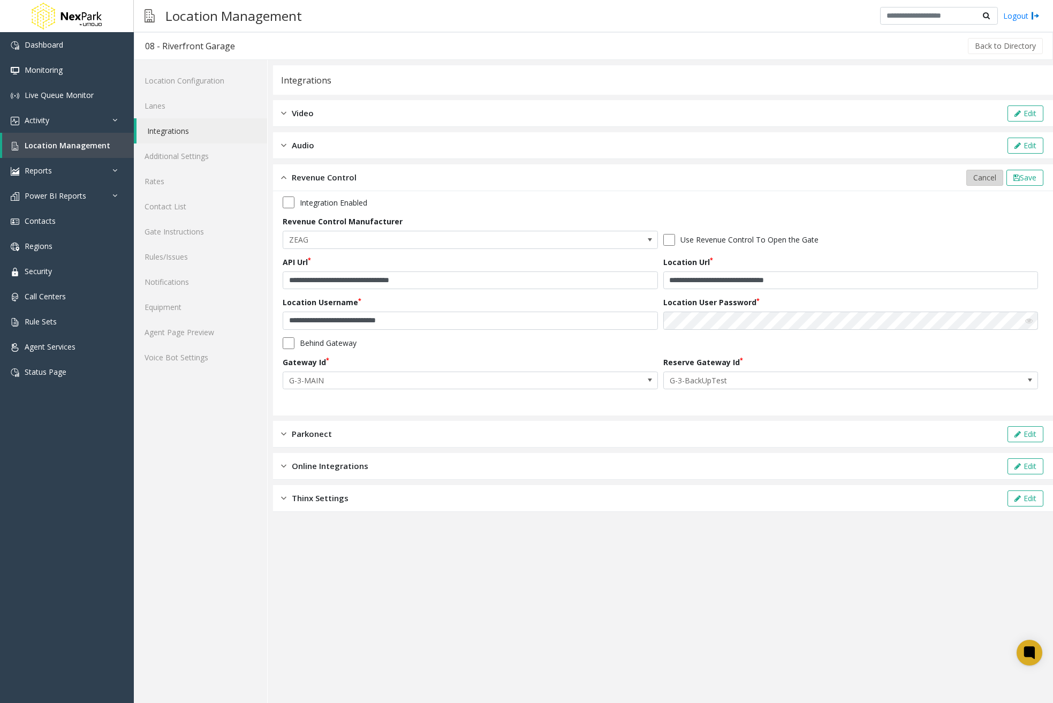
click at [990, 177] on span "Cancel" at bounding box center [984, 177] width 23 height 10
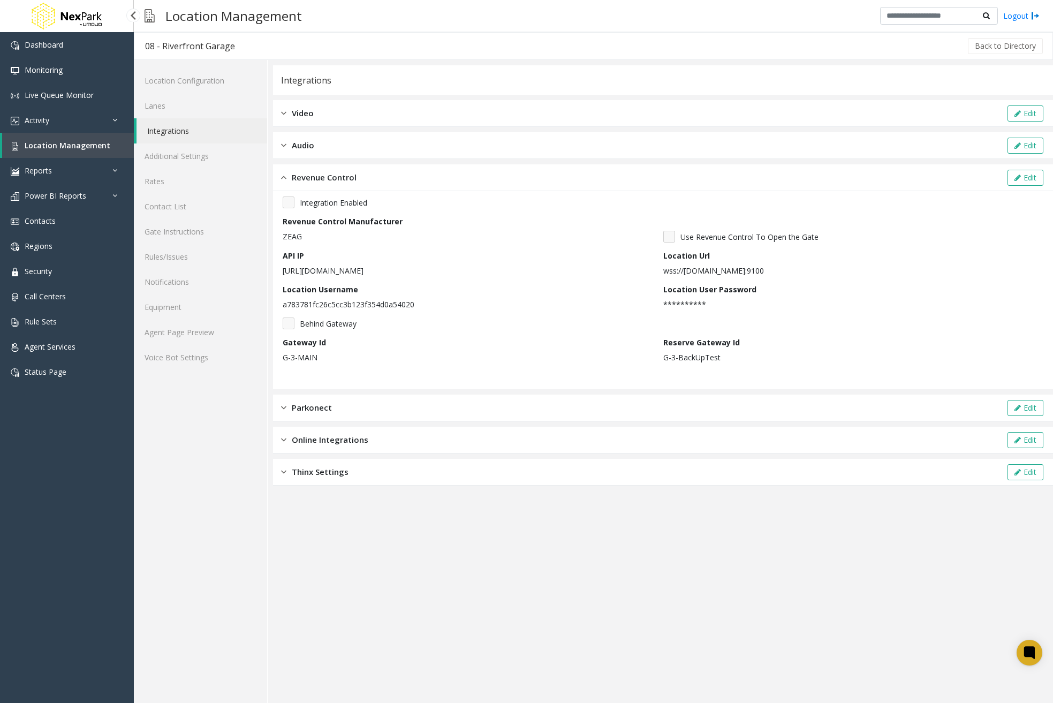
click at [83, 150] on span "Location Management" at bounding box center [68, 145] width 86 height 10
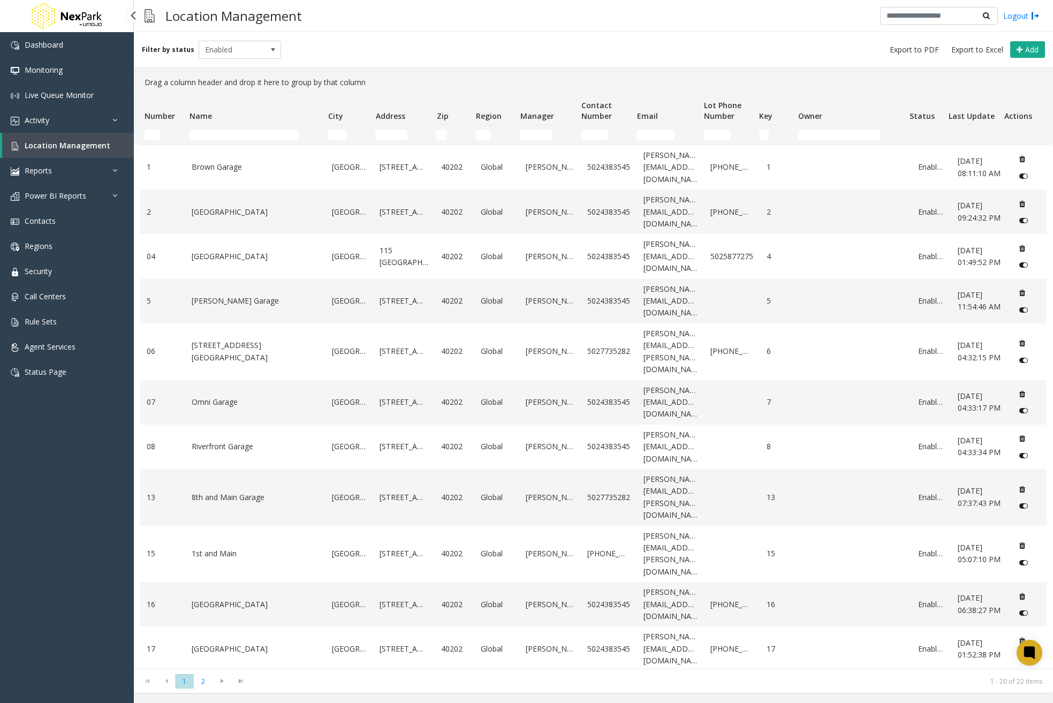
click at [69, 580] on div "Dashboard Monitoring Live Queue Monitor Activity Daily Activity Lane Activity A…" at bounding box center [67, 355] width 134 height 646
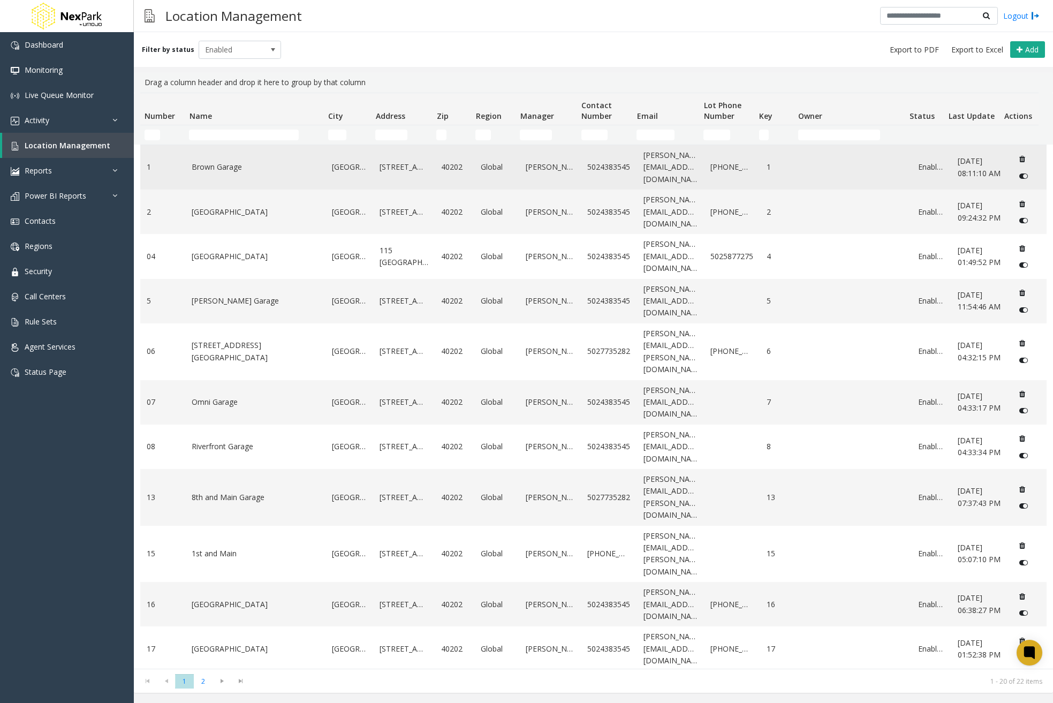
click at [255, 172] on link "Brown Garage" at bounding box center [255, 167] width 127 height 12
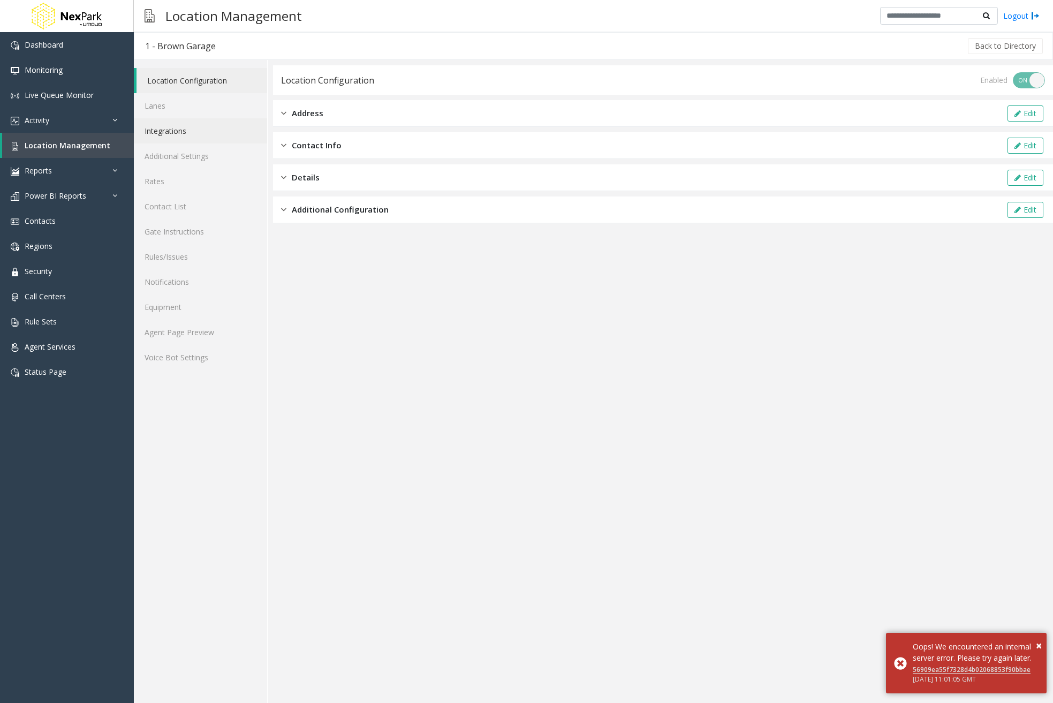
click at [172, 129] on link "Integrations" at bounding box center [200, 130] width 133 height 25
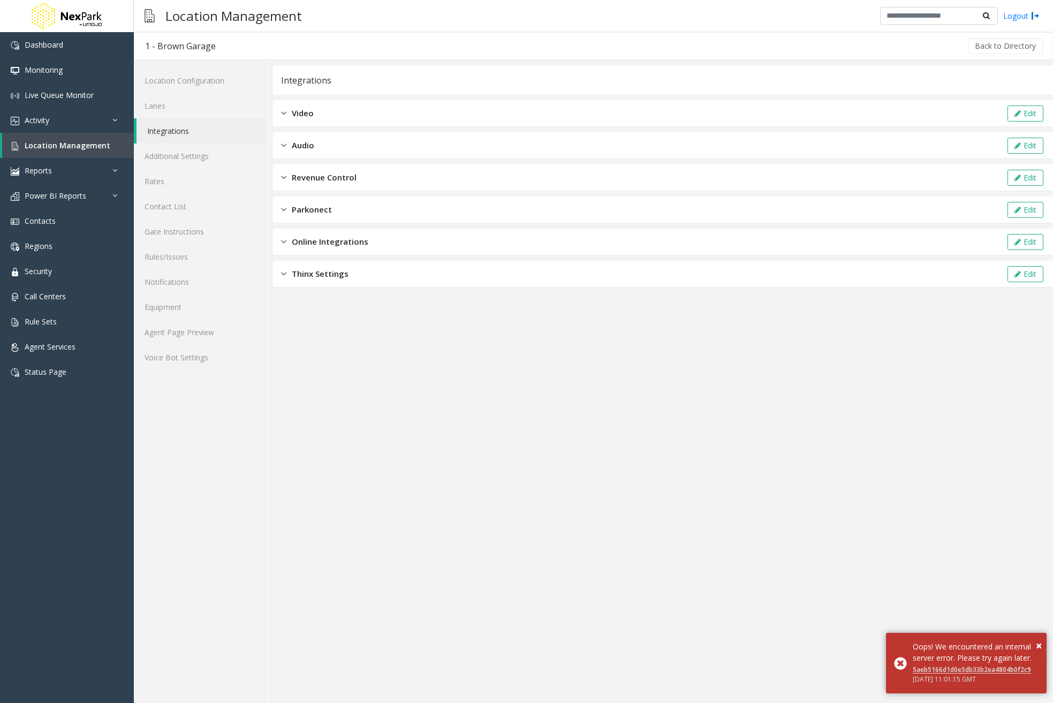
click at [382, 178] on div "Revenue Control Edit" at bounding box center [663, 177] width 780 height 27
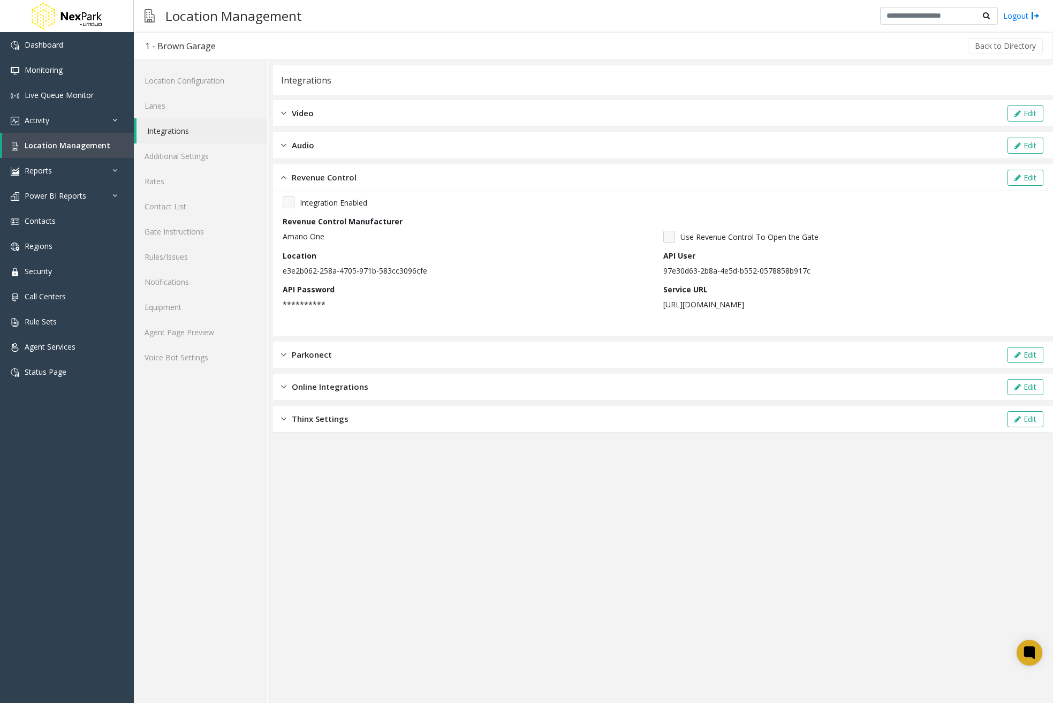
click at [653, 577] on app-integration "**********" at bounding box center [663, 383] width 780 height 637
click at [83, 141] on span "Location Management" at bounding box center [68, 145] width 86 height 10
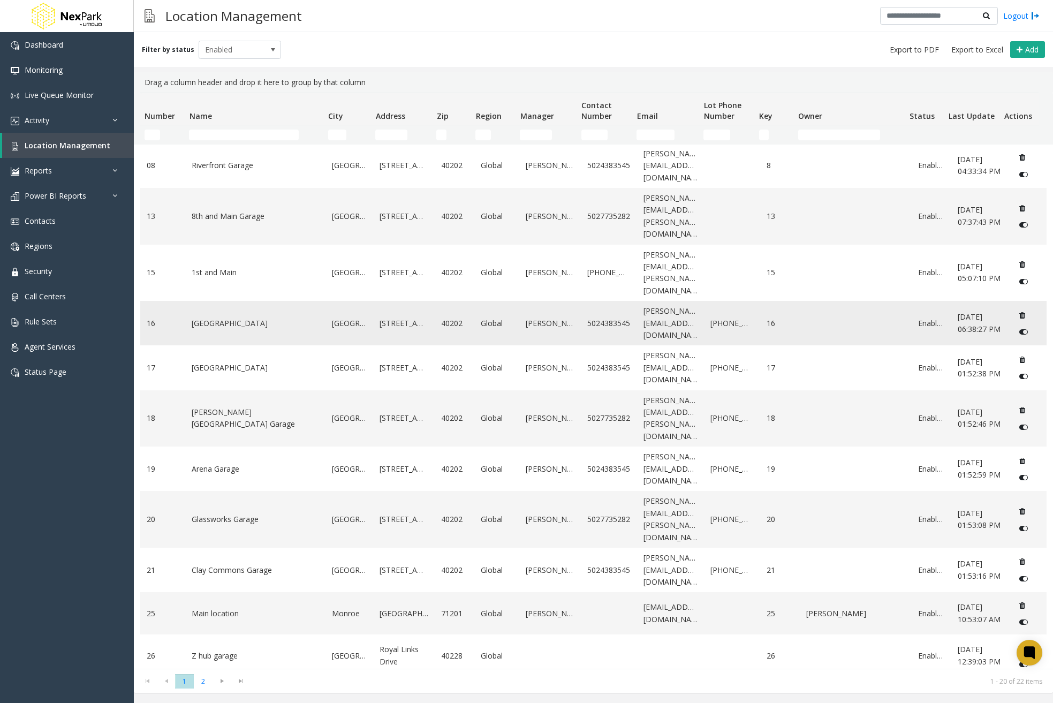
scroll to position [368, 0]
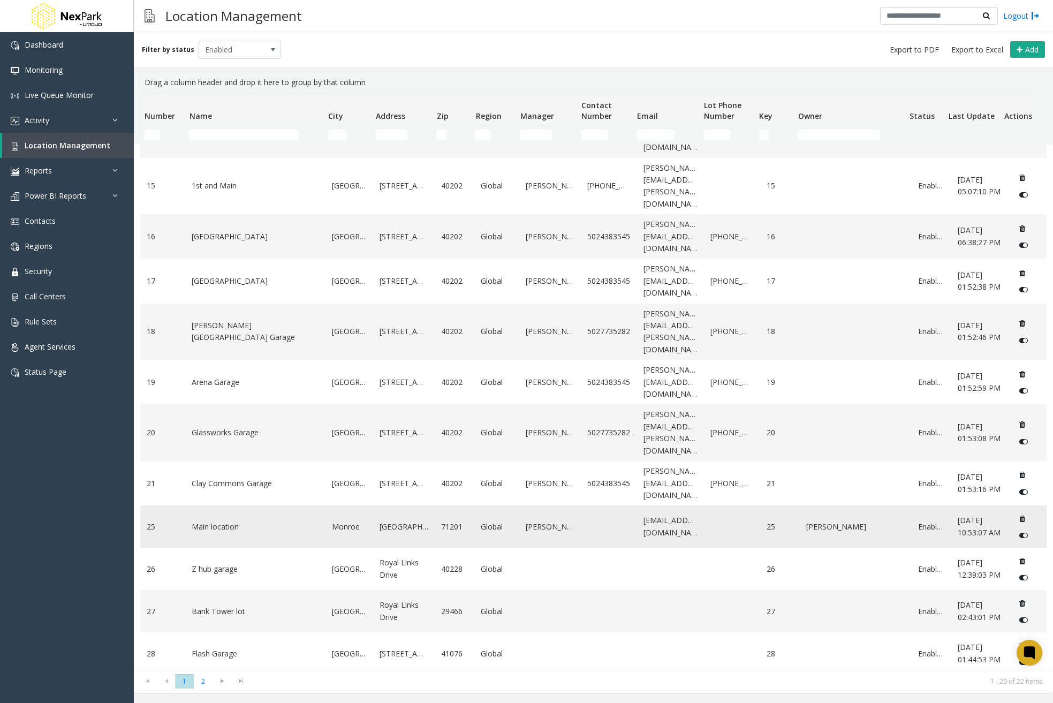
click at [227, 521] on link "Main location" at bounding box center [255, 527] width 127 height 12
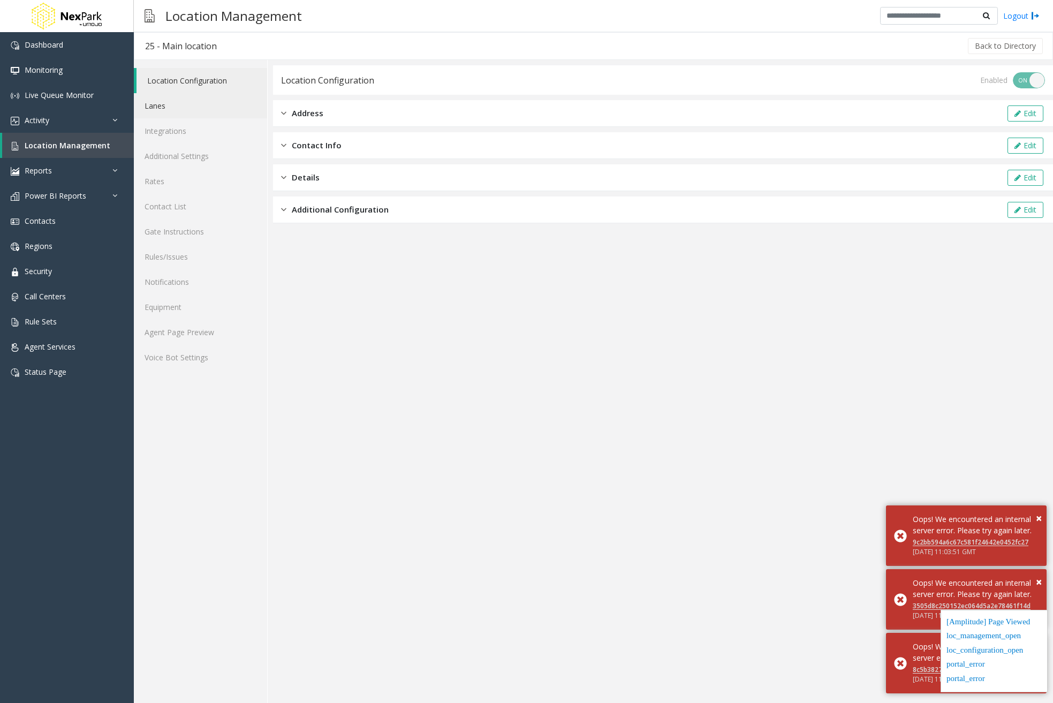
click at [193, 105] on link "Lanes" at bounding box center [200, 105] width 133 height 25
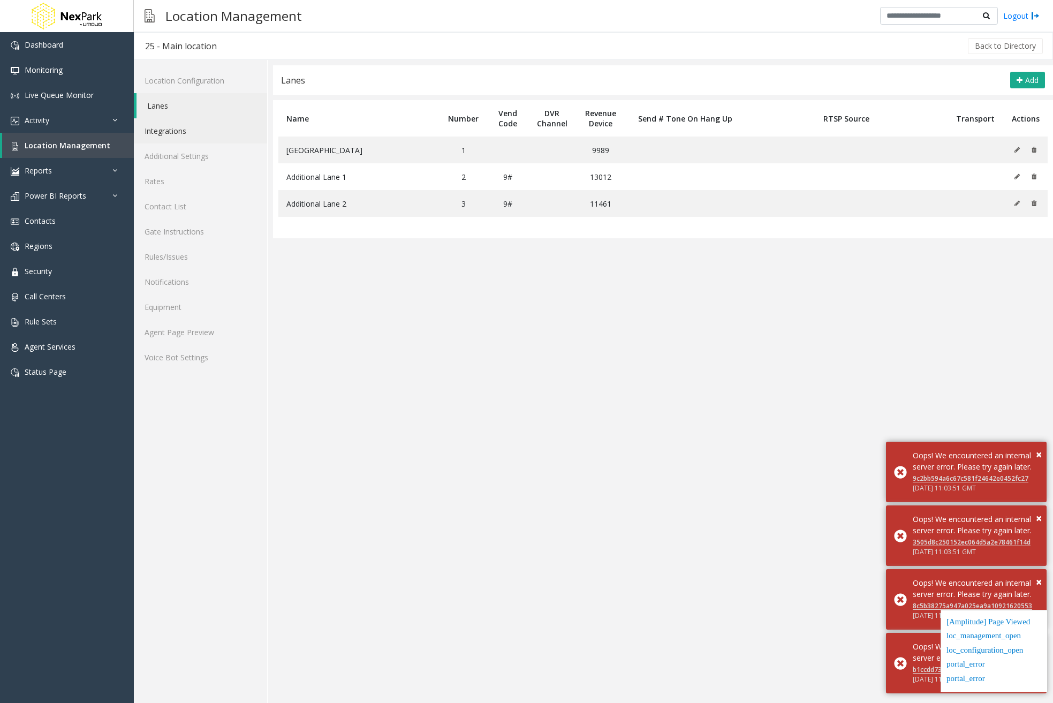
click at [198, 133] on link "Integrations" at bounding box center [200, 130] width 133 height 25
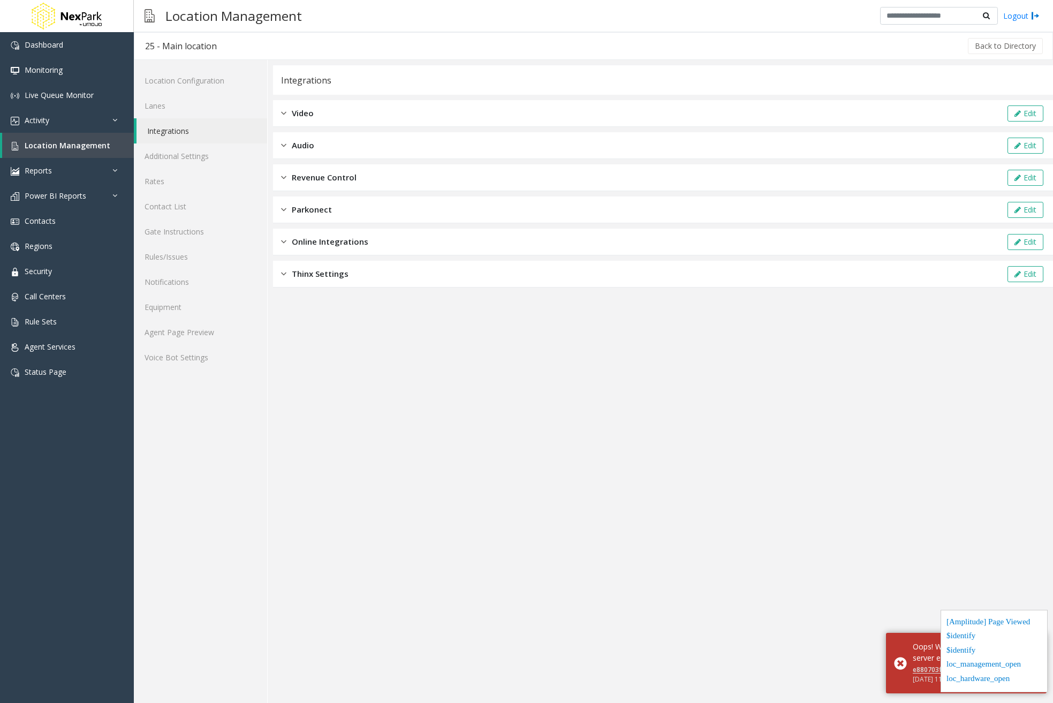
click at [323, 177] on span "Revenue Control" at bounding box center [324, 177] width 65 height 12
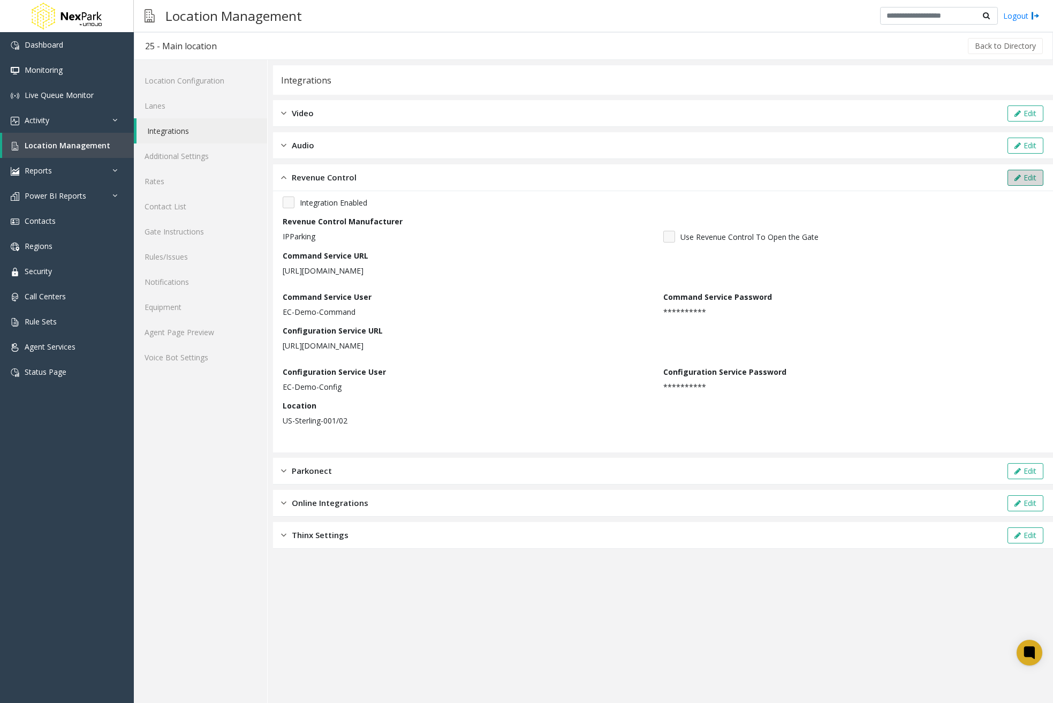
click at [1023, 176] on button "Edit" at bounding box center [1025, 178] width 36 height 16
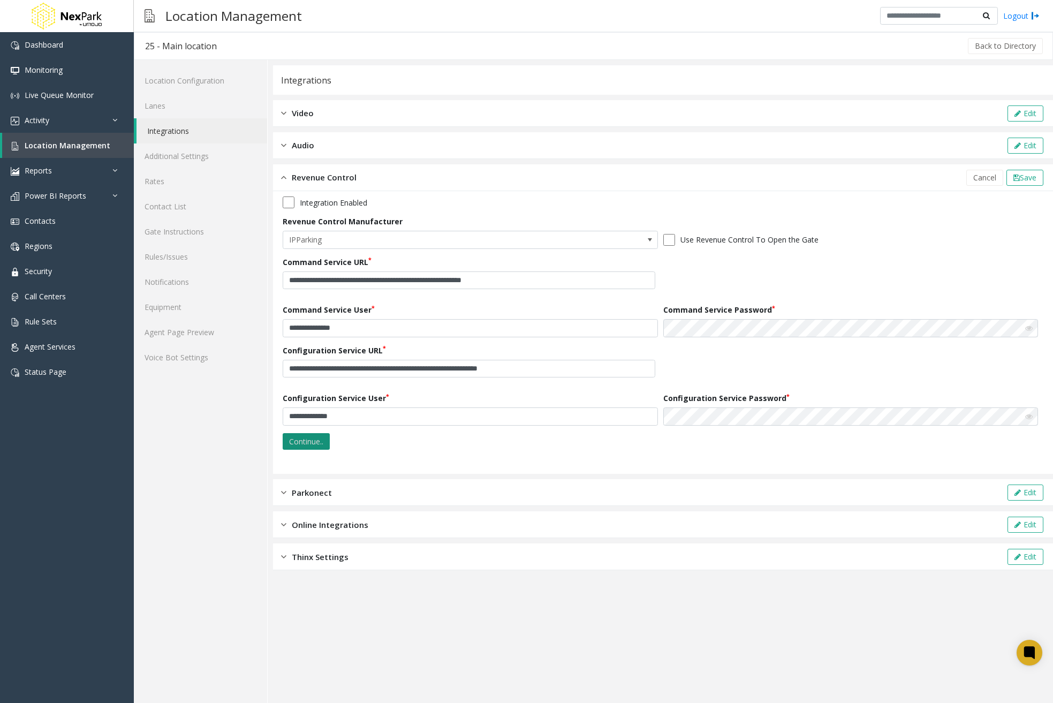
click at [320, 443] on button "Continue.." at bounding box center [306, 441] width 47 height 17
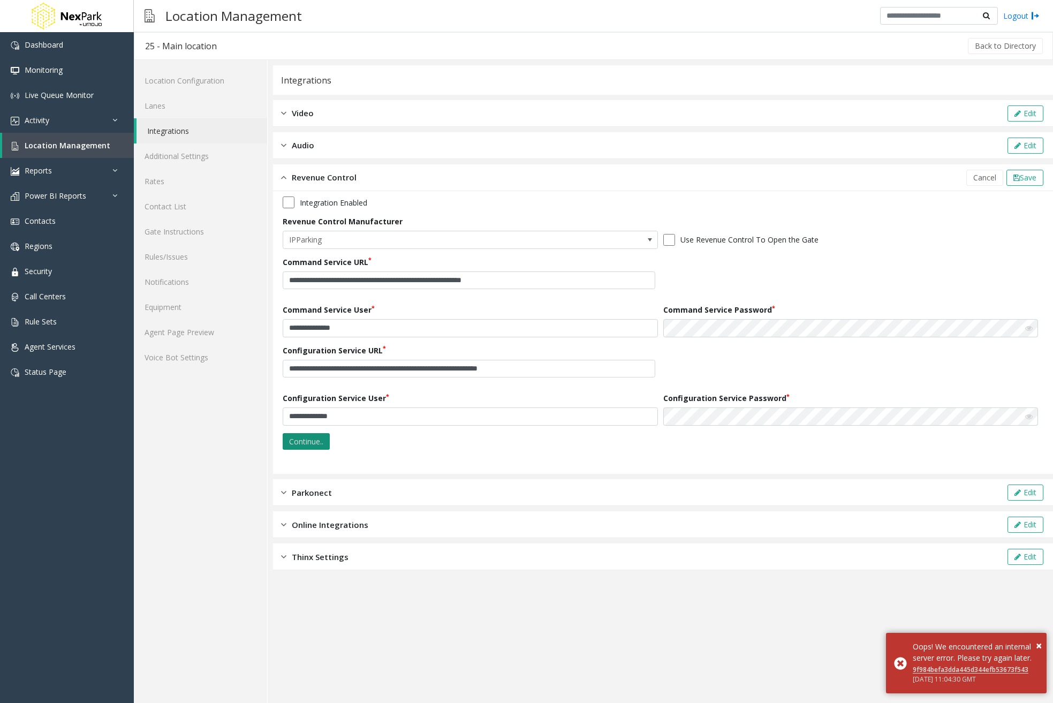
click at [320, 443] on button "Continue.." at bounding box center [306, 441] width 47 height 17
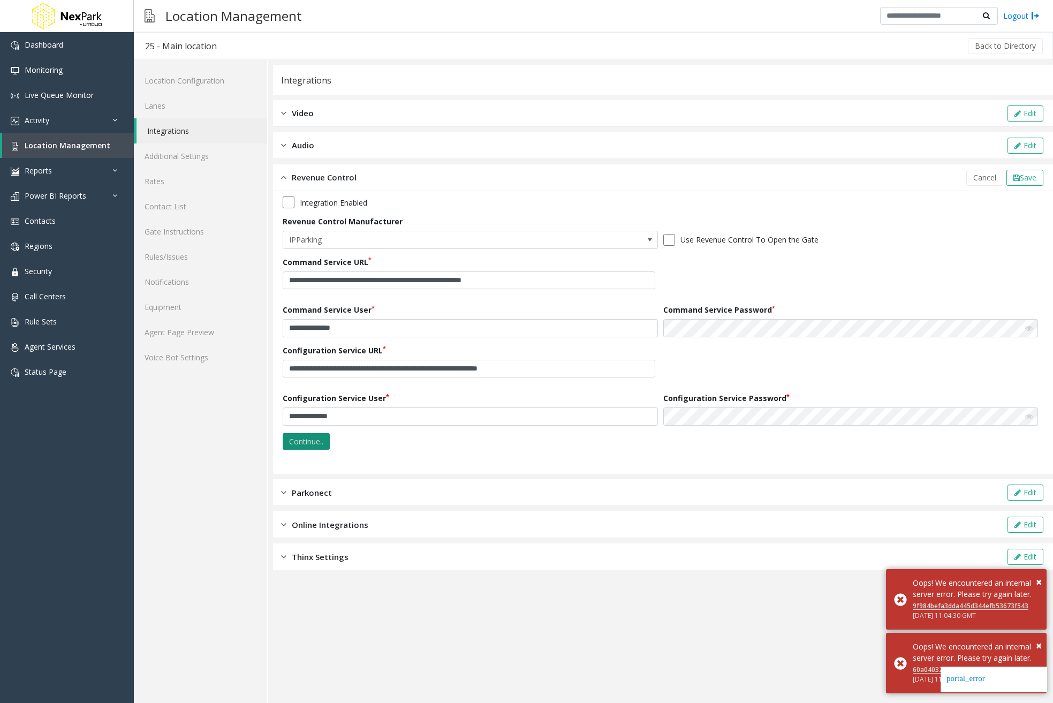
click at [320, 443] on button "Continue.." at bounding box center [306, 441] width 47 height 17
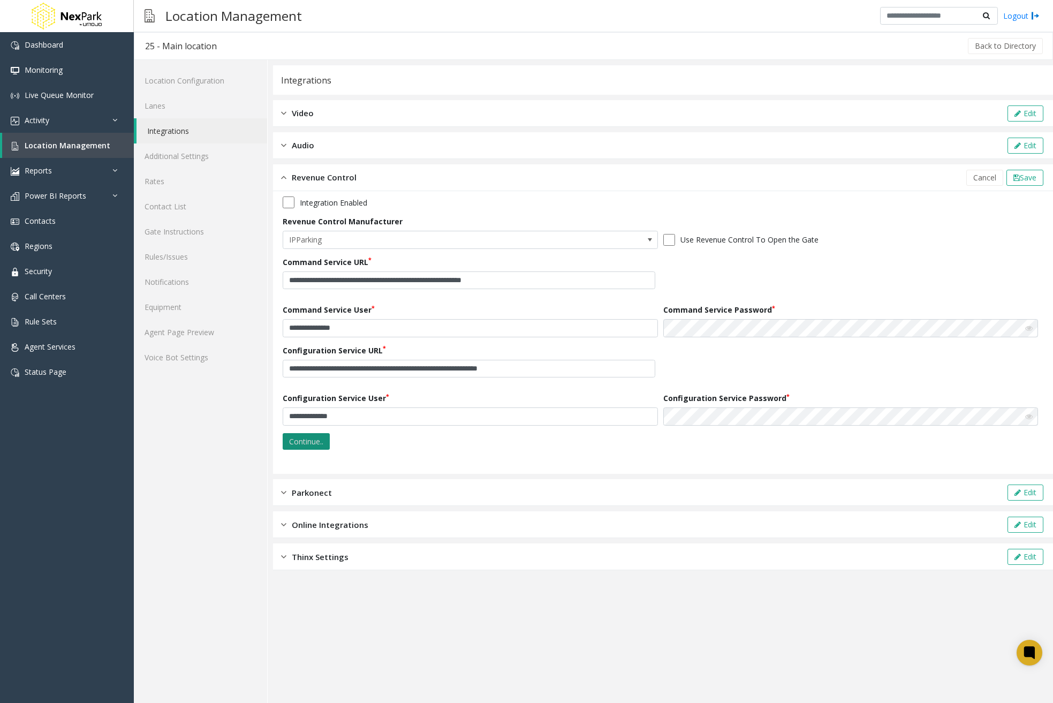
click at [317, 446] on button "Continue.." at bounding box center [306, 441] width 47 height 17
click at [1032, 327] on icon at bounding box center [1028, 327] width 7 height 7
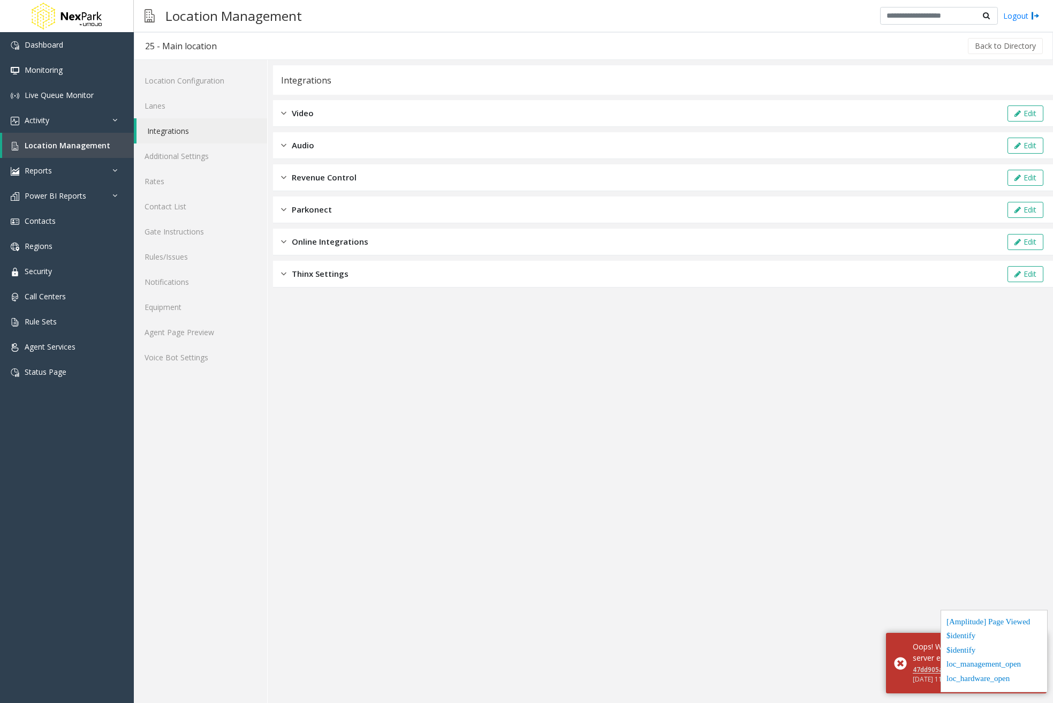
click at [338, 172] on span "Revenue Control" at bounding box center [324, 177] width 65 height 12
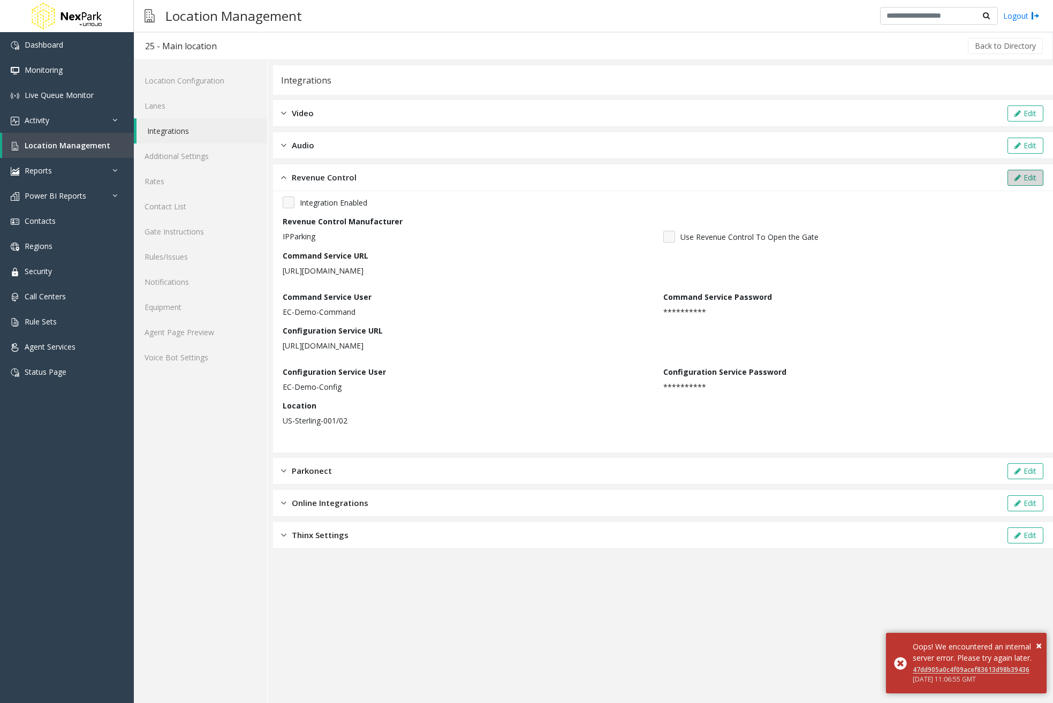
click at [1037, 176] on button "Edit" at bounding box center [1025, 178] width 36 height 16
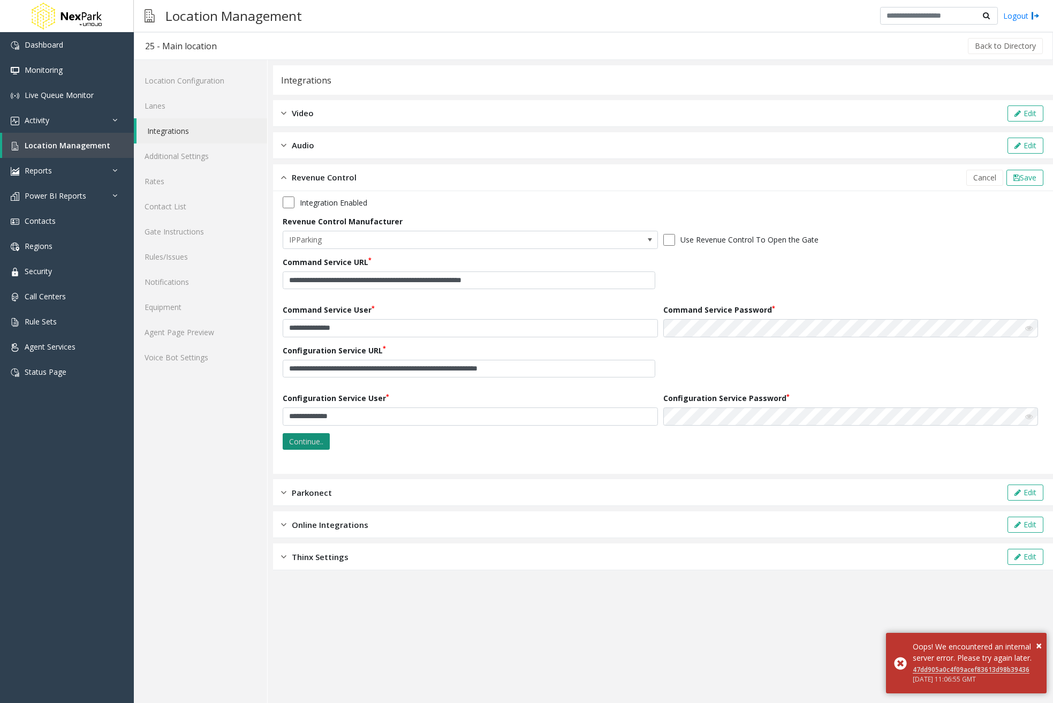
click at [325, 443] on button "Continue.." at bounding box center [306, 441] width 47 height 17
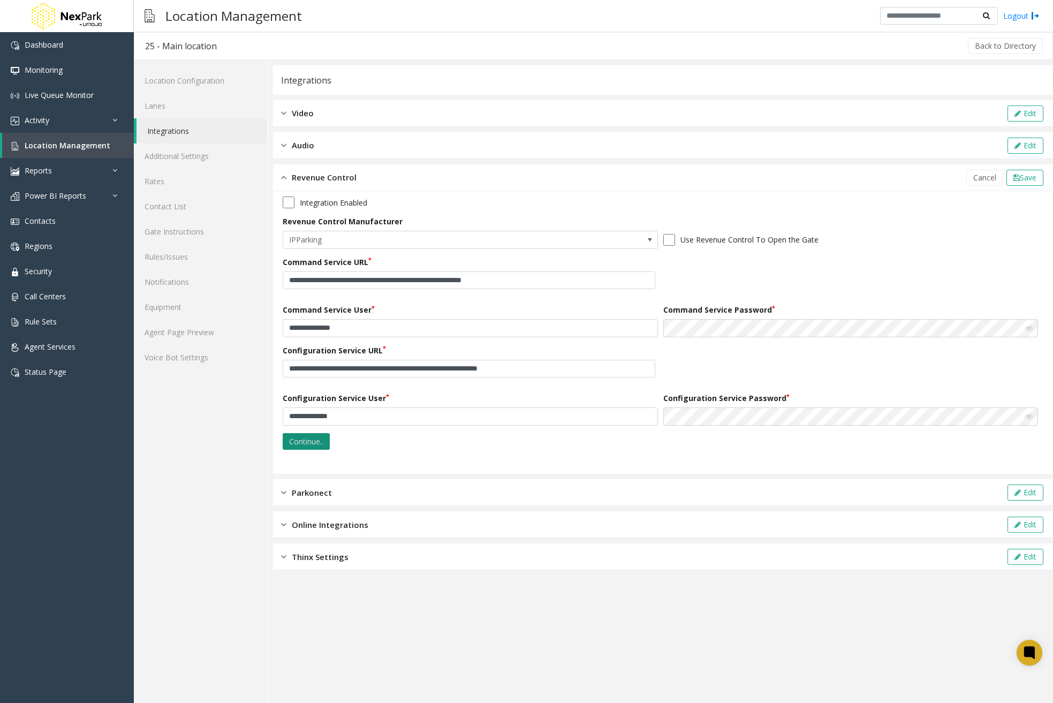
click at [312, 445] on button "Continue.." at bounding box center [306, 441] width 47 height 17
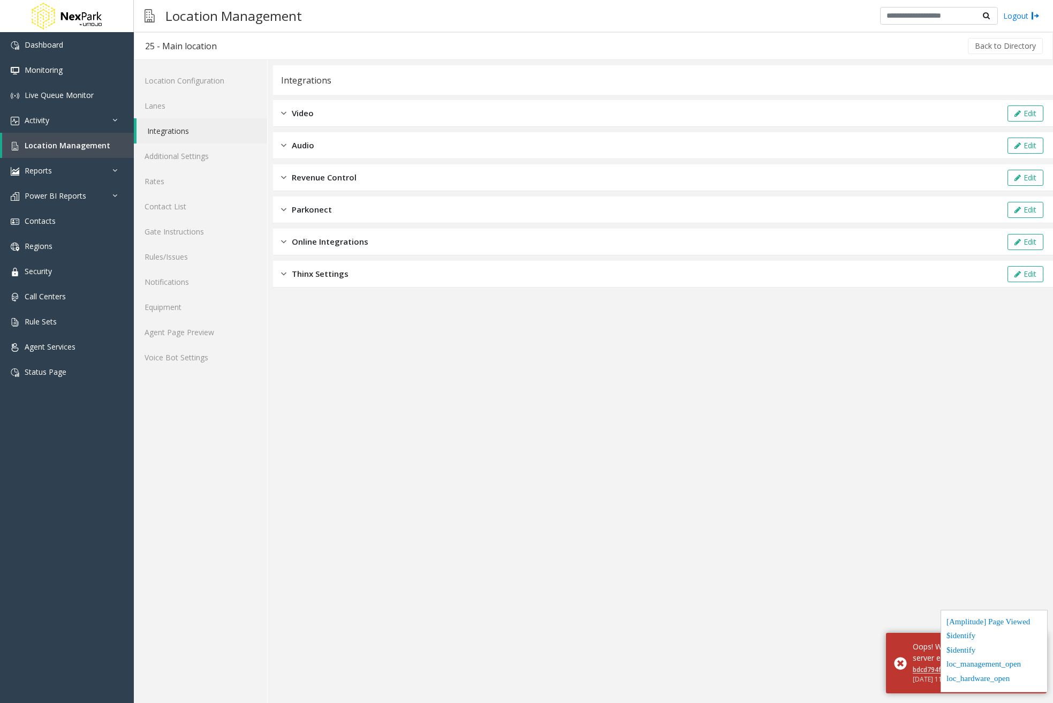
click at [192, 129] on link "Integrations" at bounding box center [201, 130] width 131 height 25
click at [469, 184] on div "Revenue Control Edit" at bounding box center [663, 177] width 780 height 27
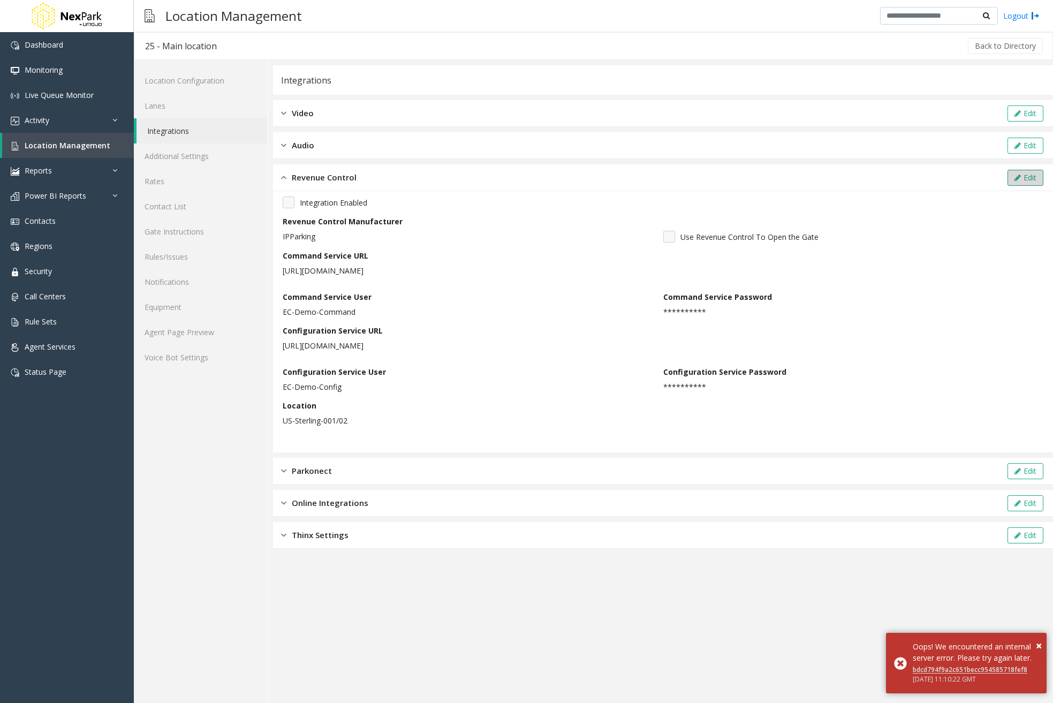
click at [1030, 180] on button "Edit" at bounding box center [1025, 178] width 36 height 16
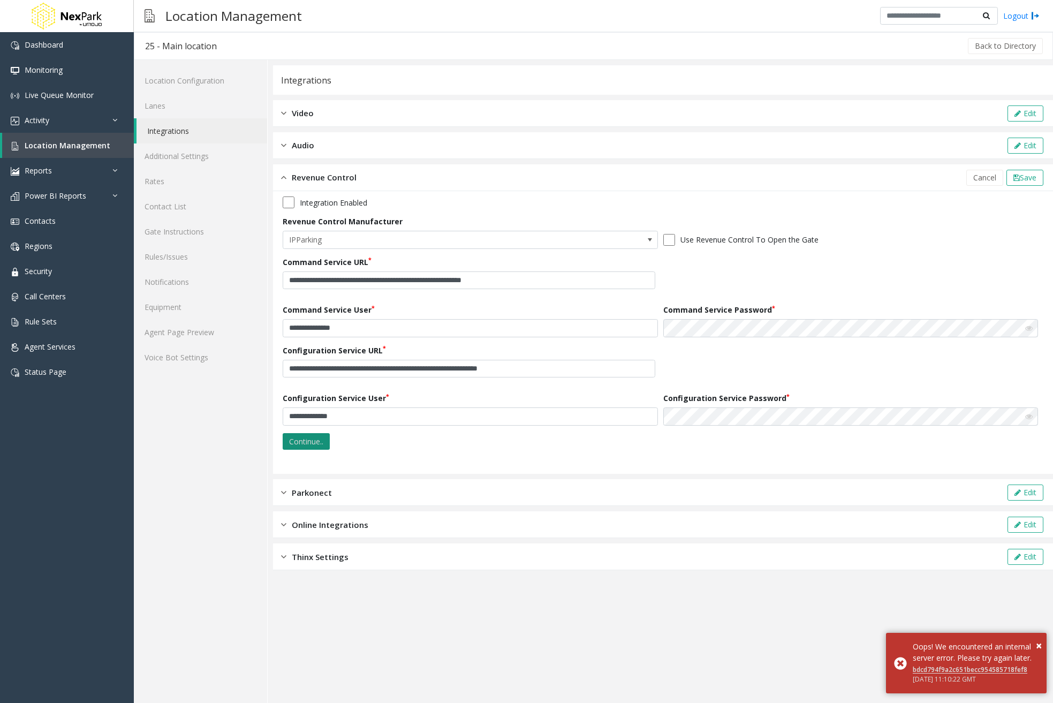
click at [312, 441] on button "Continue.." at bounding box center [306, 441] width 47 height 17
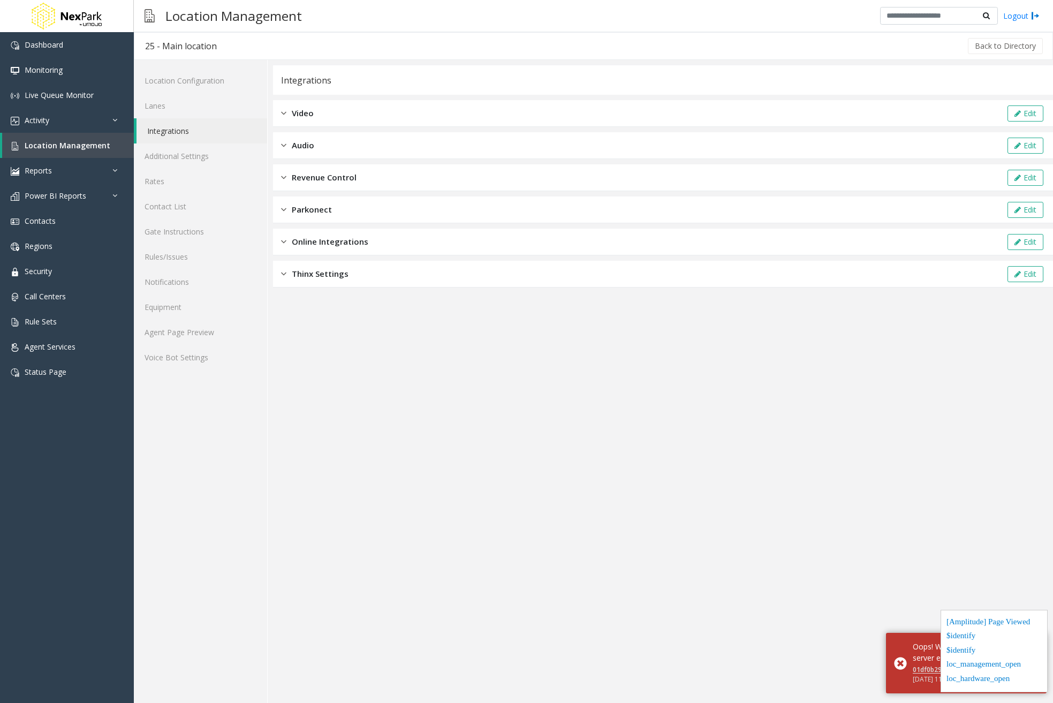
click at [377, 178] on div "Revenue Control Edit" at bounding box center [663, 177] width 780 height 27
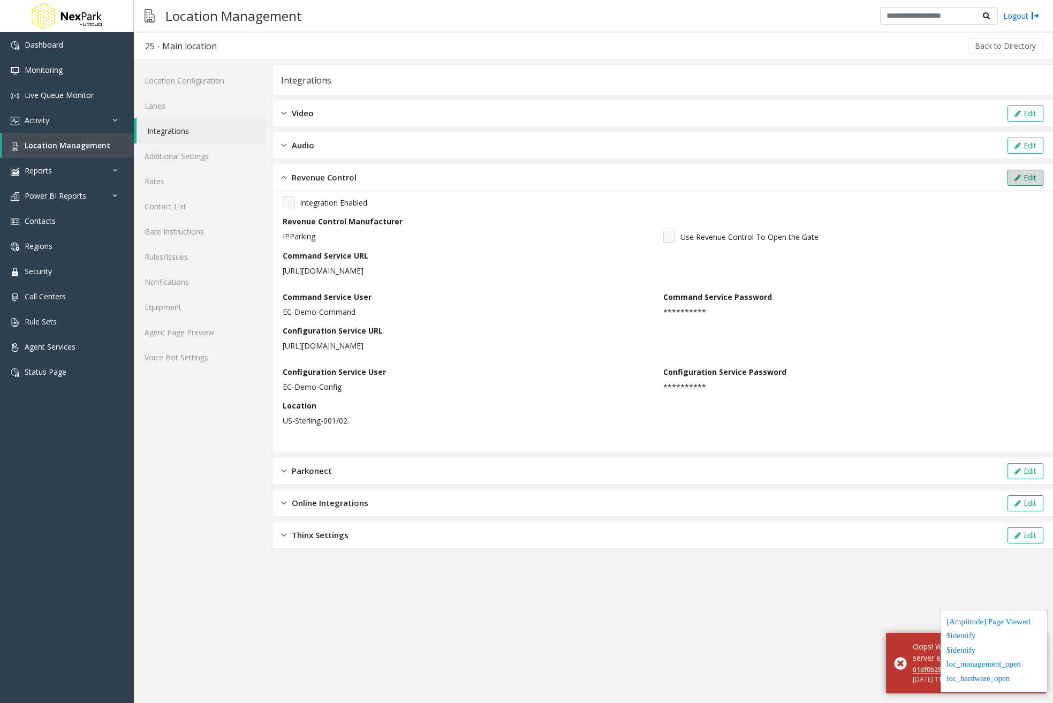
click at [1027, 180] on button "Edit" at bounding box center [1025, 178] width 36 height 16
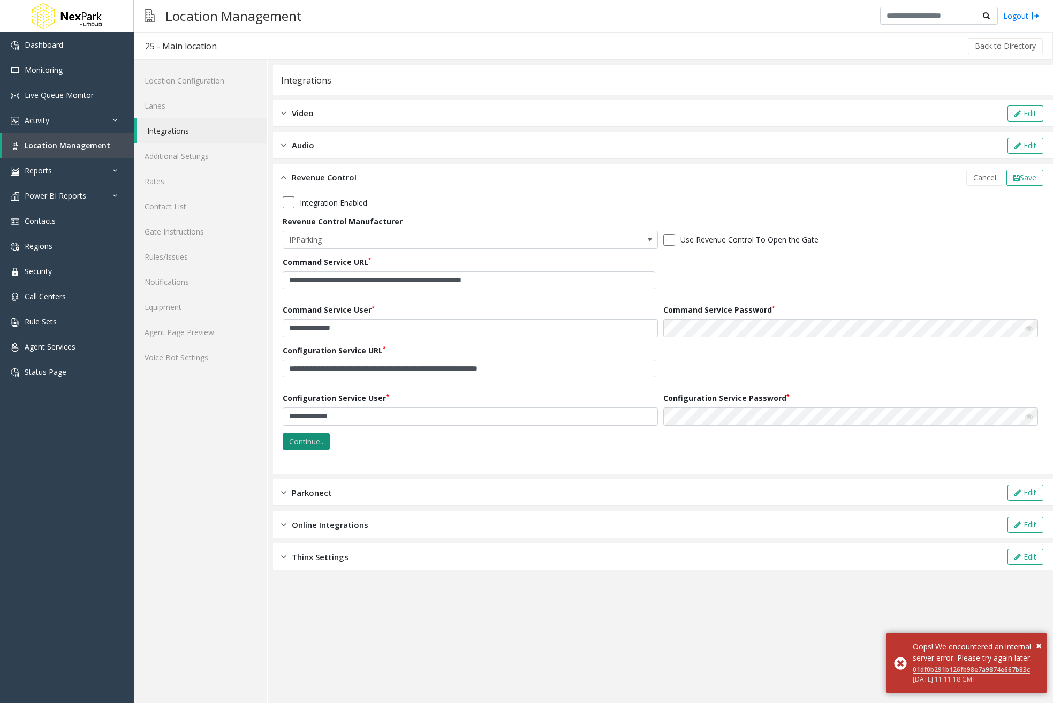
click at [323, 444] on button "Continue.." at bounding box center [306, 441] width 47 height 17
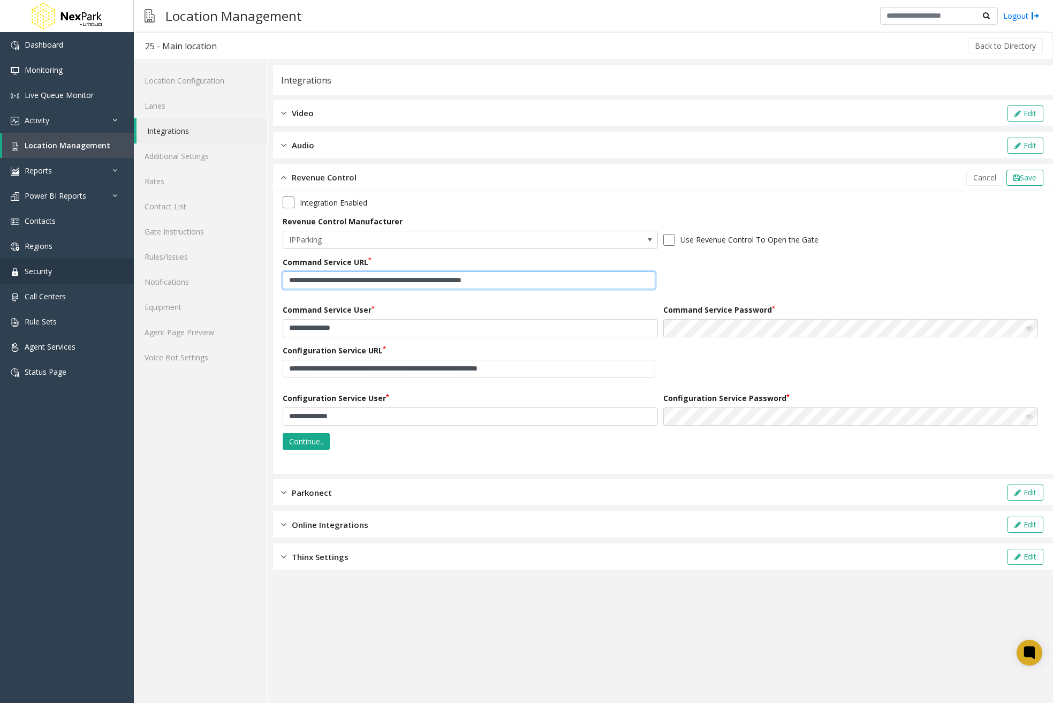
drag, startPoint x: 569, startPoint y: 281, endPoint x: 0, endPoint y: 280, distance: 568.8
click at [0, 280] on app-root "**********" at bounding box center [526, 351] width 1053 height 703
paste input "text"
type input "**********"
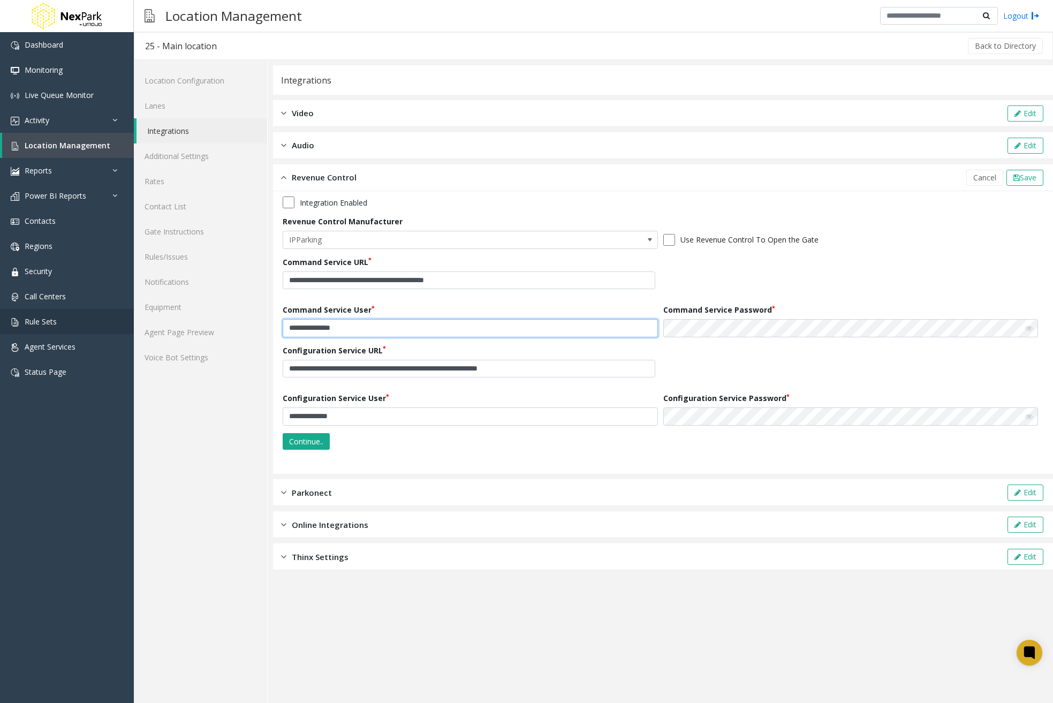
drag, startPoint x: 346, startPoint y: 325, endPoint x: 17, endPoint y: 319, distance: 329.7
click at [142, 324] on div "**********" at bounding box center [593, 381] width 919 height 643
paste input "text"
type input "**********"
click at [1025, 329] on div at bounding box center [850, 328] width 375 height 18
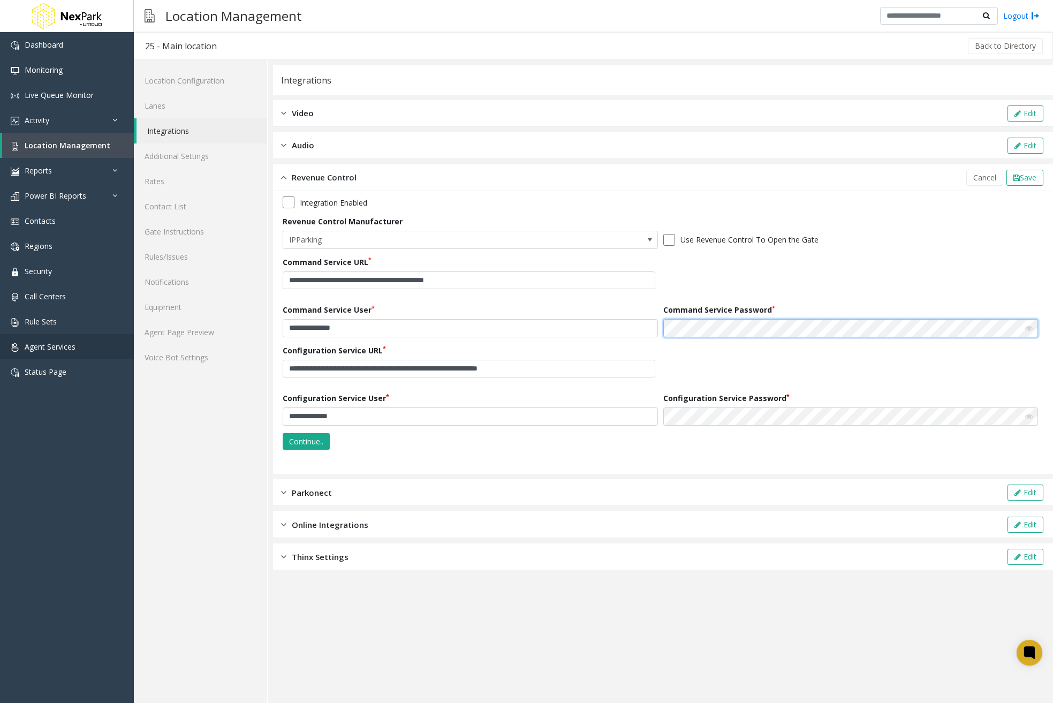
click at [74, 308] on app-root "**********" at bounding box center [526, 351] width 1053 height 703
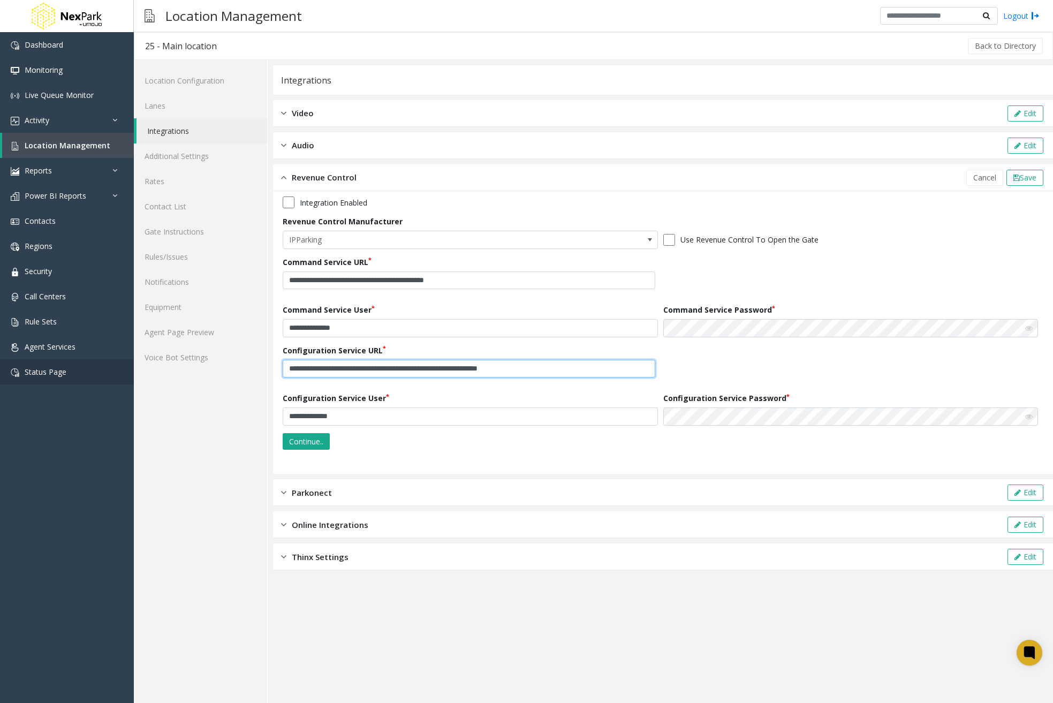
drag, startPoint x: 580, startPoint y: 366, endPoint x: 0, endPoint y: 376, distance: 580.1
click at [0, 364] on app-root "**********" at bounding box center [526, 351] width 1053 height 703
paste input "text"
type input "**********"
click at [1030, 417] on icon at bounding box center [1028, 416] width 7 height 7
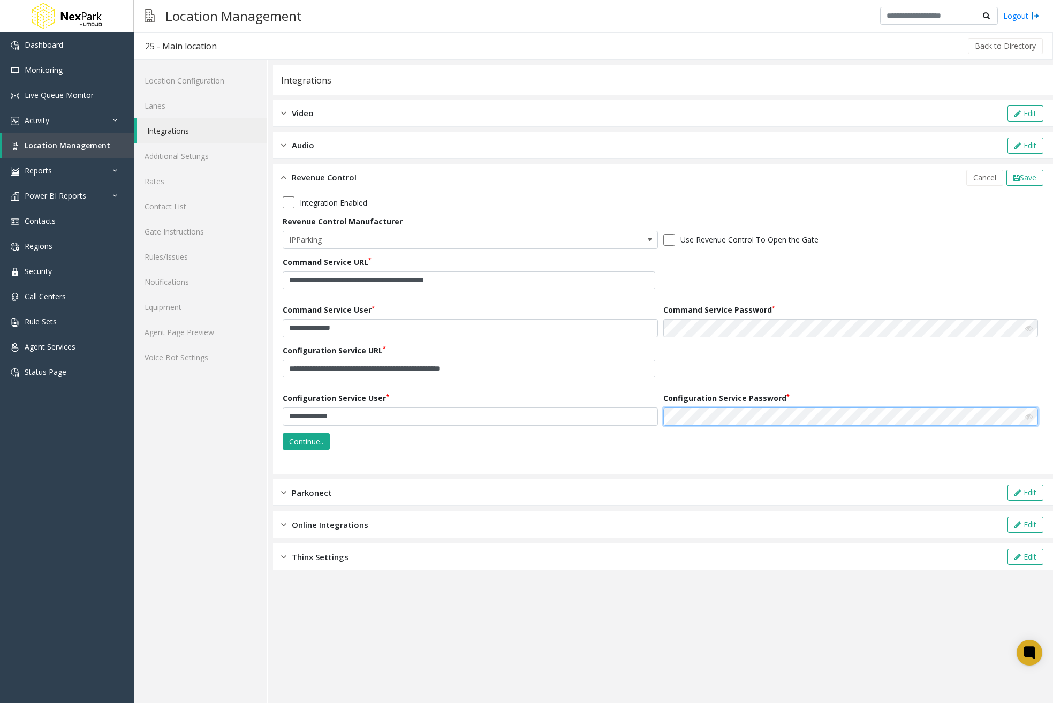
click at [264, 389] on div "**********" at bounding box center [593, 381] width 919 height 643
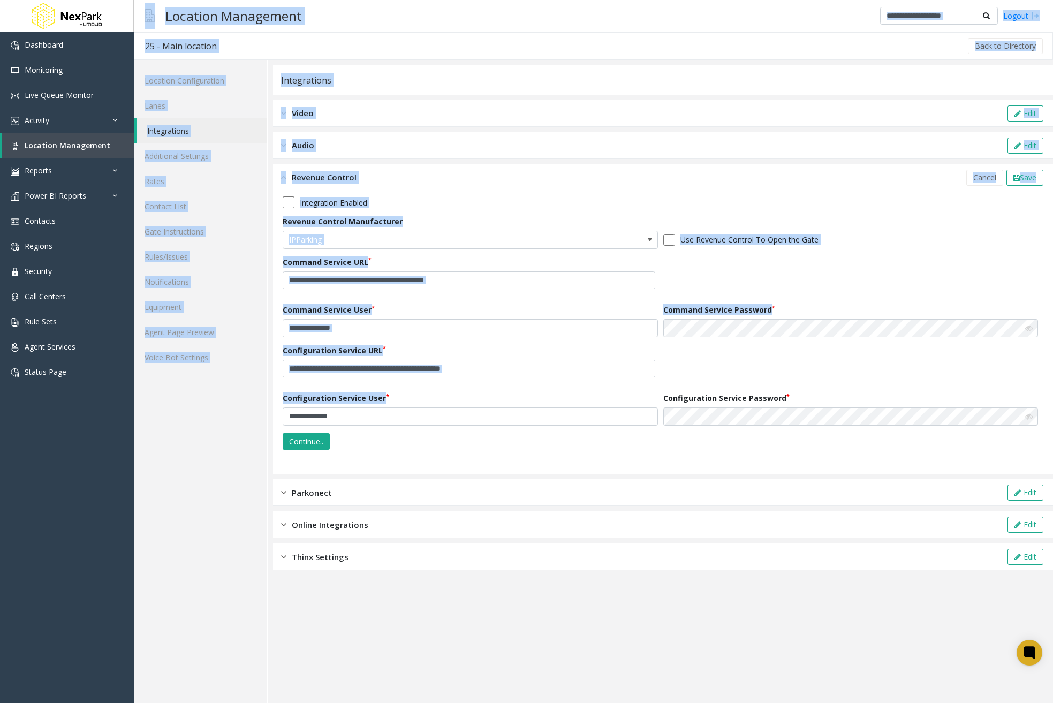
drag, startPoint x: 405, startPoint y: 405, endPoint x: 116, endPoint y: 433, distance: 290.3
click at [0, 432] on app-root "**********" at bounding box center [526, 351] width 1053 height 703
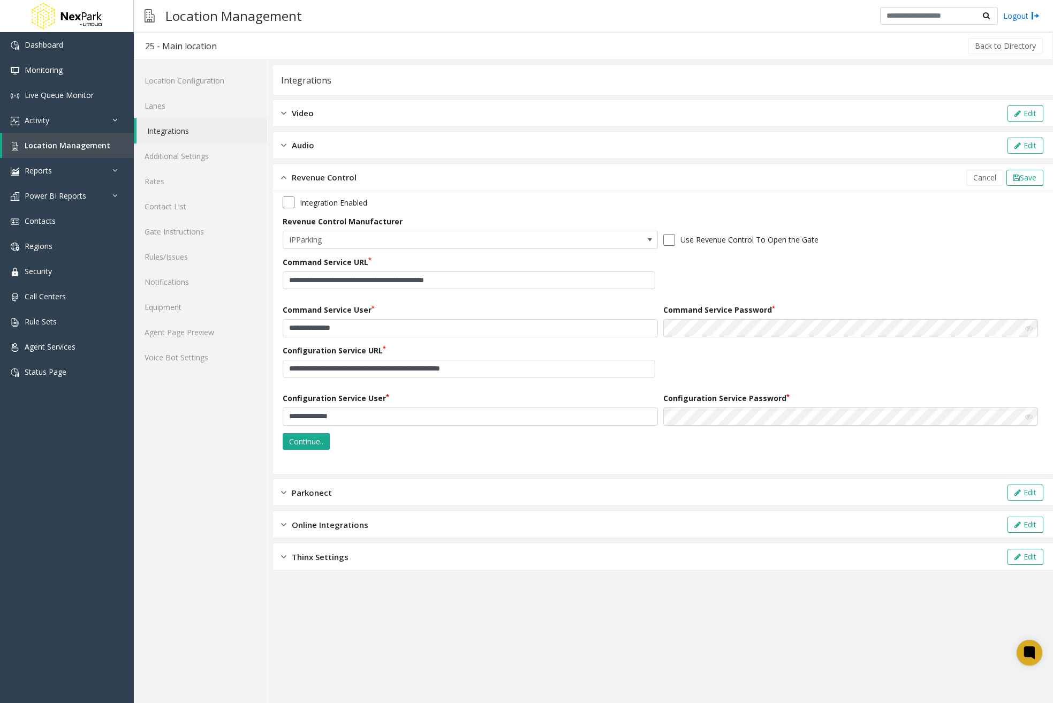
click at [463, 469] on div "**********" at bounding box center [663, 332] width 780 height 283
drag, startPoint x: 380, startPoint y: 416, endPoint x: 0, endPoint y: 416, distance: 380.5
click at [22, 410] on app-root "**********" at bounding box center [526, 351] width 1053 height 703
paste input "text"
type input "**********"
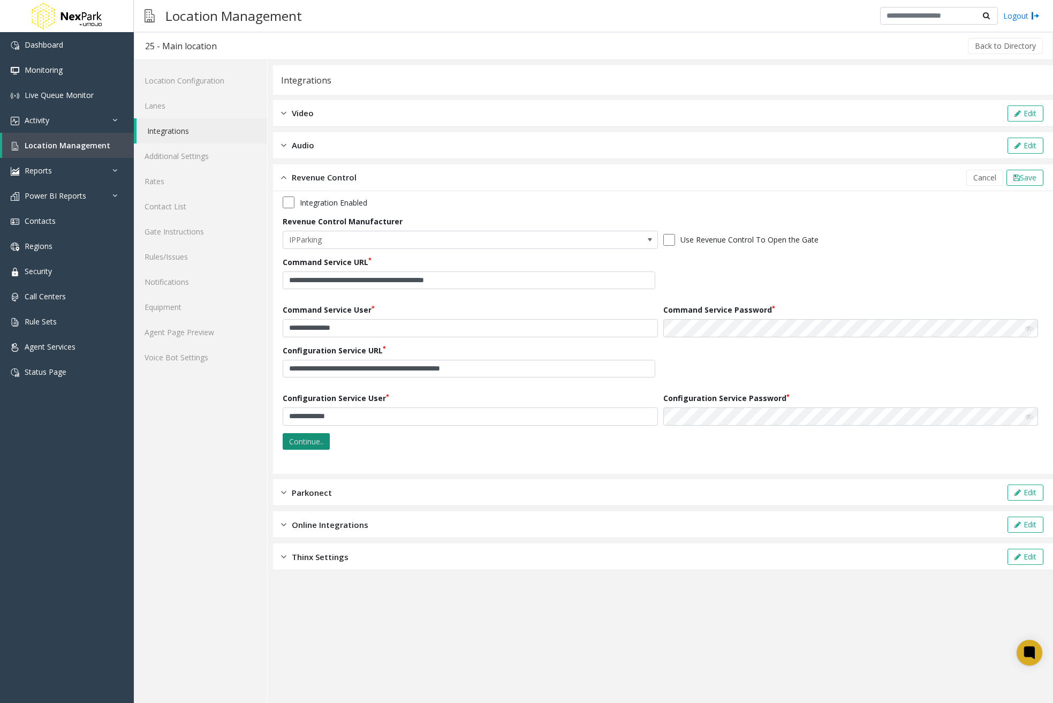
click at [322, 442] on button "Continue.." at bounding box center [306, 441] width 47 height 17
click at [319, 439] on button "Continue.." at bounding box center [306, 441] width 47 height 17
click at [44, 143] on span "Location Management" at bounding box center [68, 145] width 86 height 10
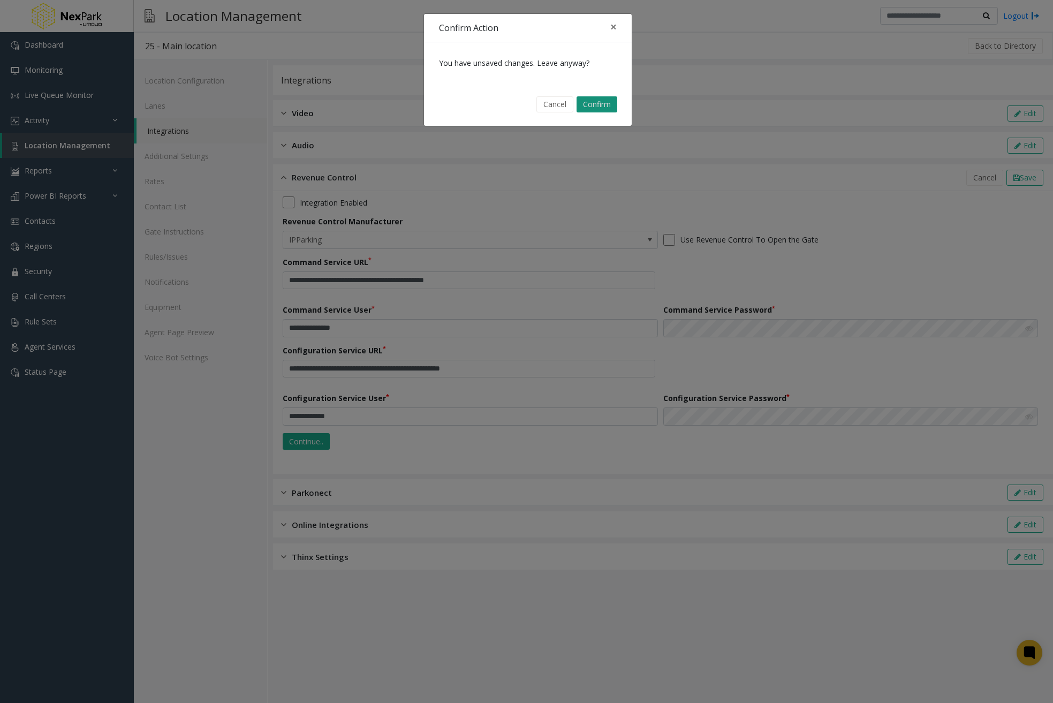
click at [616, 104] on button "Confirm" at bounding box center [596, 104] width 41 height 16
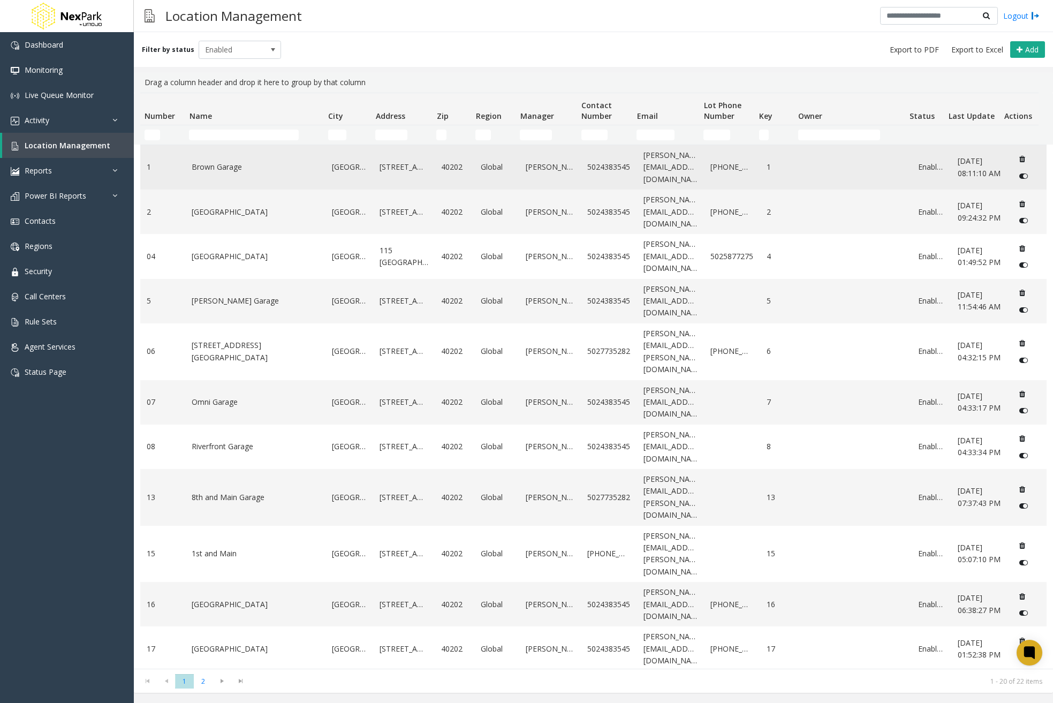
click at [261, 158] on td "Brown Garage" at bounding box center [255, 167] width 140 height 44
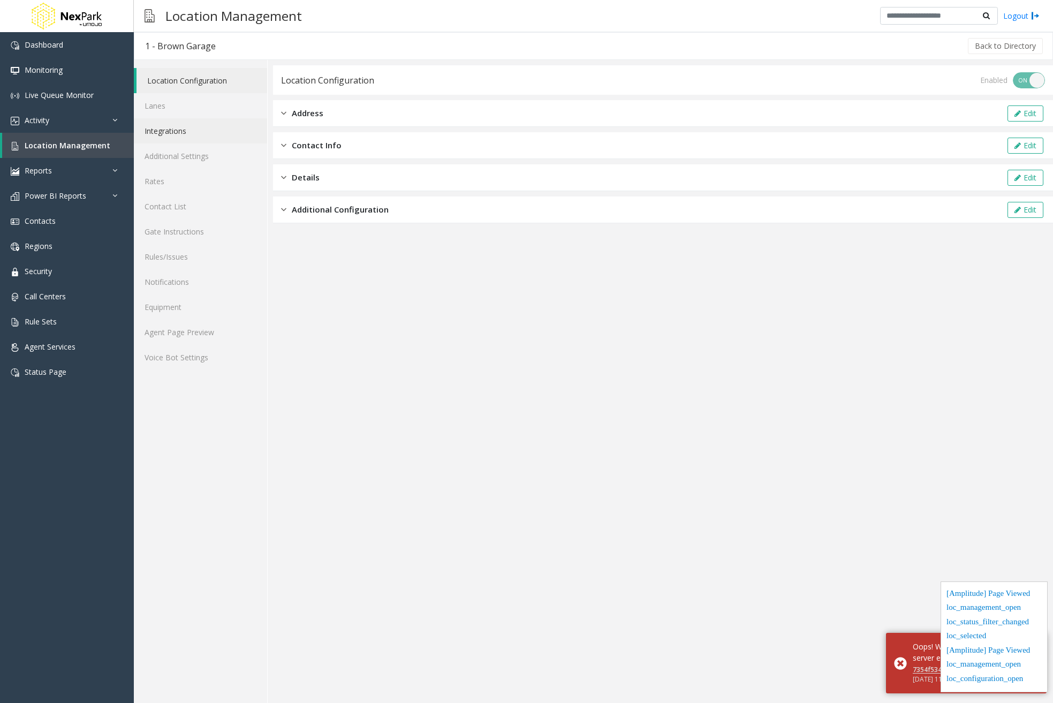
click at [181, 128] on link "Integrations" at bounding box center [200, 130] width 133 height 25
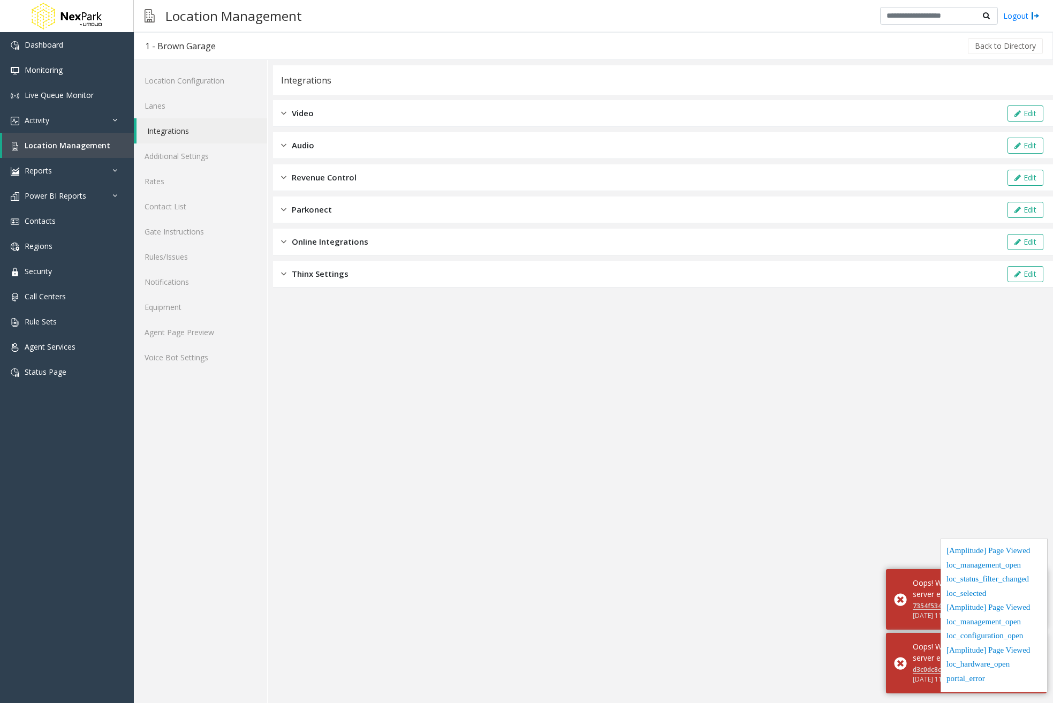
click at [339, 173] on span "Revenue Control" at bounding box center [324, 177] width 65 height 12
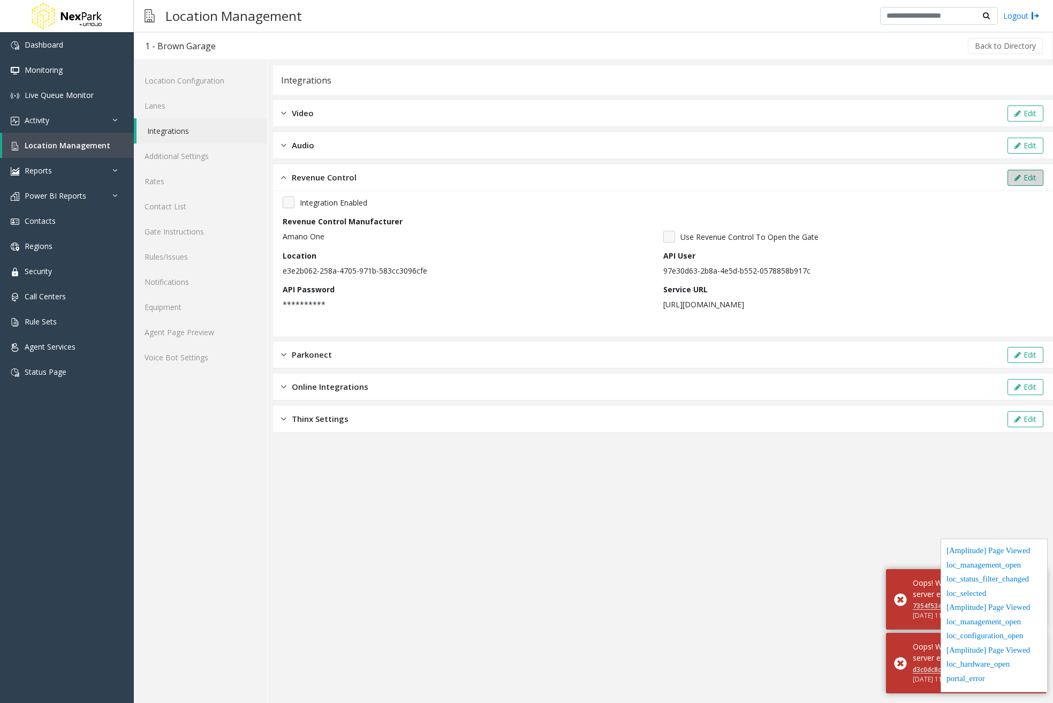
click at [1032, 174] on button "Edit" at bounding box center [1025, 178] width 36 height 16
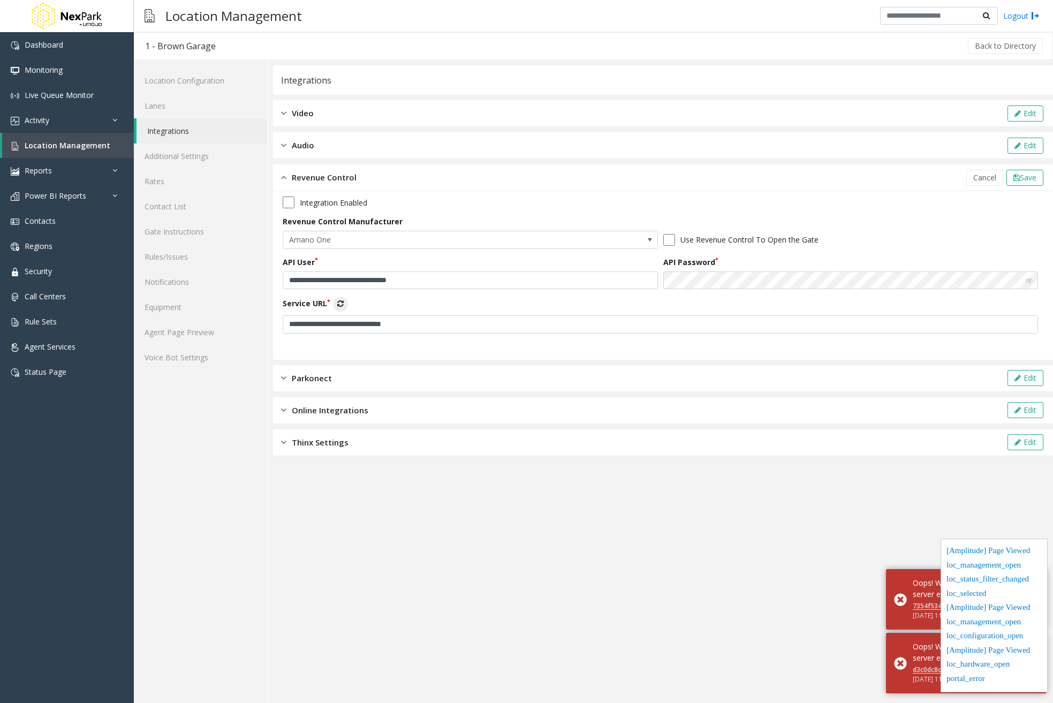
click at [344, 305] on icon at bounding box center [340, 303] width 6 height 7
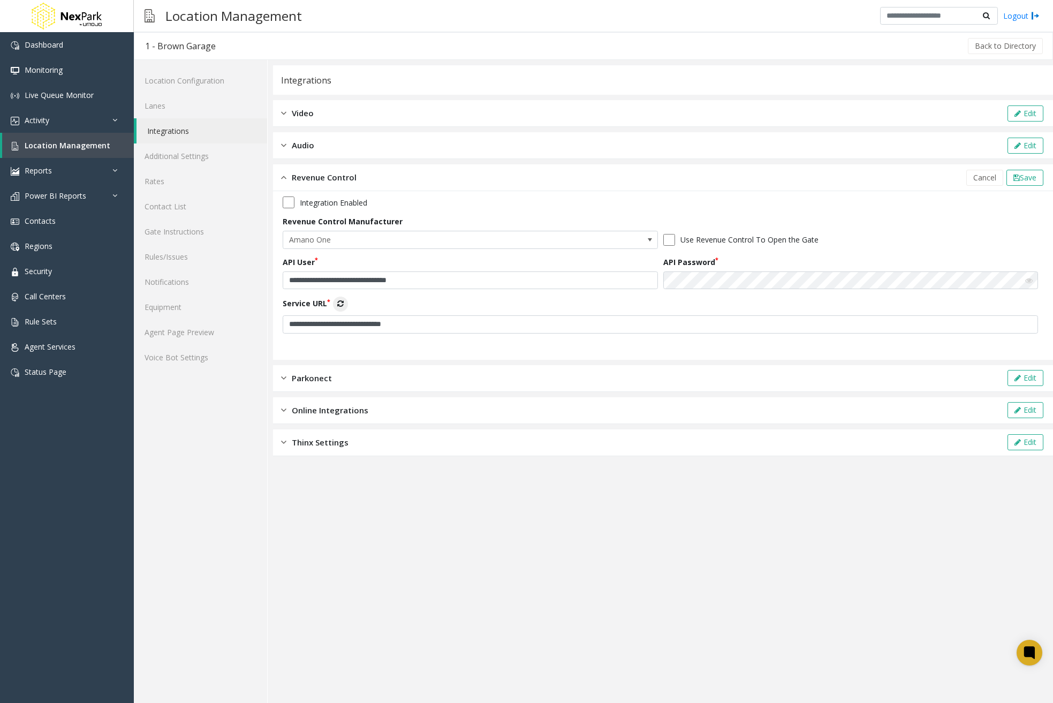
click at [344, 307] on icon at bounding box center [340, 303] width 6 height 7
click at [110, 123] on link "Activity" at bounding box center [67, 120] width 134 height 25
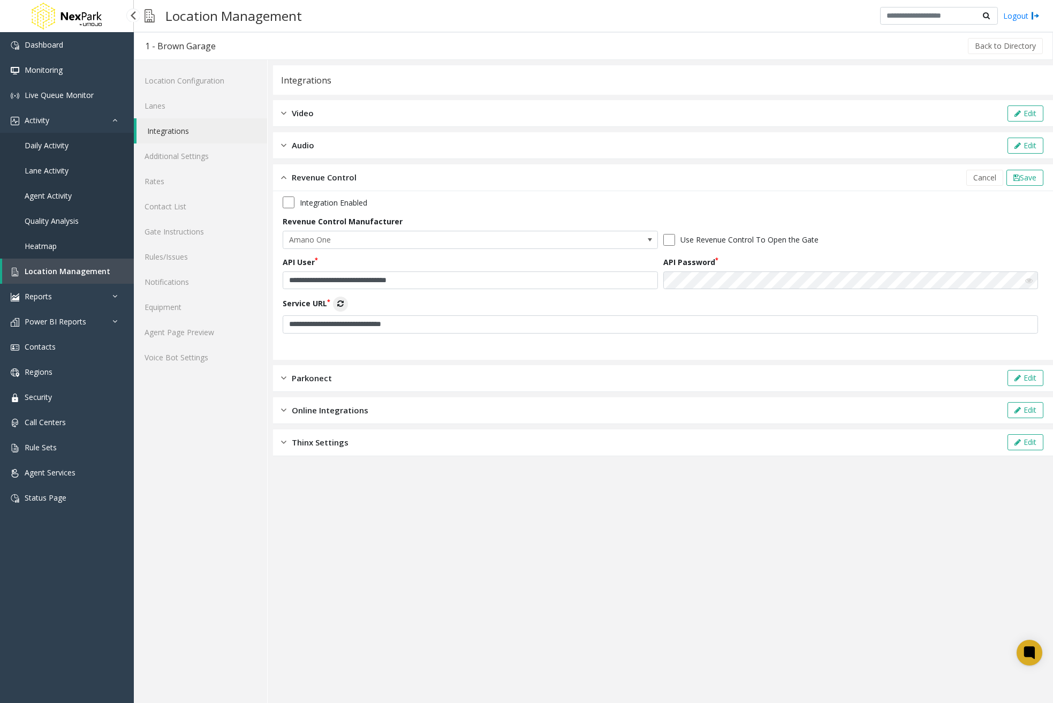
click at [78, 143] on link "Daily Activity" at bounding box center [67, 145] width 134 height 25
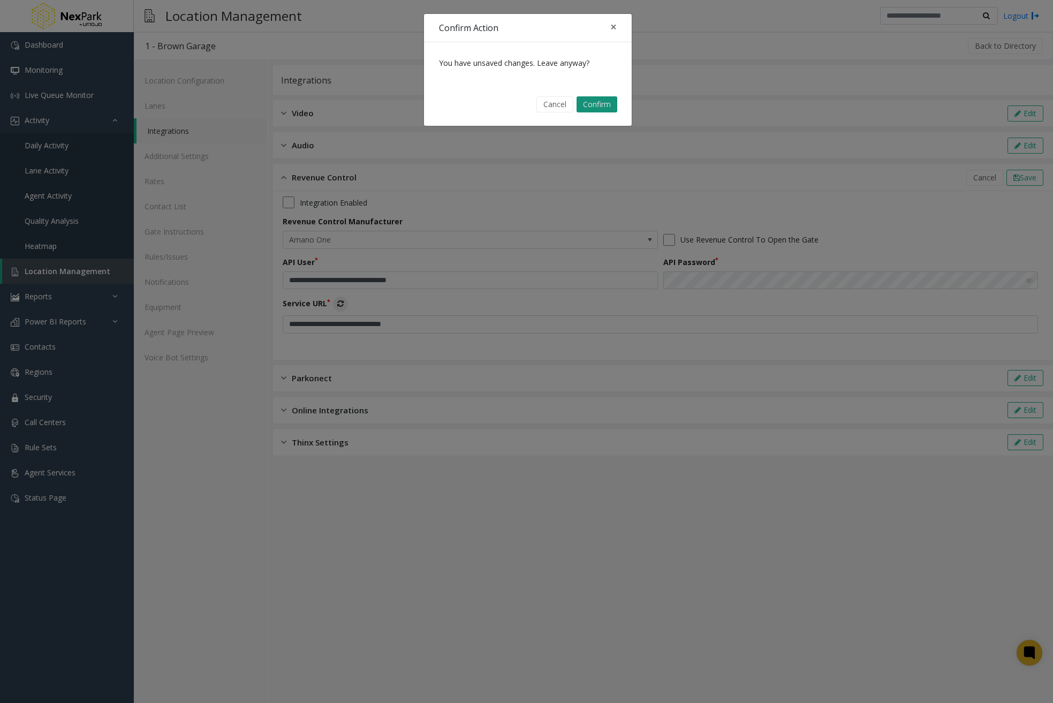
click at [606, 105] on button "Confirm" at bounding box center [596, 104] width 41 height 16
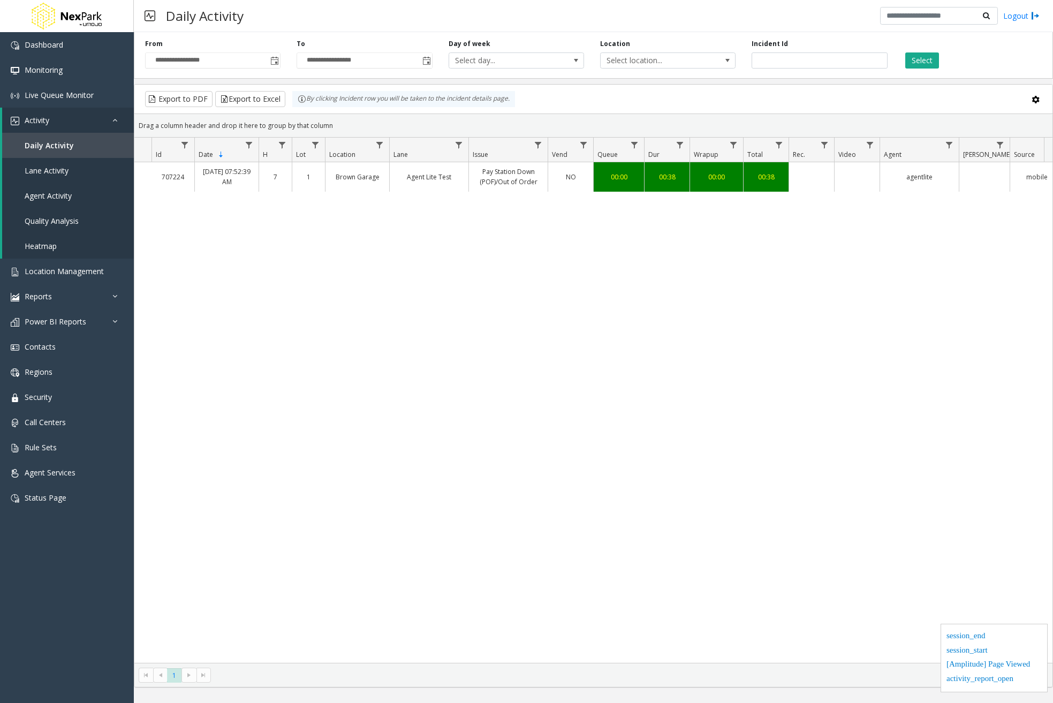
click at [889, 175] on link "agentlite" at bounding box center [919, 177] width 66 height 10
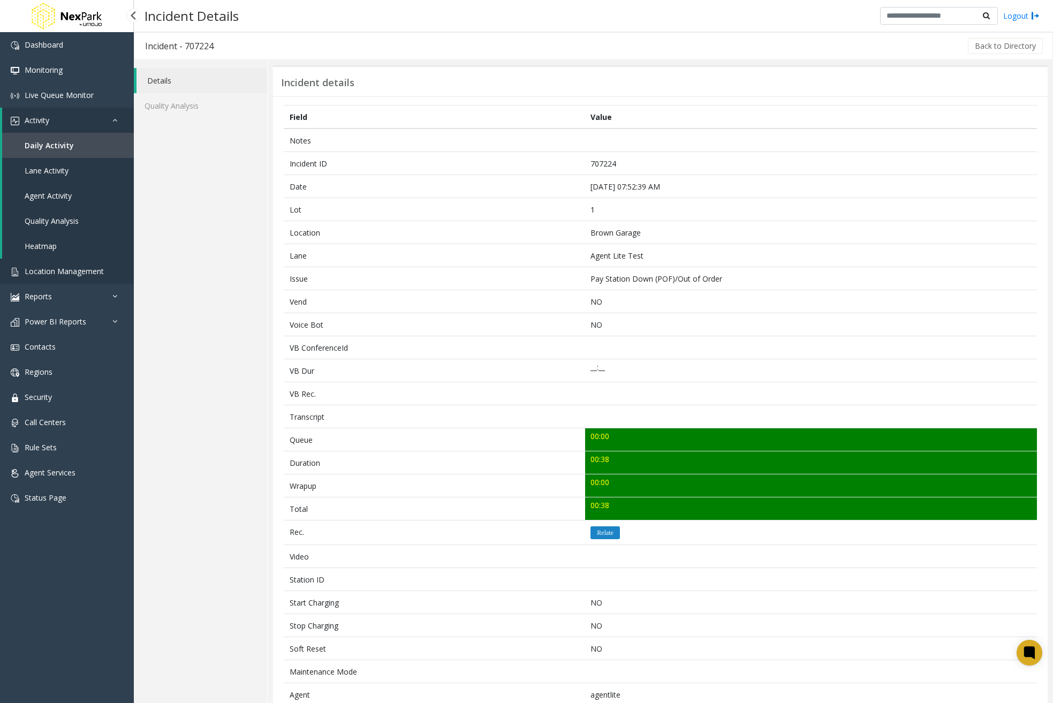
click at [94, 270] on span "Location Management" at bounding box center [64, 271] width 79 height 10
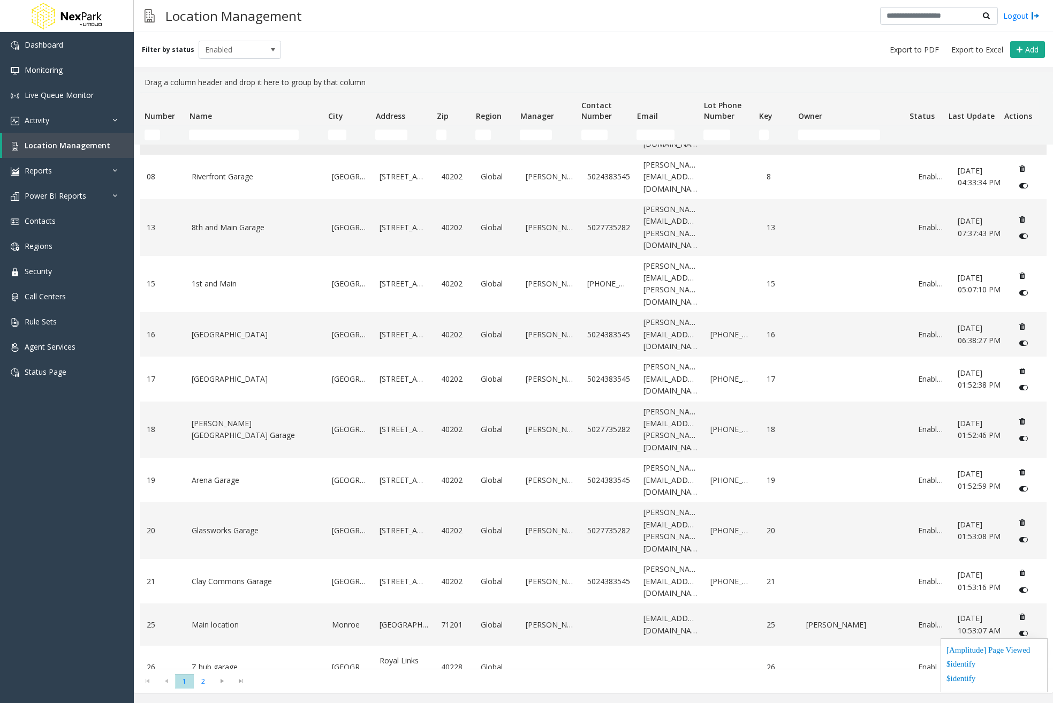
scroll to position [368, 0]
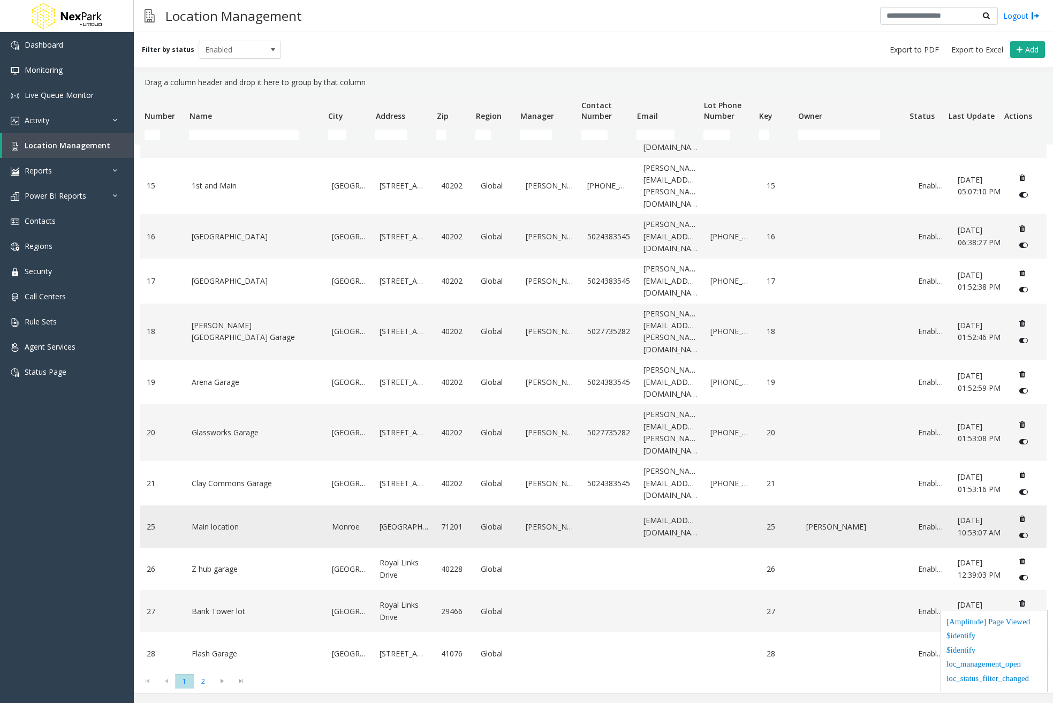
click at [275, 521] on link "Main location" at bounding box center [255, 527] width 127 height 12
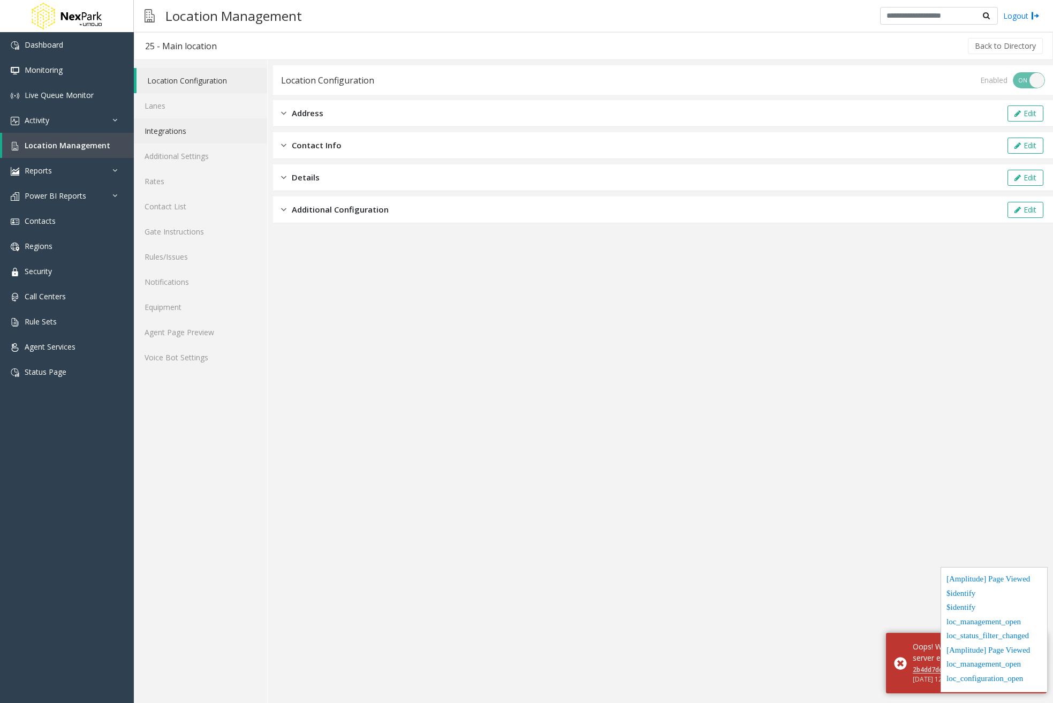
click at [202, 134] on link "Integrations" at bounding box center [200, 130] width 133 height 25
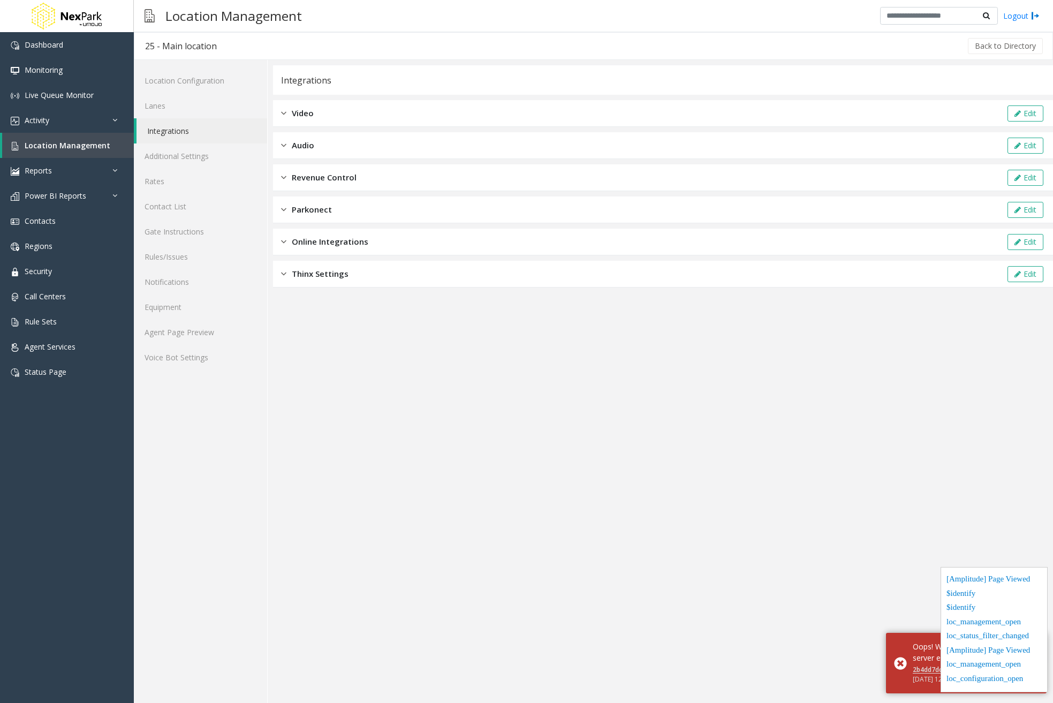
click at [491, 169] on div "Revenue Control Edit" at bounding box center [663, 177] width 780 height 27
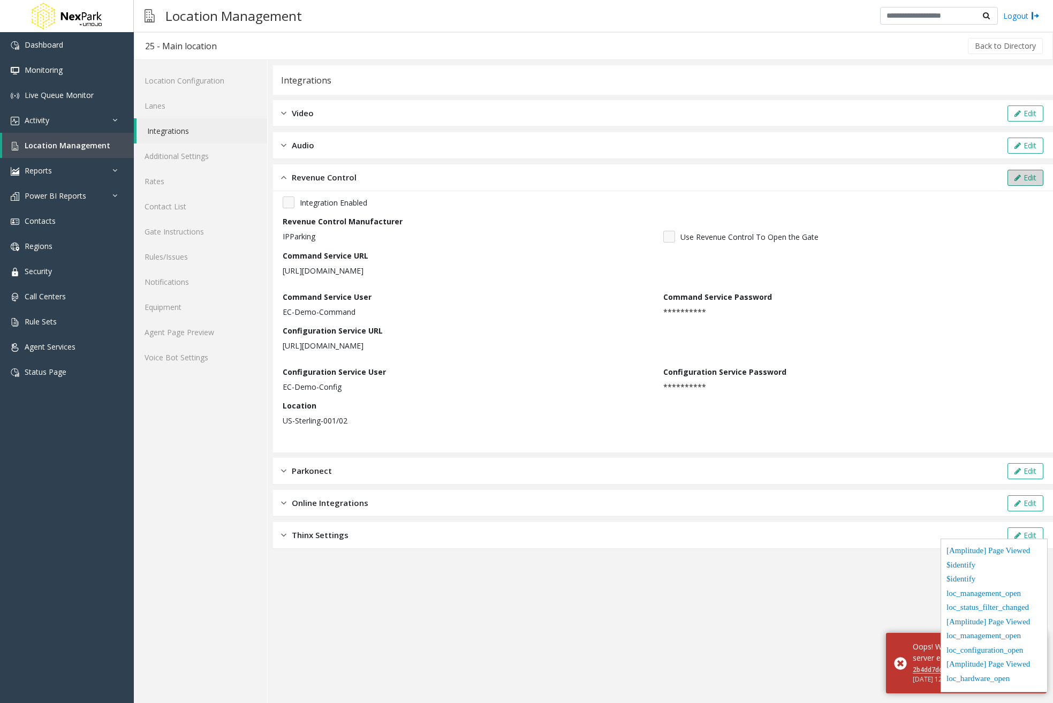
click at [1014, 177] on icon at bounding box center [1017, 177] width 6 height 7
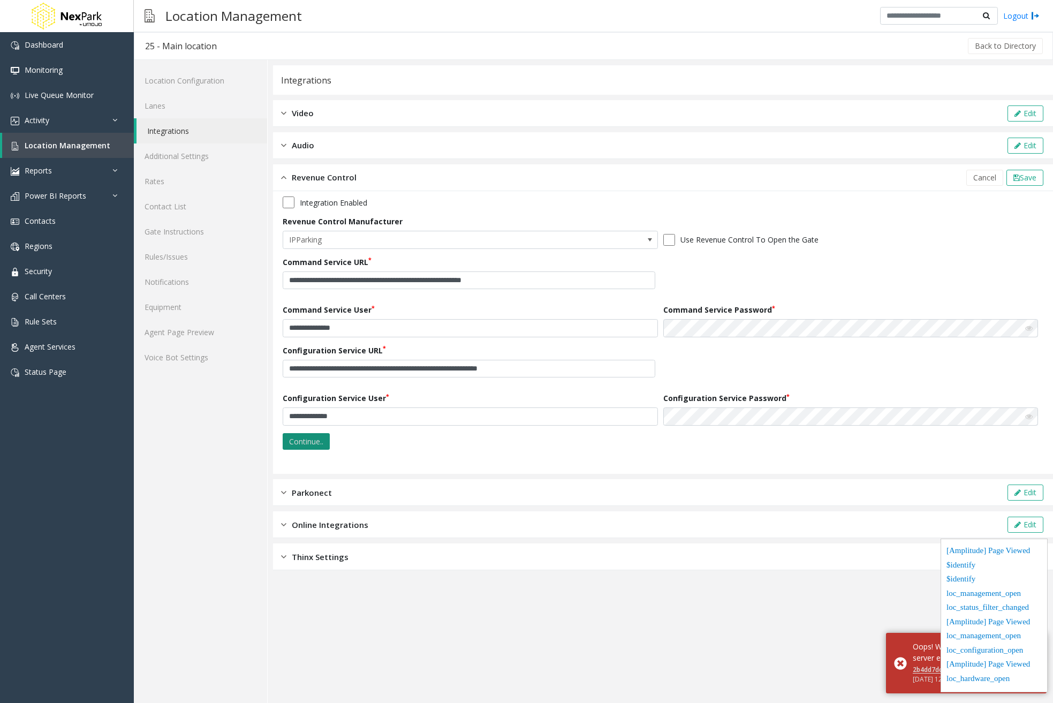
click at [314, 443] on button "Continue.." at bounding box center [306, 441] width 47 height 17
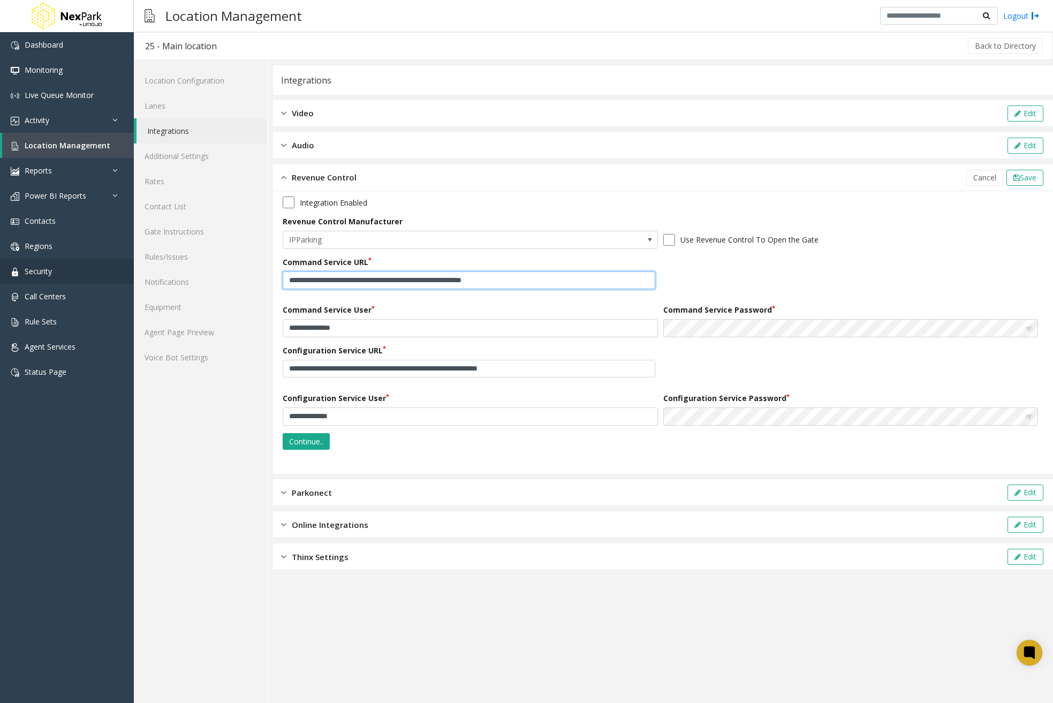
drag, startPoint x: 552, startPoint y: 279, endPoint x: 0, endPoint y: 281, distance: 551.7
click at [0, 281] on app-root "**********" at bounding box center [526, 351] width 1053 height 703
paste input "text"
type input "**********"
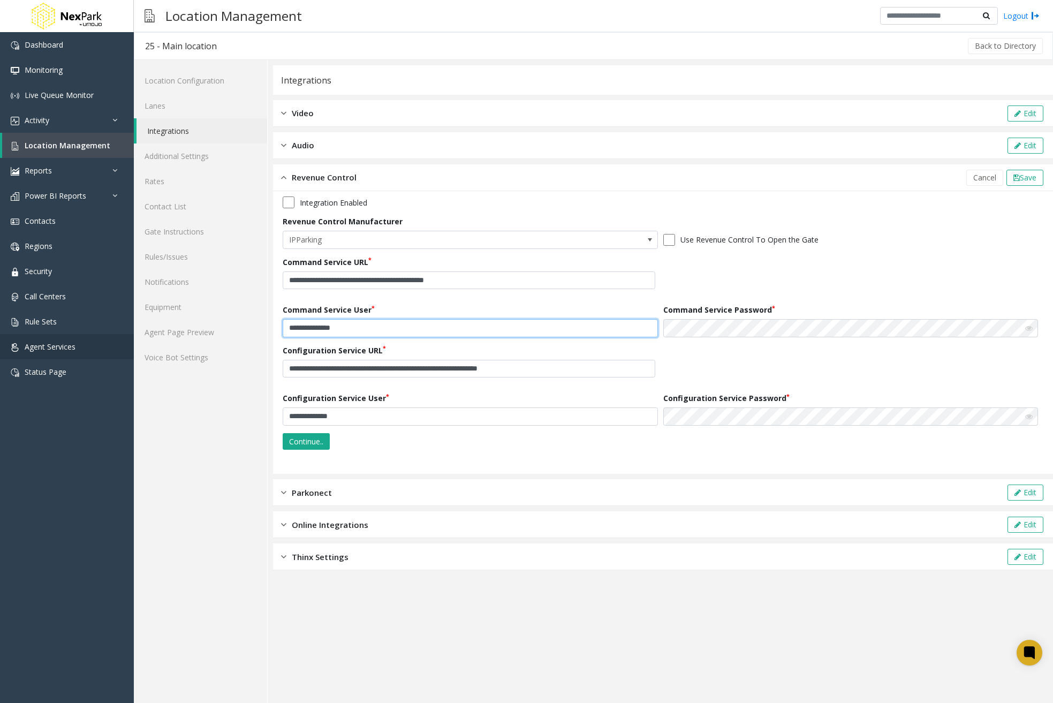
drag, startPoint x: 425, startPoint y: 325, endPoint x: 0, endPoint y: 339, distance: 425.6
click at [0, 339] on app-root "**********" at bounding box center [526, 351] width 1053 height 703
paste input "text"
type input "**********"
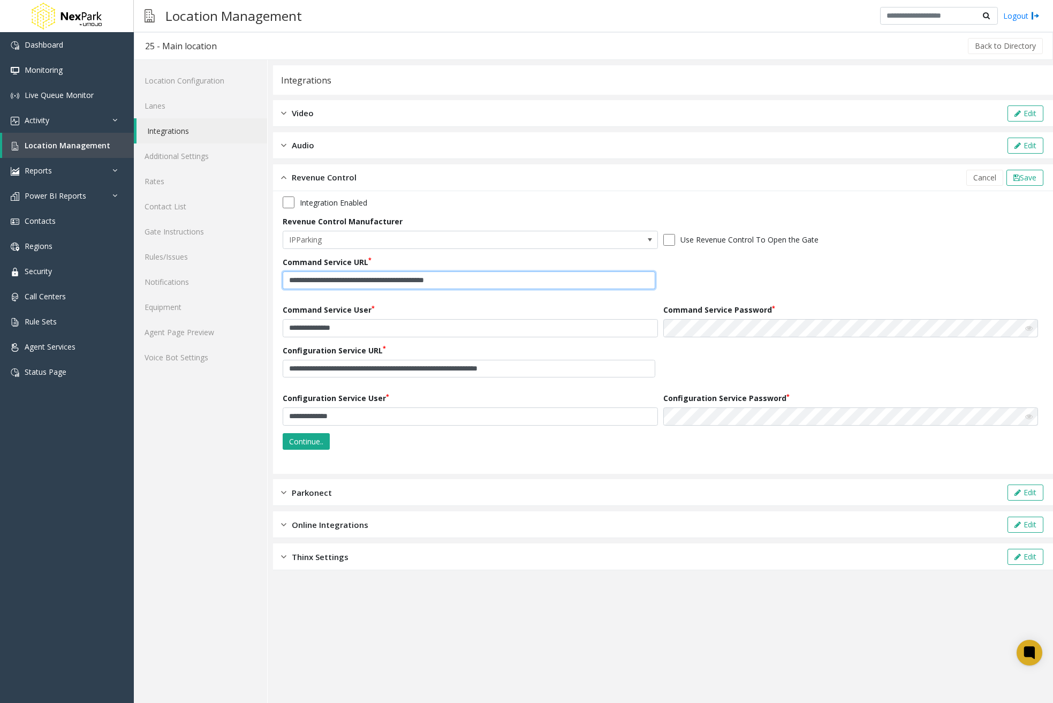
click at [532, 283] on input "**********" at bounding box center [469, 280] width 372 height 18
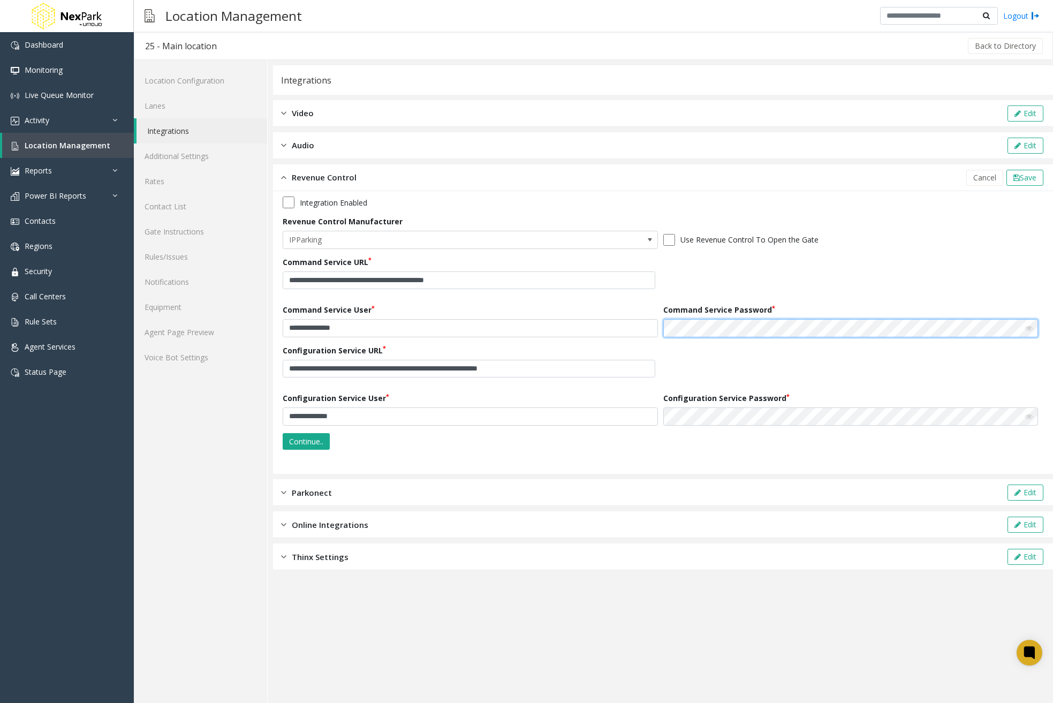
click at [349, 341] on div "**********" at bounding box center [663, 325] width 760 height 258
drag, startPoint x: 573, startPoint y: 364, endPoint x: 21, endPoint y: 386, distance: 552.6
click at [0, 384] on app-root "**********" at bounding box center [526, 351] width 1053 height 703
paste input "text"
type input "**********"
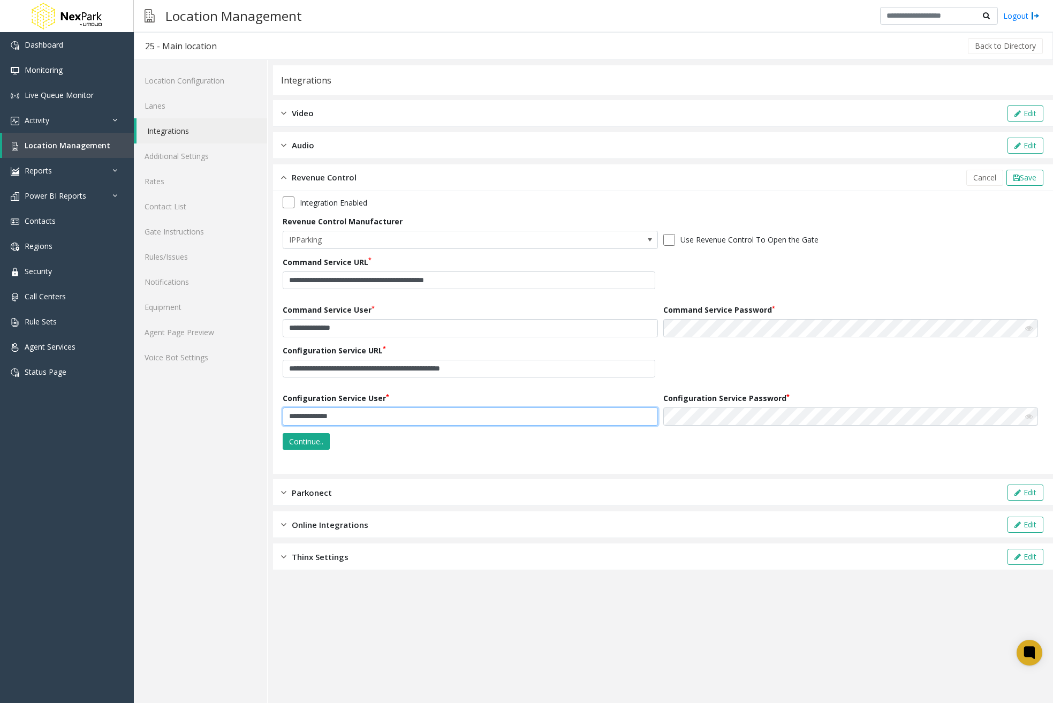
drag, startPoint x: 364, startPoint y: 421, endPoint x: 127, endPoint y: 424, distance: 237.6
click at [127, 424] on app-root "**********" at bounding box center [526, 351] width 1053 height 703
paste input "text"
type input "**********"
click at [449, 420] on div "**********" at bounding box center [663, 325] width 760 height 258
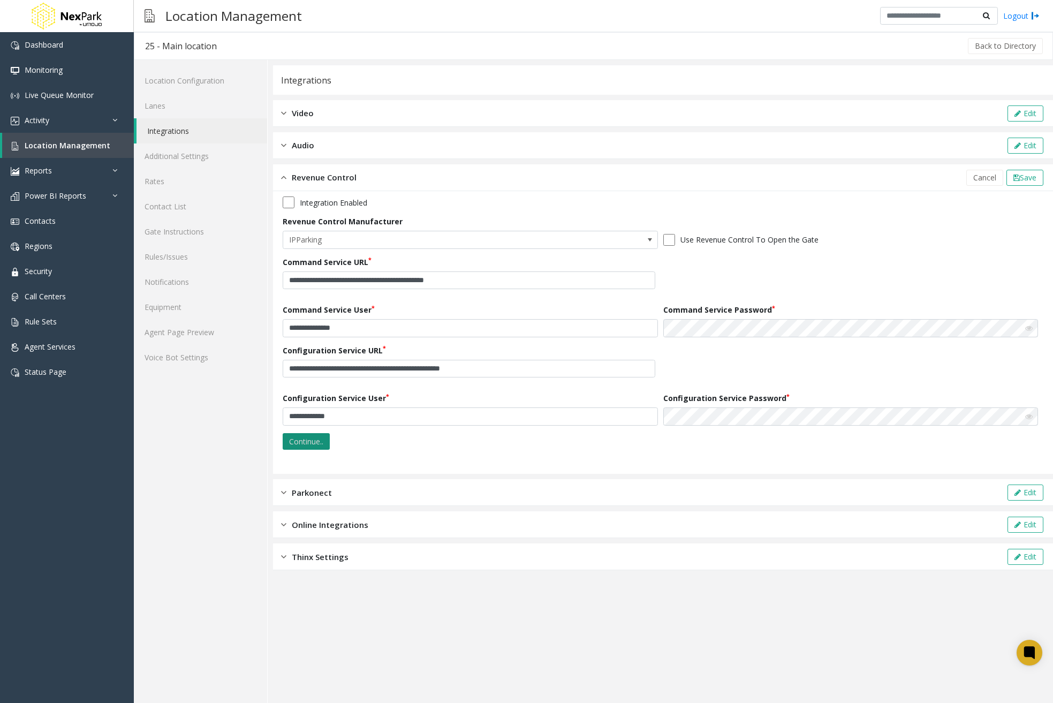
click at [316, 440] on button "Continue.." at bounding box center [306, 441] width 47 height 17
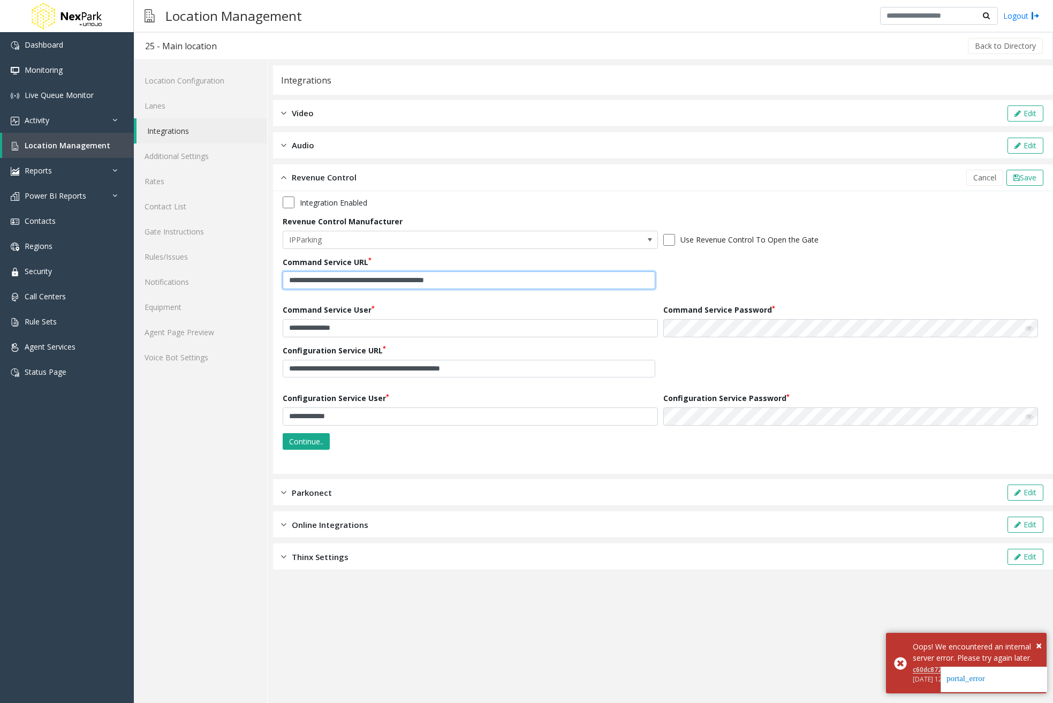
click at [592, 280] on input "**********" at bounding box center [469, 280] width 372 height 18
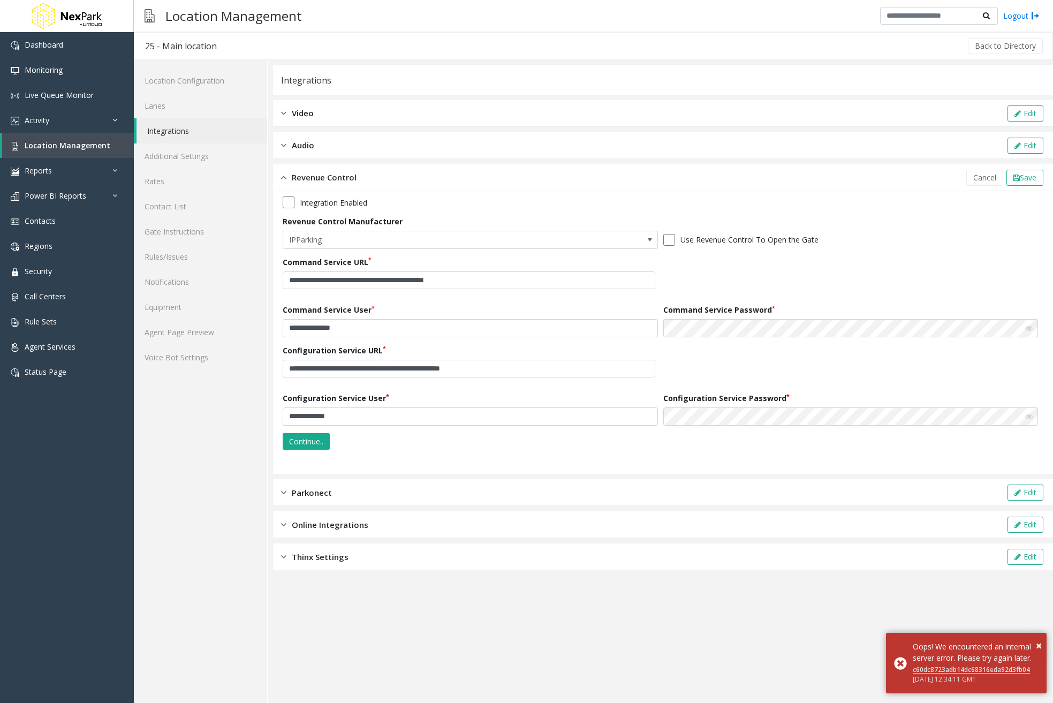
click at [1029, 329] on icon at bounding box center [1028, 327] width 7 height 7
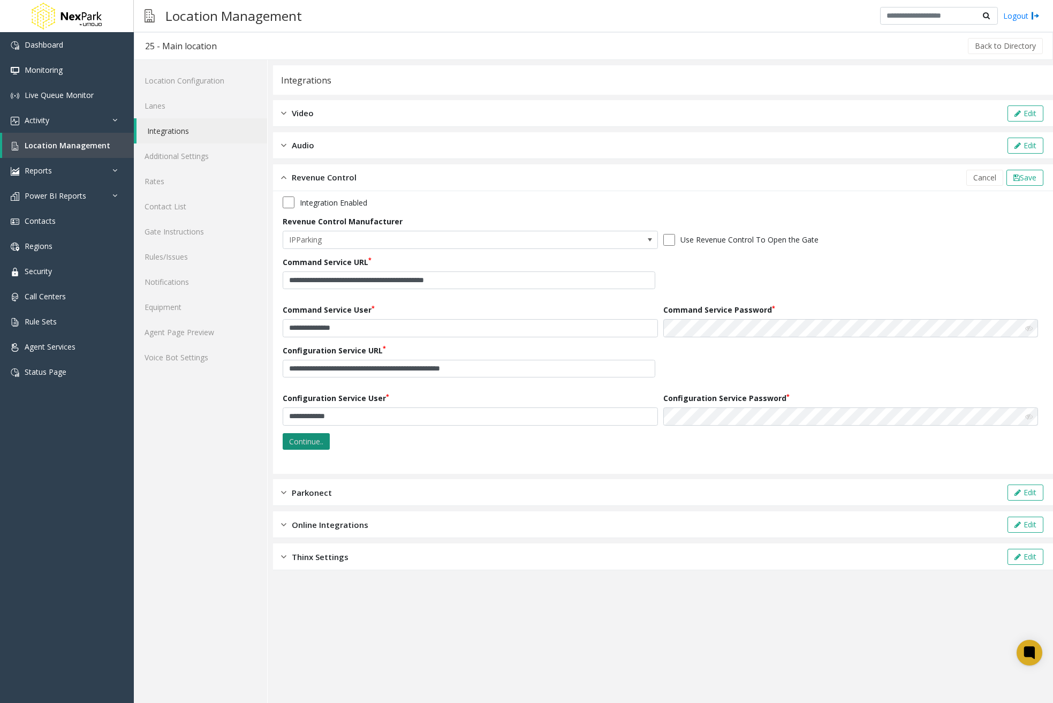
click at [310, 444] on button "Continue.." at bounding box center [306, 441] width 47 height 17
